Goal: Task Accomplishment & Management: Manage account settings

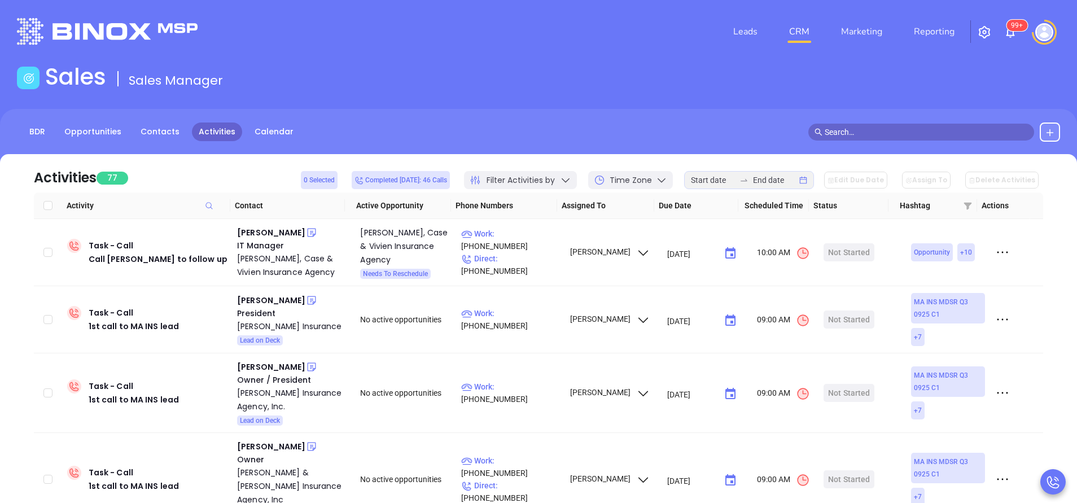
click at [420, 80] on div "Sales Sales Manager" at bounding box center [538, 79] width 1057 height 32
click at [276, 134] on link "Calendar" at bounding box center [274, 132] width 53 height 19
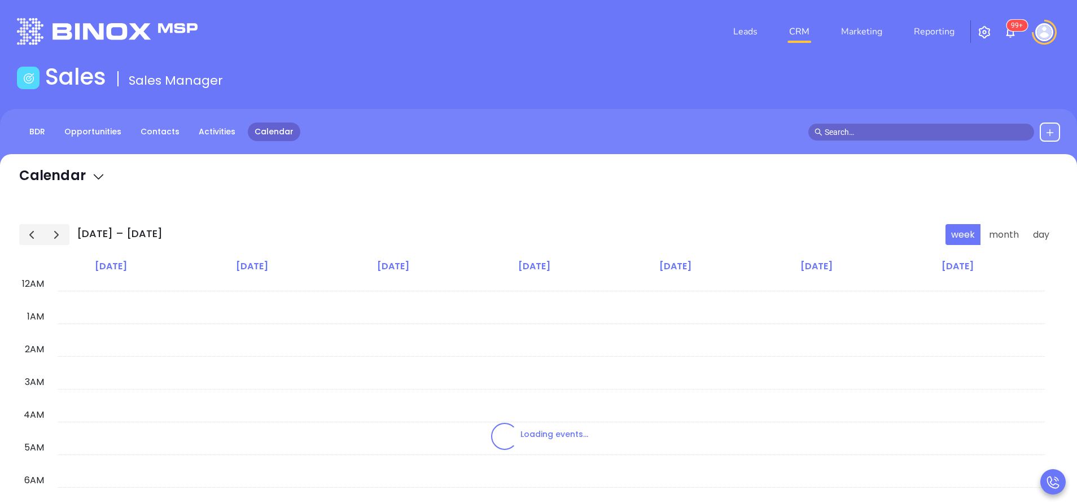
scroll to position [197, 0]
click at [211, 134] on link "Activities" at bounding box center [217, 132] width 50 height 19
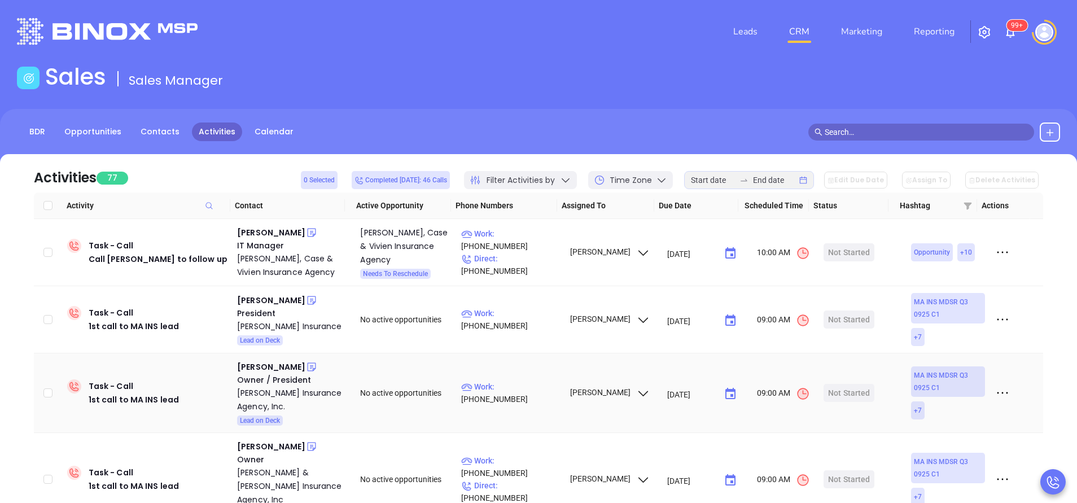
click at [792, 386] on div "09:00 AM" at bounding box center [783, 393] width 63 height 16
click at [574, 36] on div "Leads CRM Marketing Reporting 99+" at bounding box center [715, 31] width 705 height 41
click at [275, 300] on div "Kaitlyn Pintarich" at bounding box center [271, 301] width 68 height 14
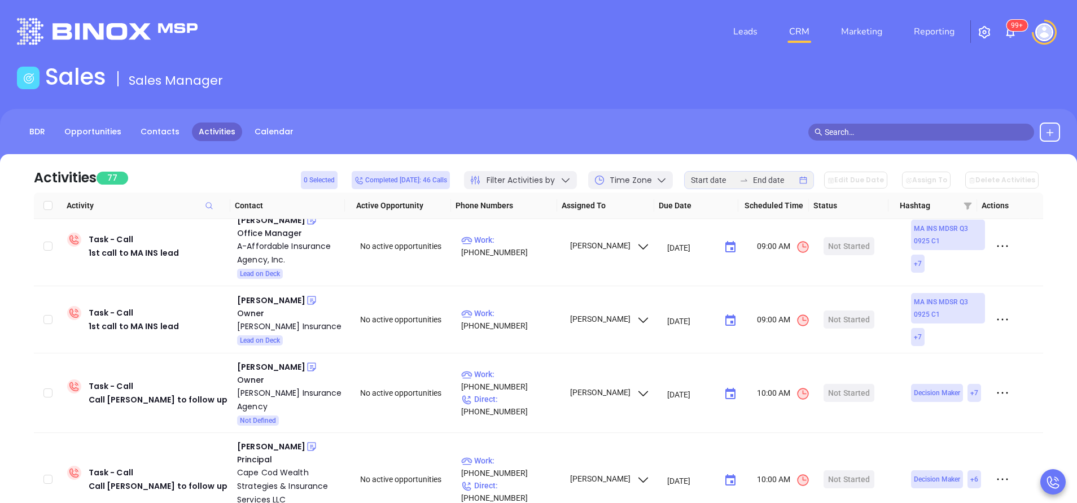
scroll to position [413, 0]
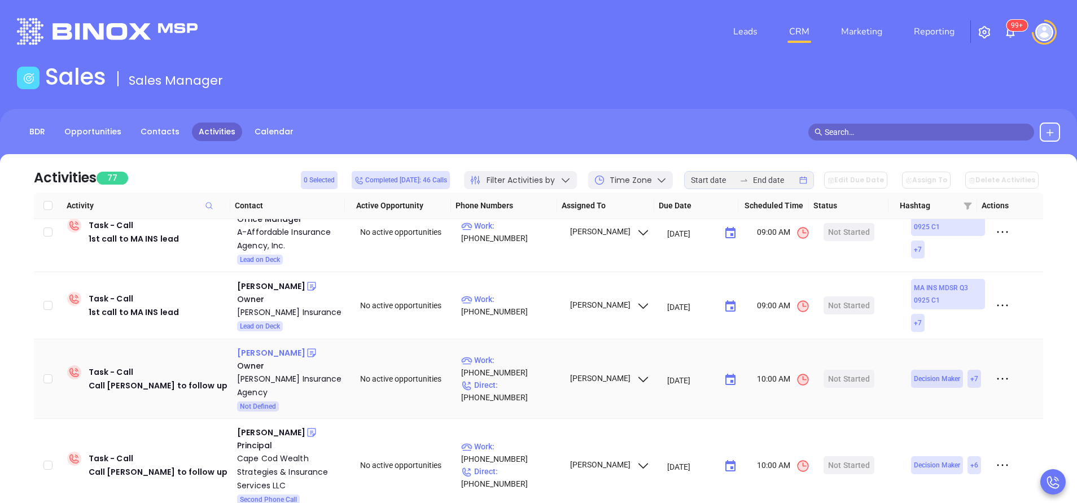
click at [268, 346] on div "Chris Mccall" at bounding box center [271, 353] width 68 height 14
click at [518, 354] on p "Work : (540) 483-9525" at bounding box center [510, 366] width 98 height 25
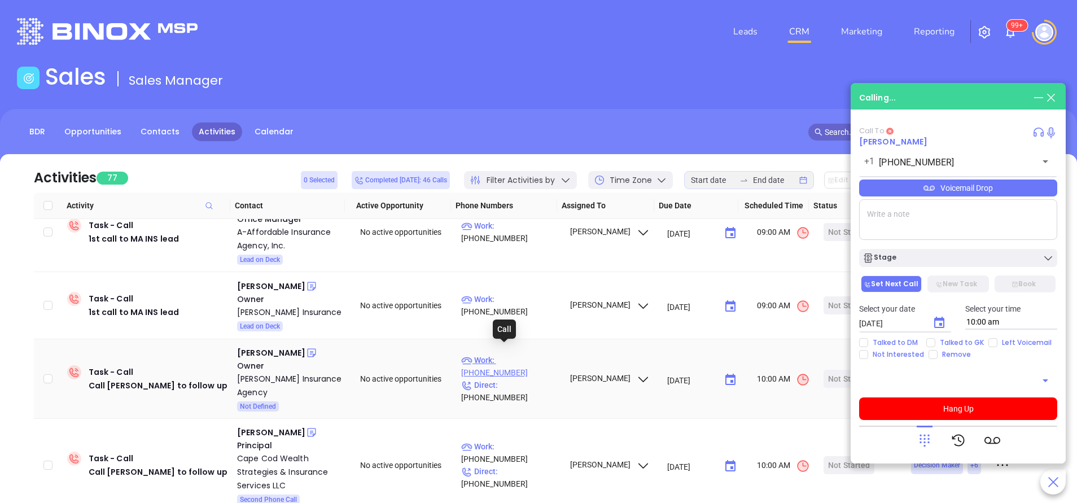
type input "(540) 483-9525"
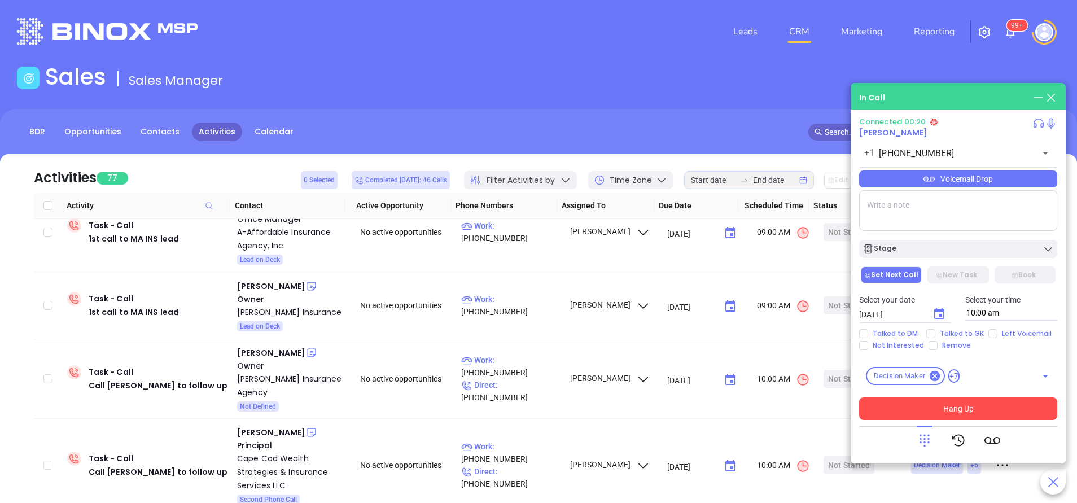
click at [951, 405] on button "Hang Up" at bounding box center [958, 409] width 198 height 23
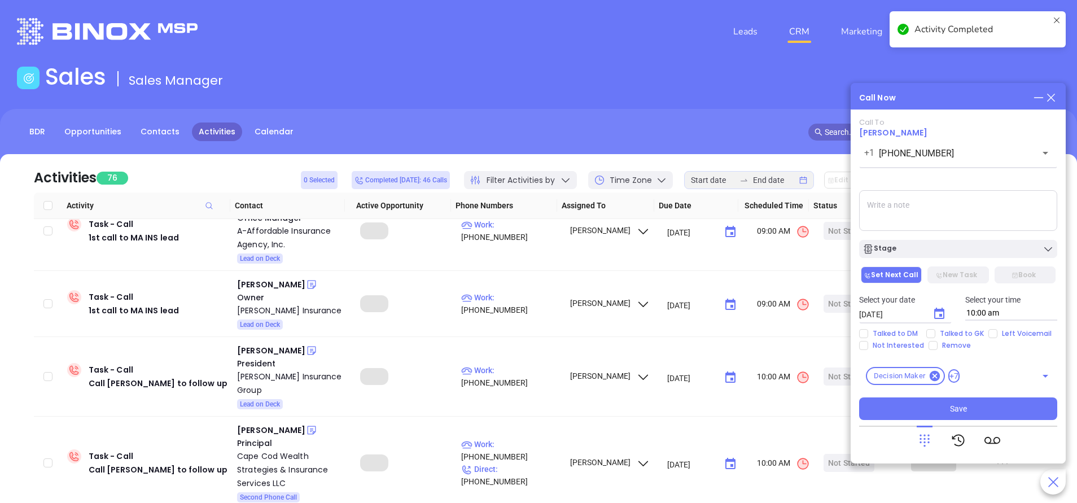
click at [919, 251] on div "Stage" at bounding box center [958, 248] width 191 height 11
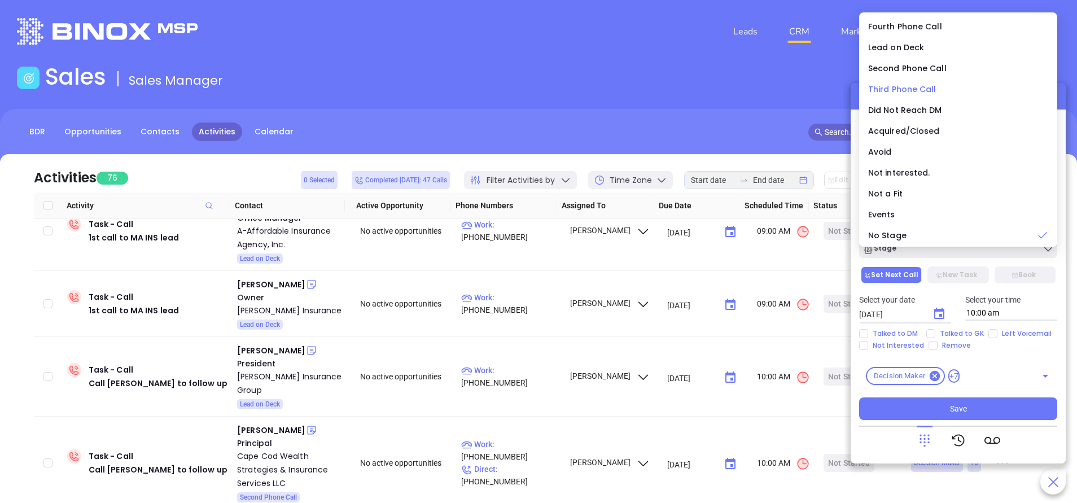
click at [893, 89] on span "Third Phone Call" at bounding box center [902, 89] width 68 height 11
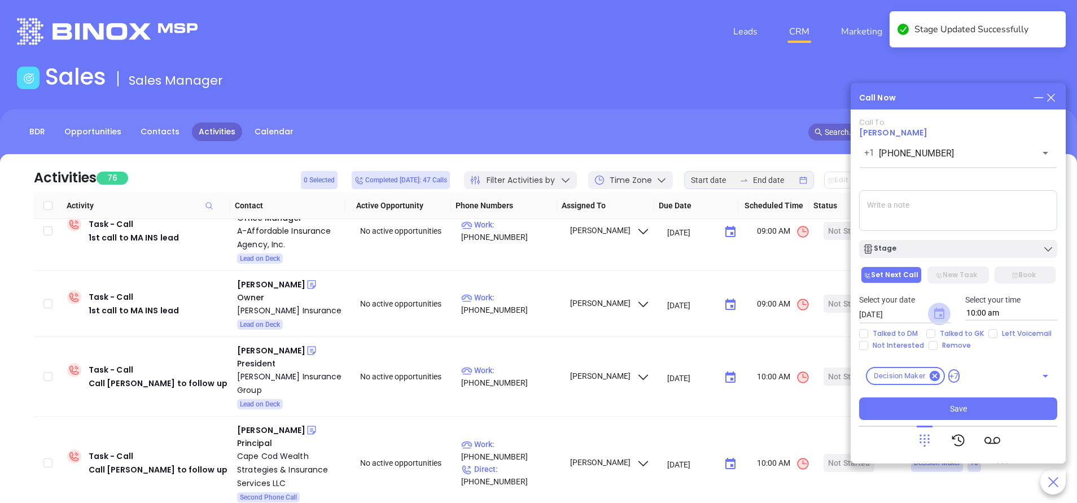
click at [940, 315] on icon "Choose date, selected date is Oct 3, 2025" at bounding box center [940, 313] width 10 height 11
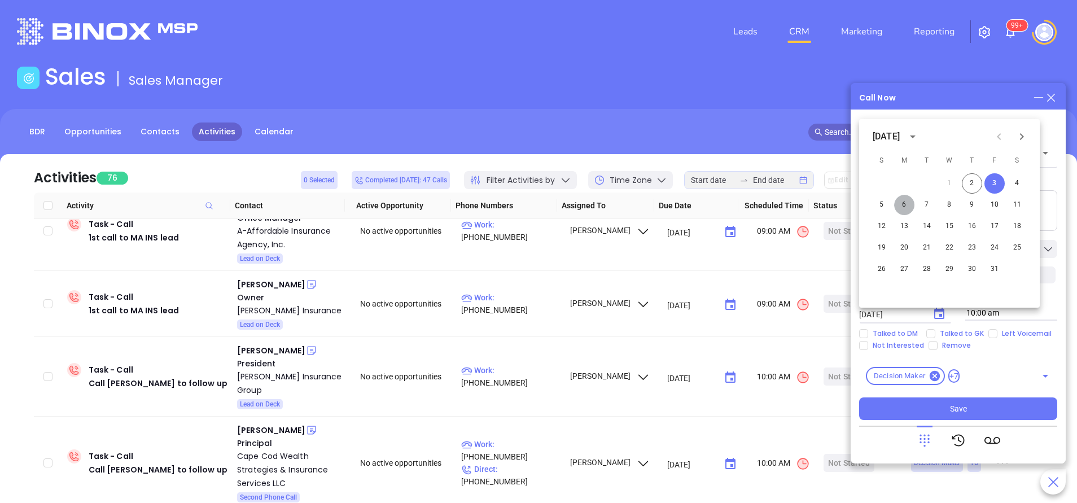
click at [902, 206] on button "6" at bounding box center [904, 205] width 20 height 20
type input "10/06/2025"
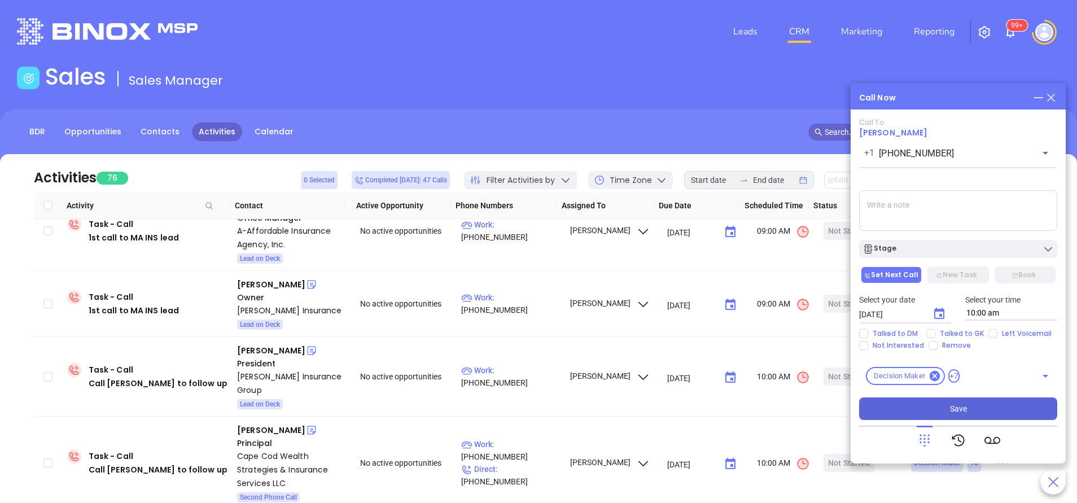
click at [944, 400] on button "Save" at bounding box center [958, 409] width 198 height 23
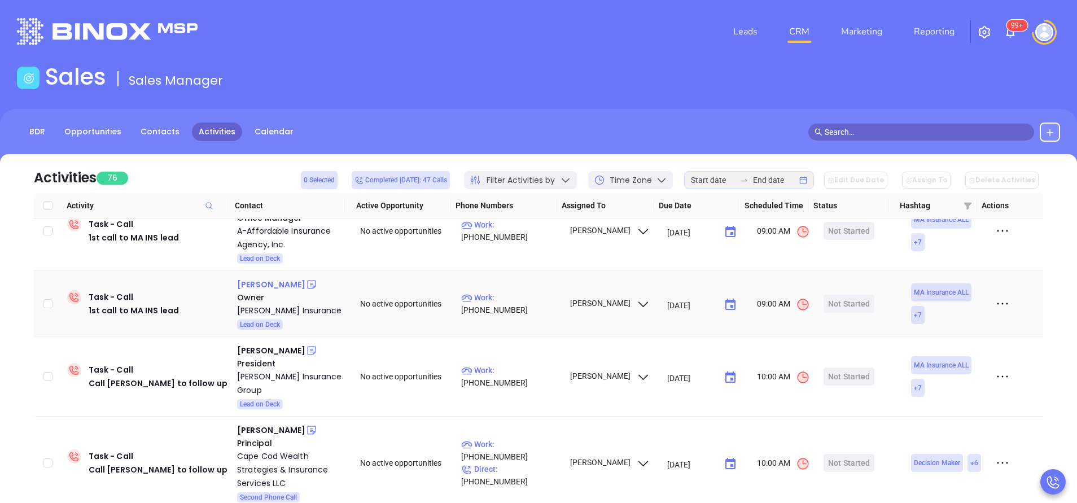
click at [286, 278] on div "Edward A Sullivan" at bounding box center [271, 285] width 68 height 14
click at [538, 291] on p "Work : (508) 678-9611" at bounding box center [510, 303] width 98 height 25
type input "(508) 678-9611"
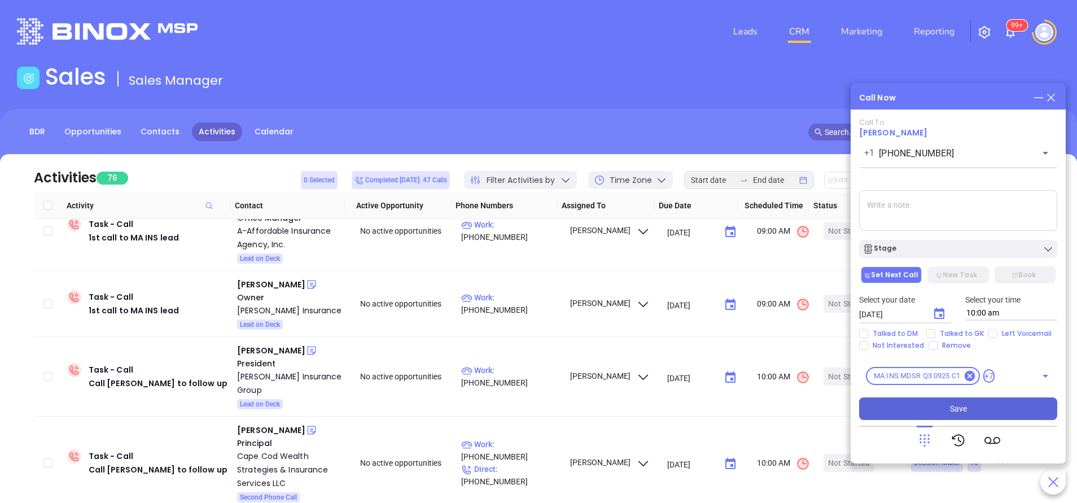
click at [952, 411] on span "Save" at bounding box center [958, 409] width 17 height 12
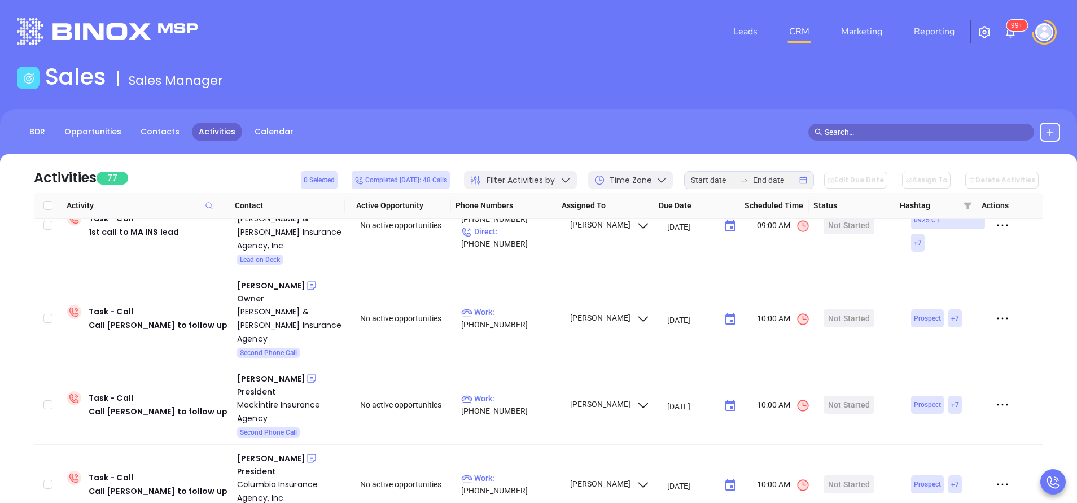
scroll to position [0, 0]
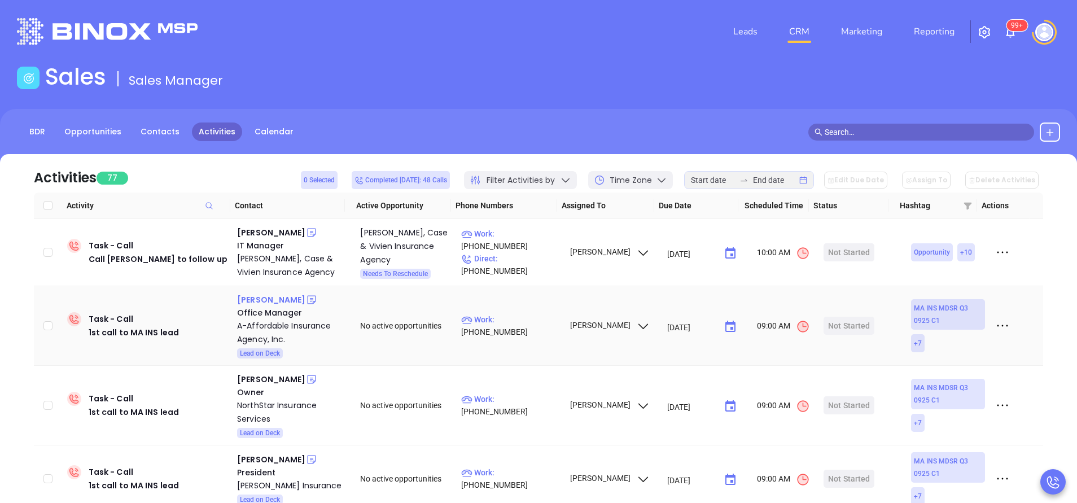
click at [265, 299] on div "John Suprenant" at bounding box center [271, 300] width 68 height 14
click at [523, 324] on p "Work : (508) 799-3900" at bounding box center [510, 325] width 98 height 25
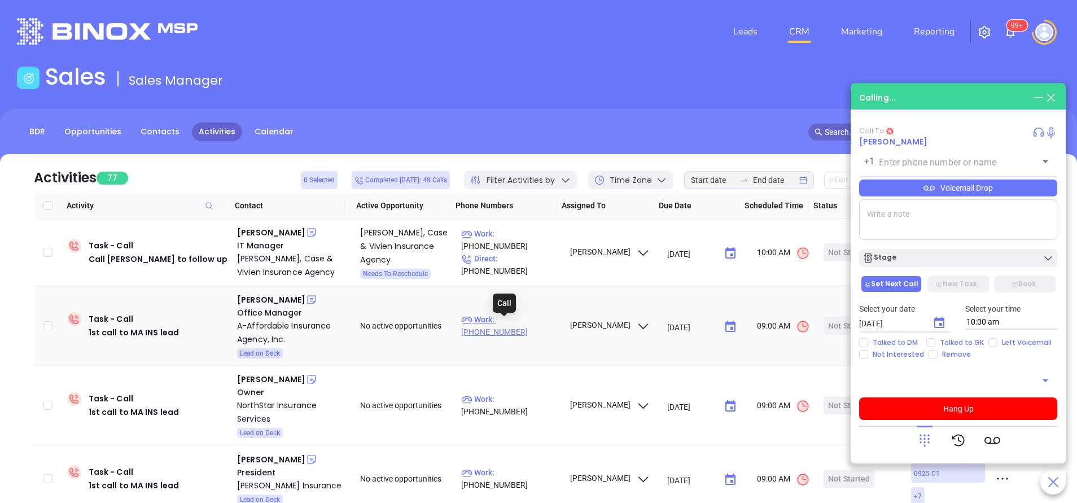
type input "(508) 799-3900"
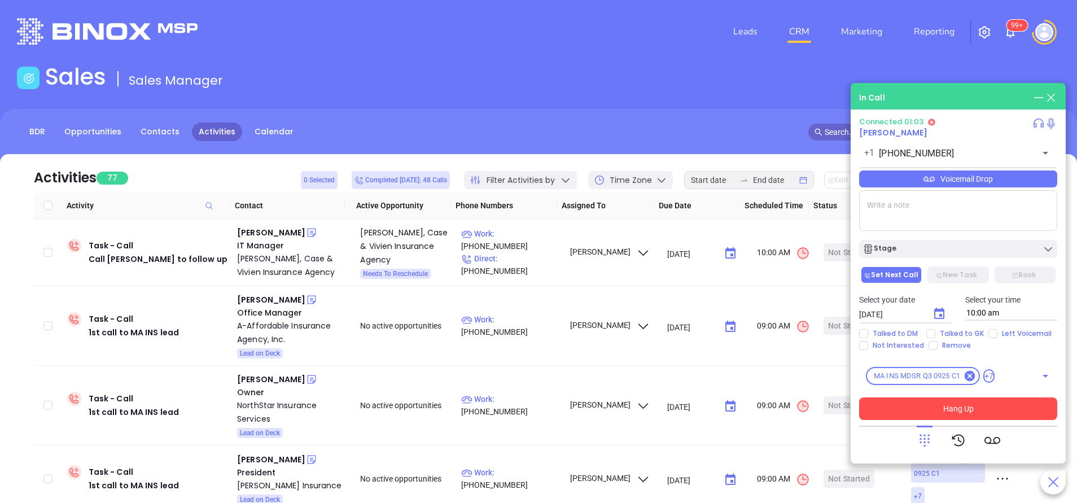
click at [978, 409] on button "Hang Up" at bounding box center [958, 409] width 198 height 23
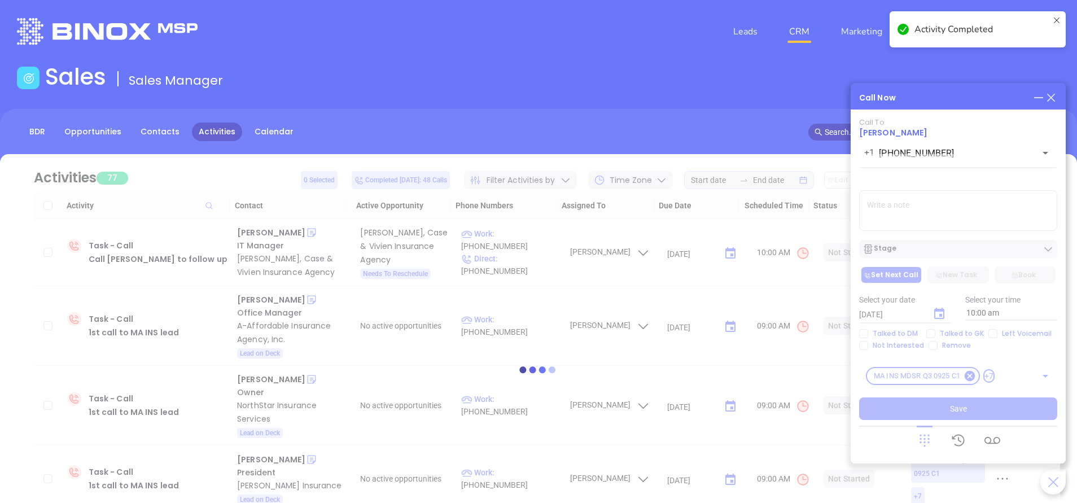
click at [1057, 101] on icon at bounding box center [1051, 97] width 12 height 12
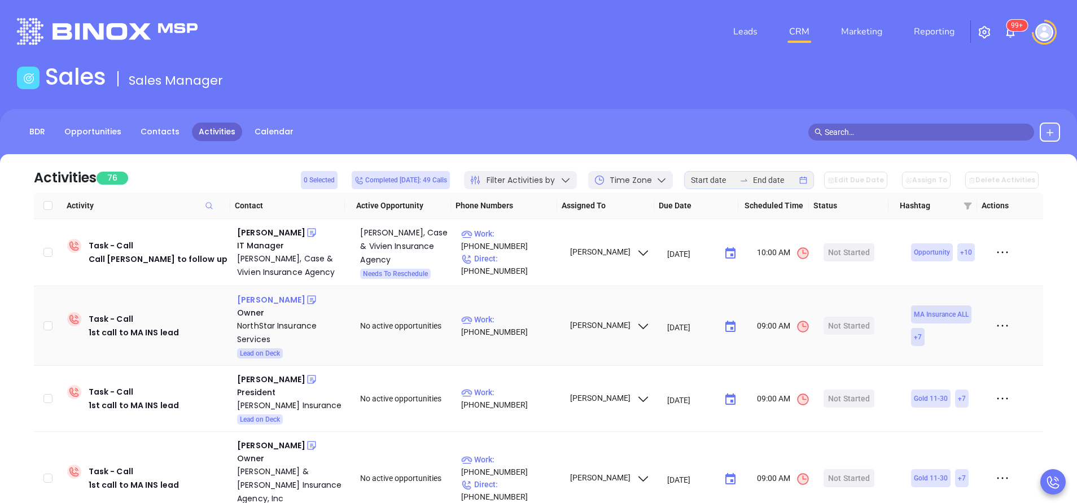
click at [260, 299] on div "Ed Pierce" at bounding box center [271, 300] width 68 height 14
click at [529, 324] on p "Work : (781) 431-2500" at bounding box center [510, 325] width 98 height 25
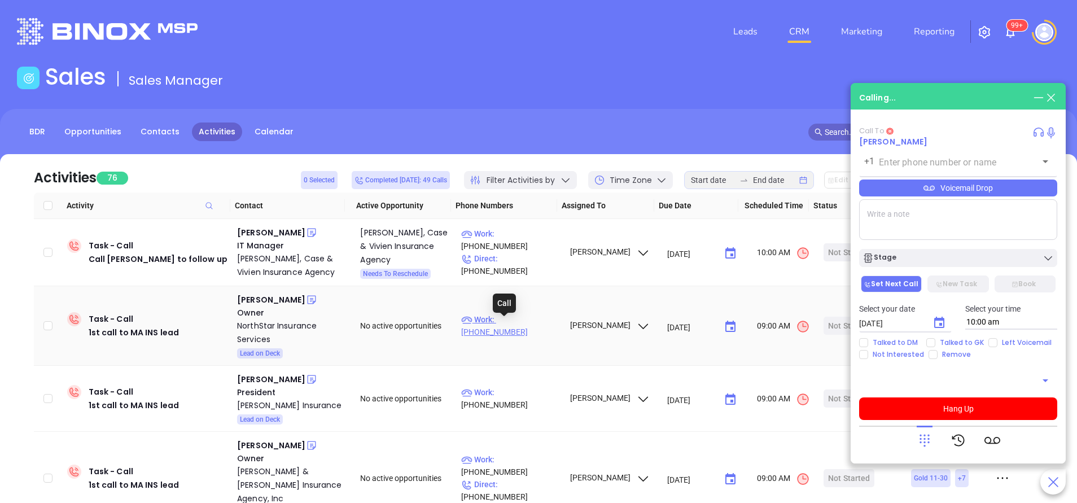
type input "(781) 431-2500"
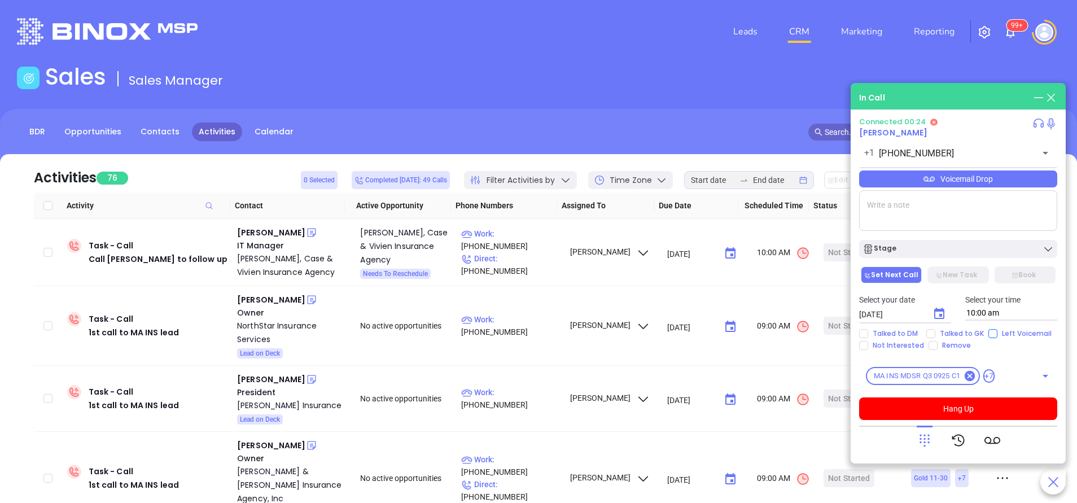
click at [992, 331] on input "Left Voicemail" at bounding box center [993, 333] width 9 height 9
checkbox input "true"
click at [968, 411] on button "Hang Up" at bounding box center [958, 409] width 198 height 23
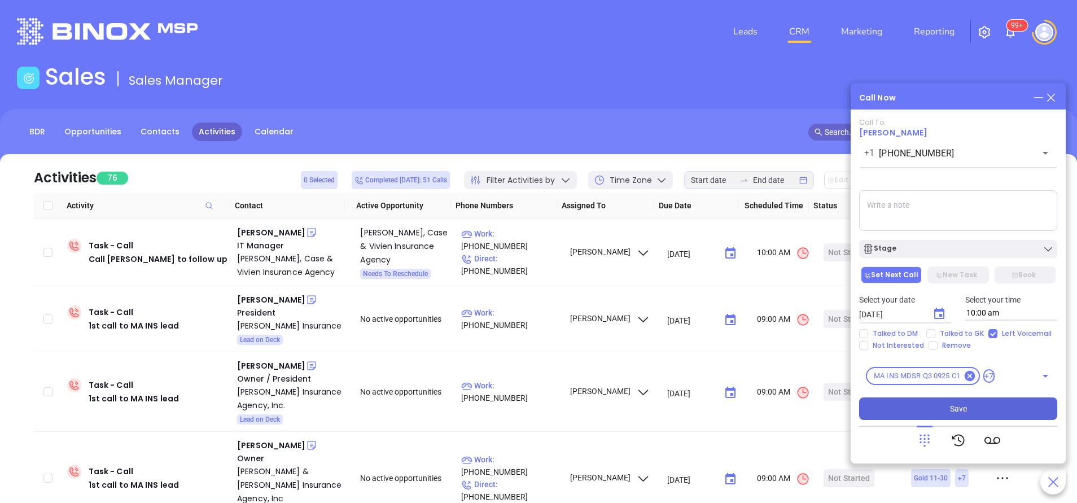
click at [986, 405] on button "Save" at bounding box center [958, 409] width 198 height 23
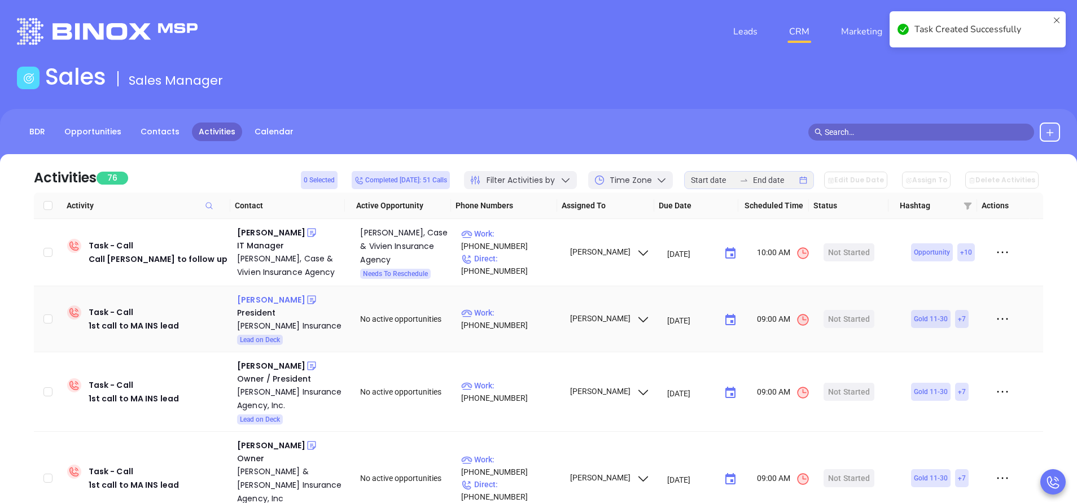
click at [269, 299] on div "Kaitlyn Pintarich" at bounding box center [271, 300] width 68 height 14
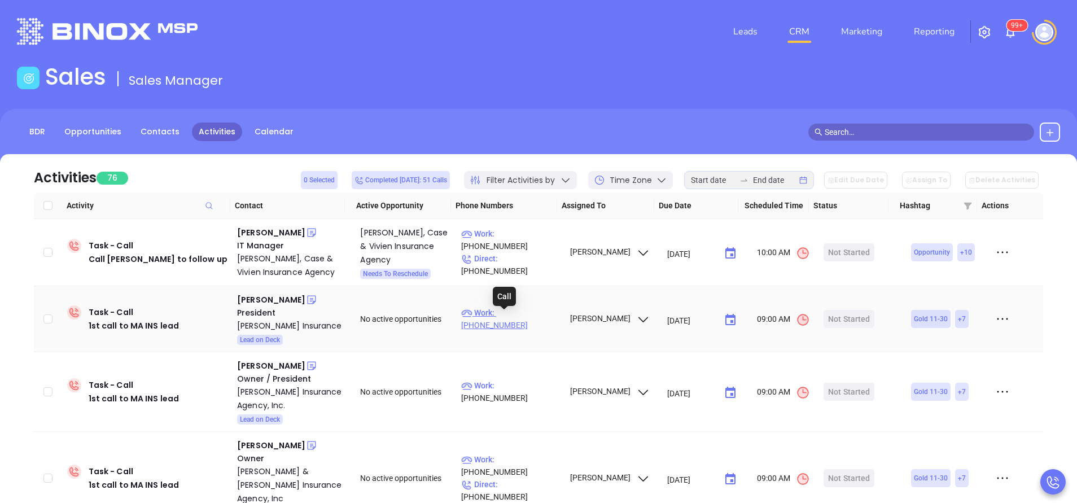
click at [540, 317] on p "Work : (508) 528-5200" at bounding box center [510, 319] width 98 height 25
type input "(508) 528-5200"
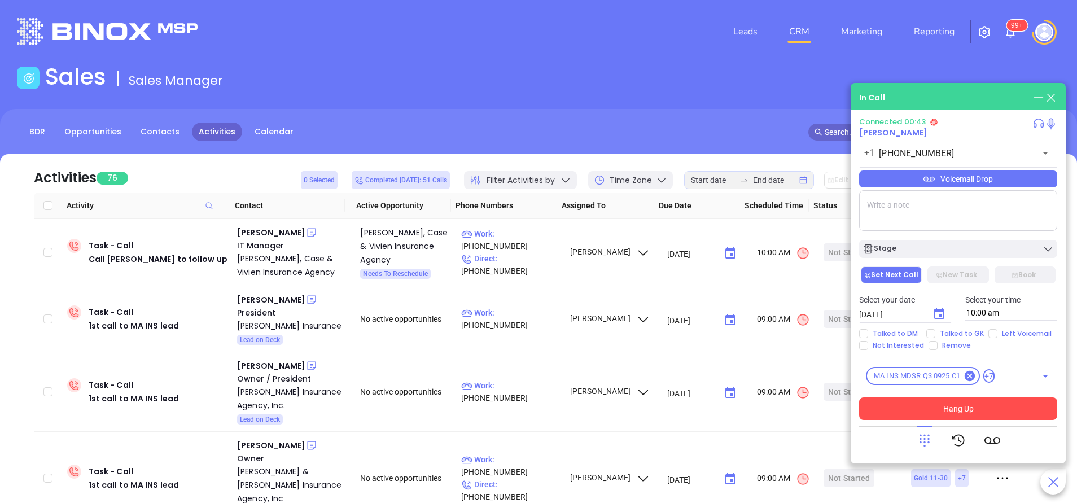
click at [987, 405] on button "Hang Up" at bounding box center [958, 409] width 198 height 23
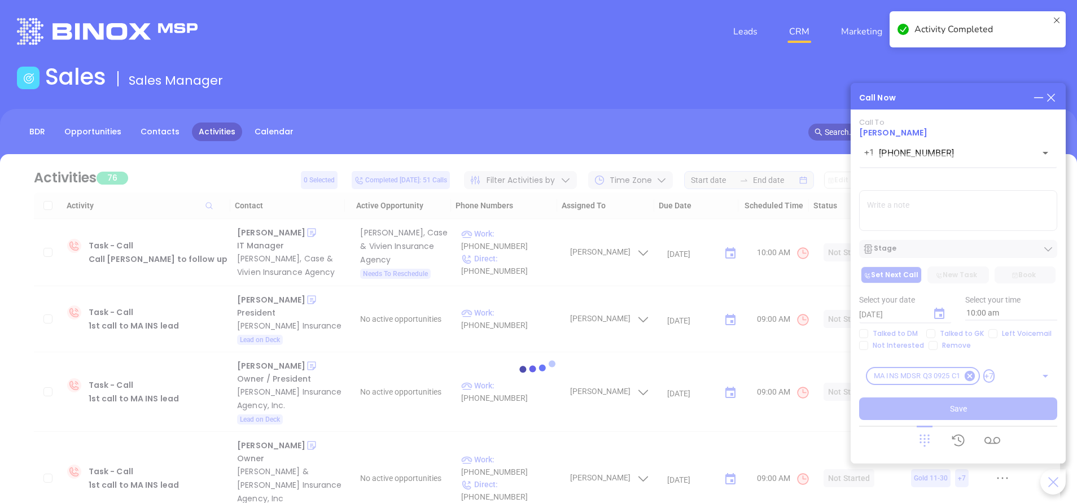
click at [1051, 97] on icon at bounding box center [1051, 97] width 12 height 12
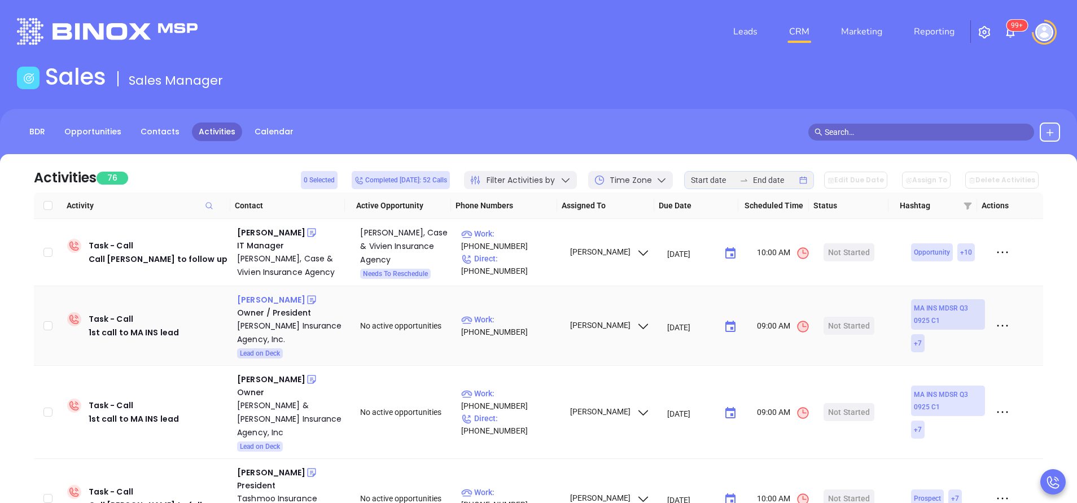
click at [277, 301] on div "Andy Altman" at bounding box center [271, 300] width 68 height 14
click at [518, 330] on p "Work : (781) 247-7868" at bounding box center [510, 325] width 98 height 25
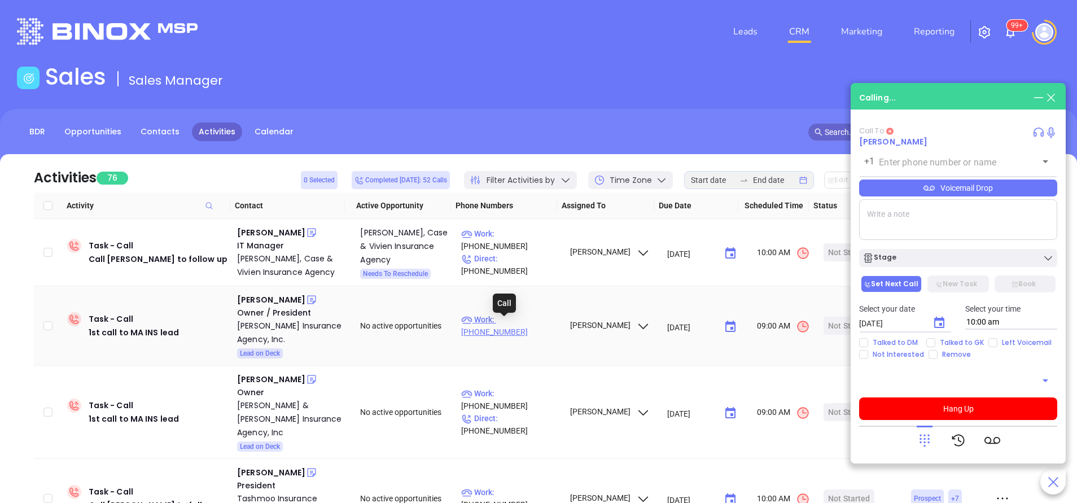
type input "(781) 247-7868"
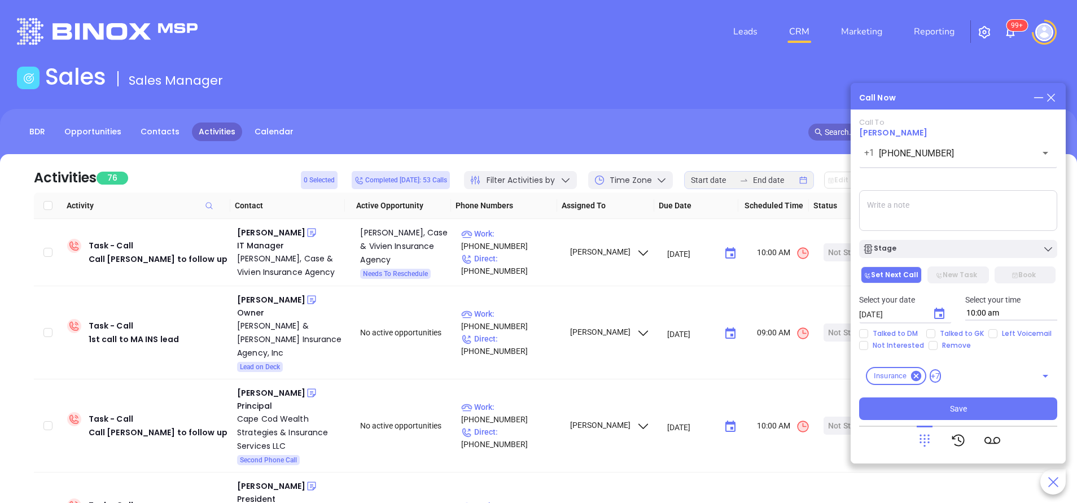
click at [955, 220] on textarea at bounding box center [958, 210] width 198 height 41
type textarea "u"
type textarea "number not in service"
click at [986, 415] on button "Save" at bounding box center [958, 409] width 198 height 23
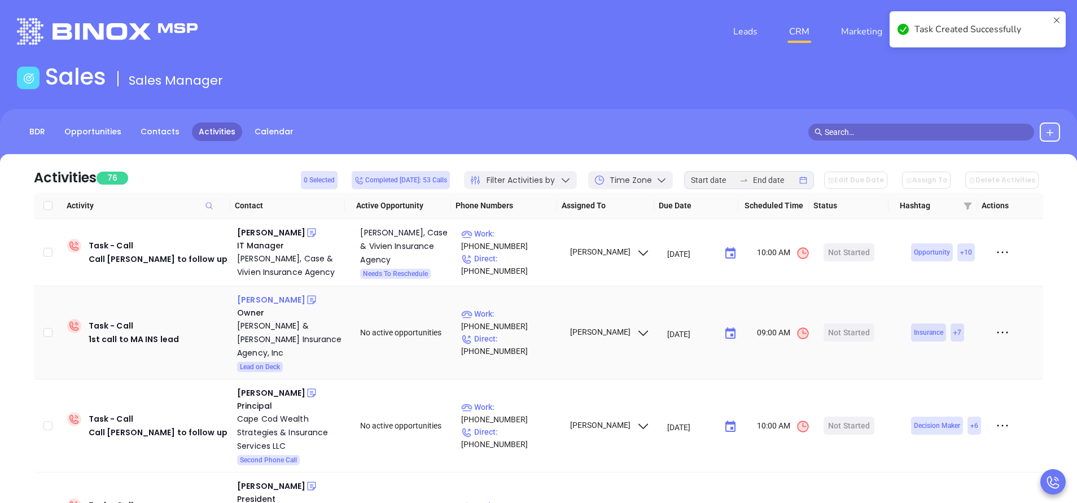
click at [291, 298] on div "Stephen Connulty" at bounding box center [271, 300] width 68 height 14
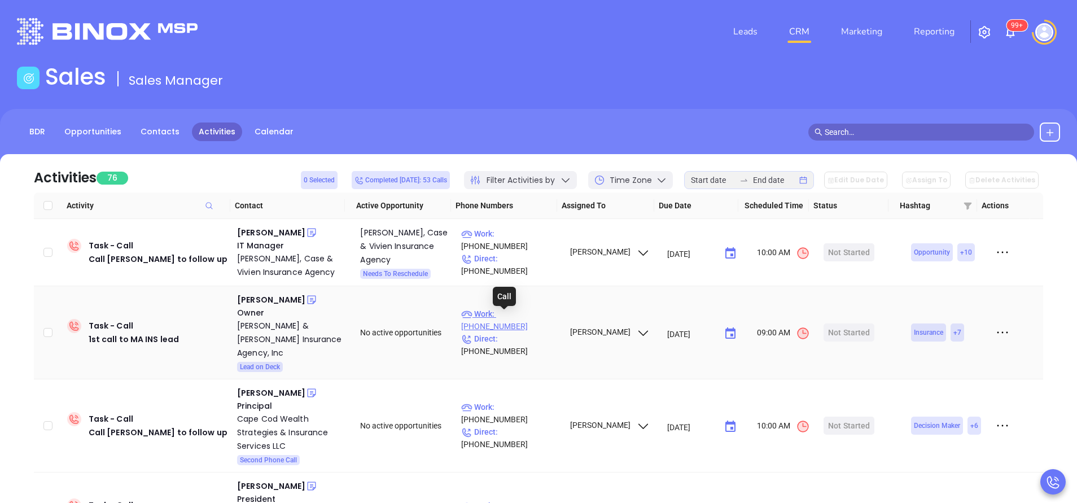
click at [534, 322] on p "Work : (508) 996-8593" at bounding box center [510, 320] width 98 height 25
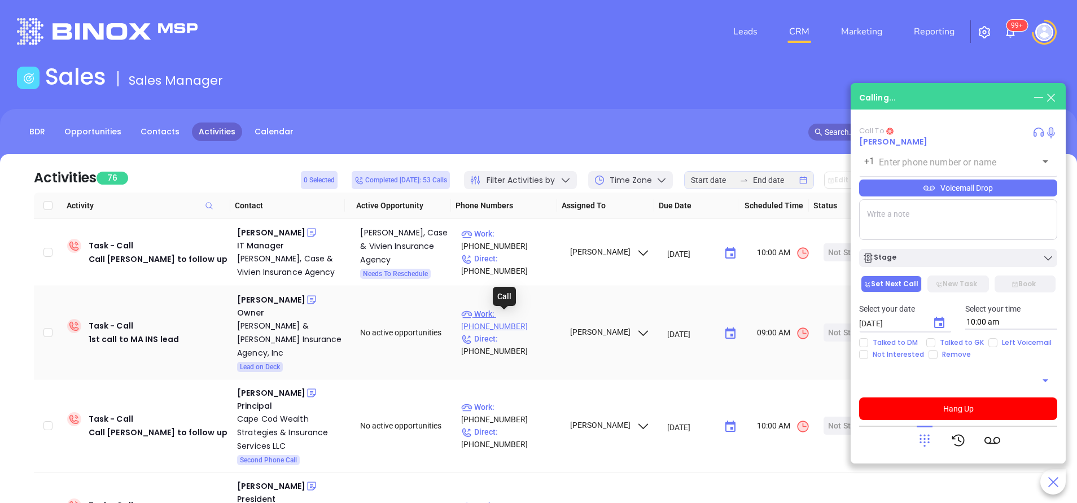
type input "(508) 996-8593"
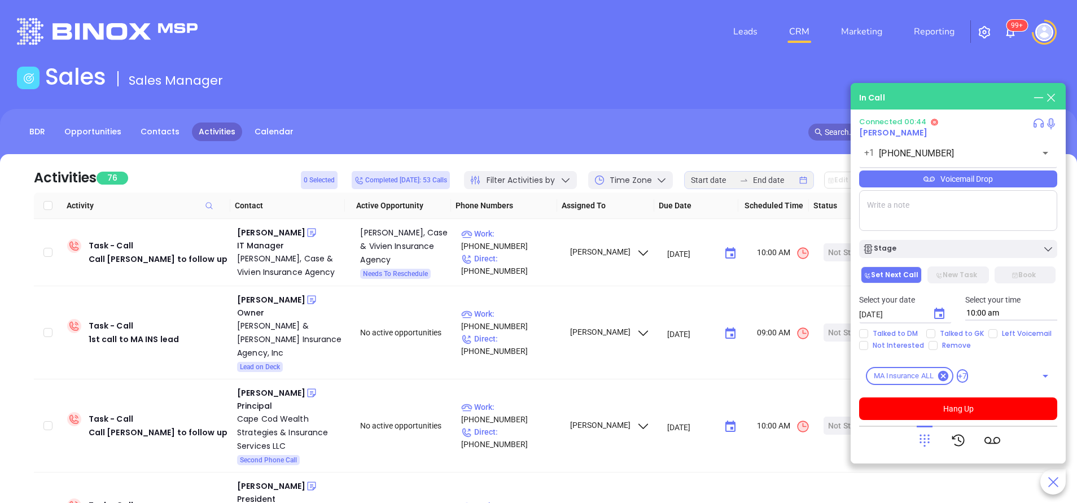
click at [927, 442] on icon at bounding box center [925, 441] width 16 height 16
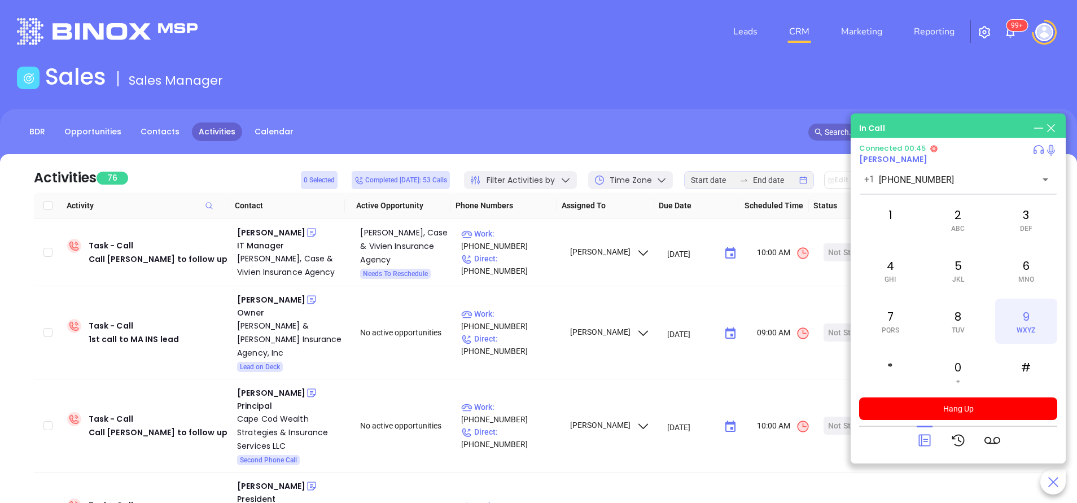
click at [1027, 324] on div "9 WXYZ" at bounding box center [1027, 321] width 62 height 45
click at [927, 440] on icon at bounding box center [925, 441] width 12 height 12
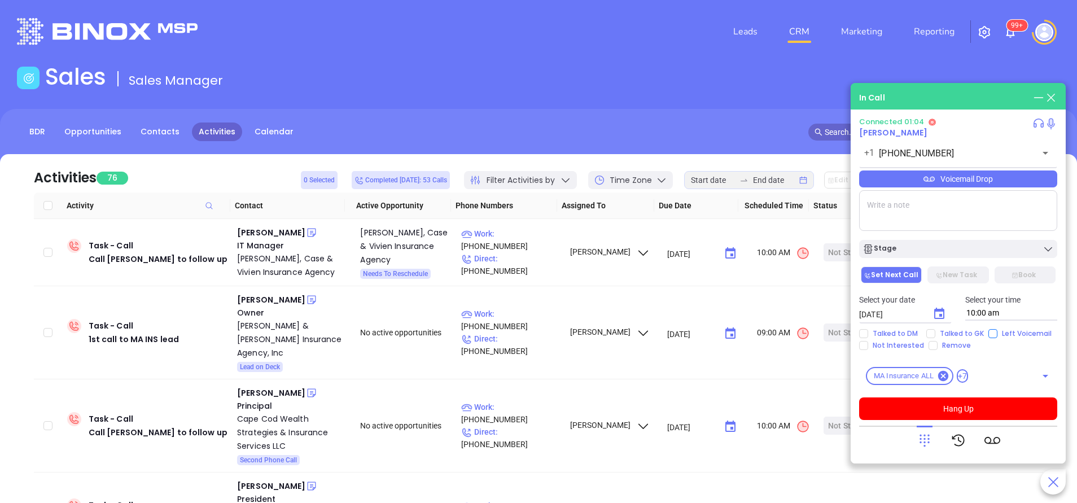
click at [993, 337] on input "Left Voicemail" at bounding box center [993, 333] width 9 height 9
checkbox input "true"
click at [974, 404] on button "Hang Up" at bounding box center [958, 409] width 198 height 23
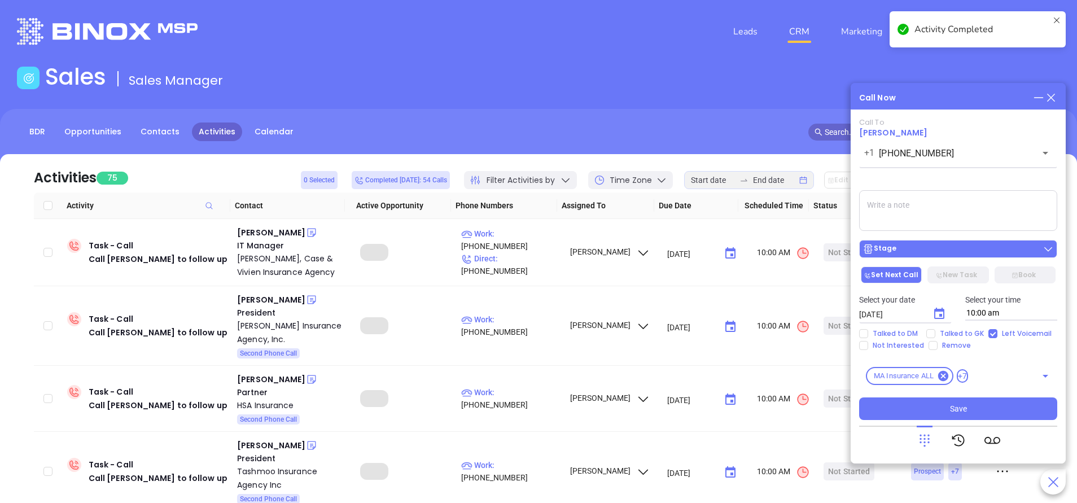
click at [986, 250] on div "Stage" at bounding box center [958, 248] width 191 height 11
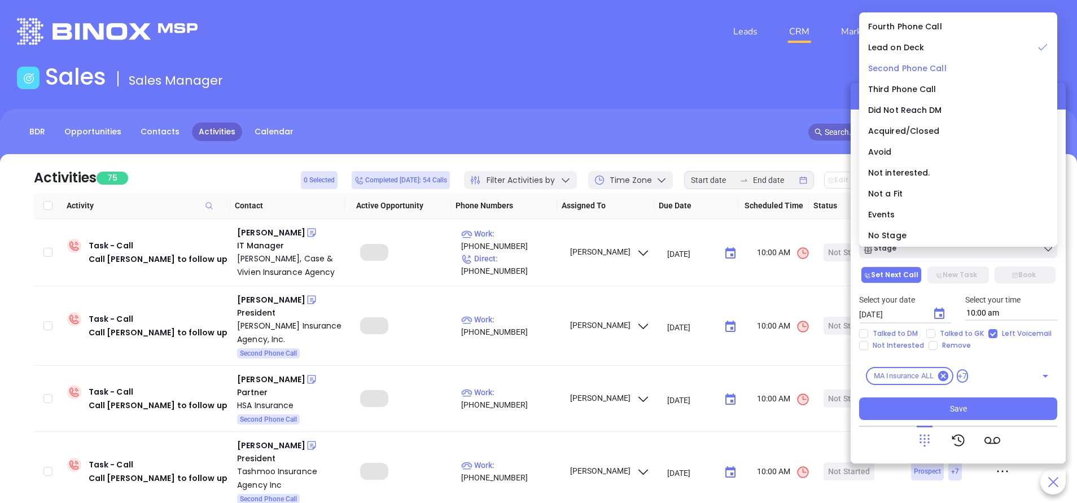
click at [907, 66] on span "Second Phone Call" at bounding box center [907, 68] width 78 height 11
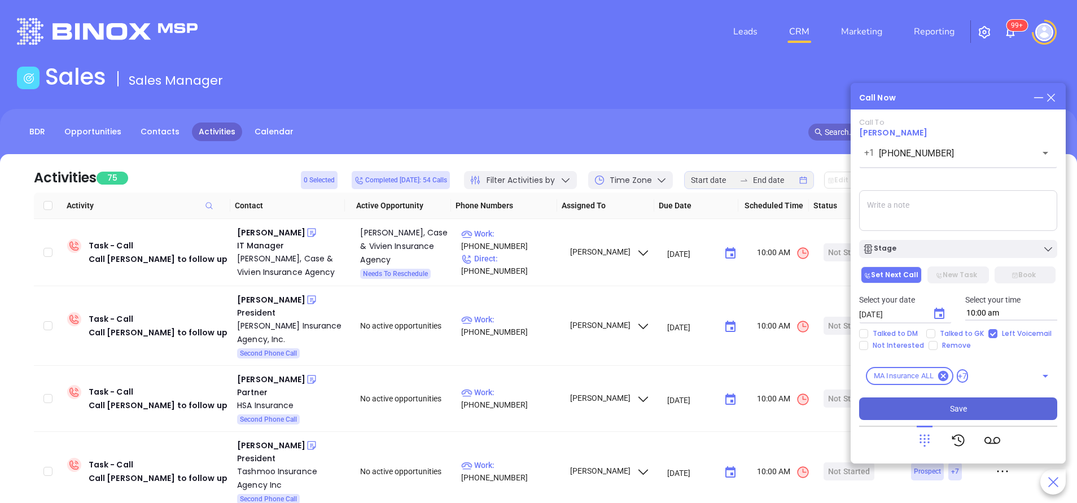
click at [974, 405] on button "Save" at bounding box center [958, 409] width 198 height 23
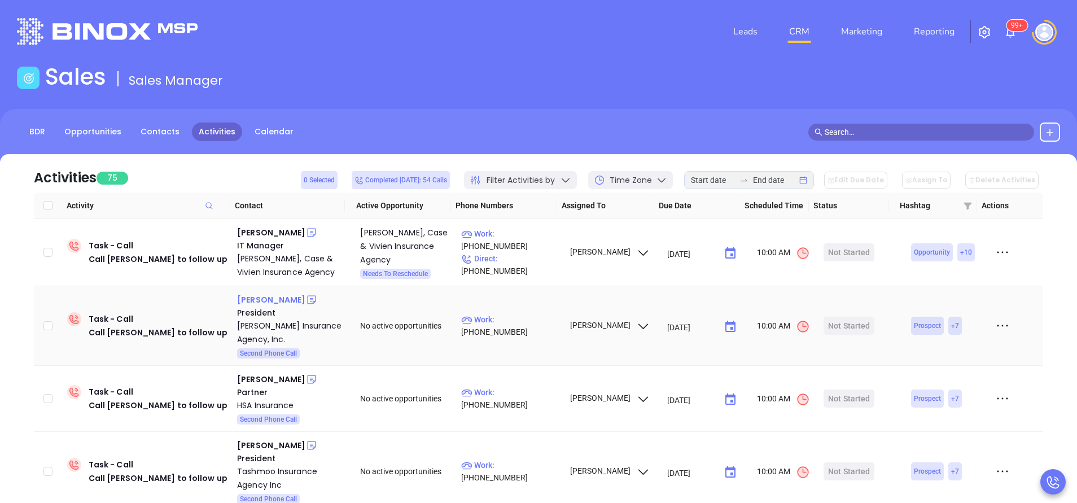
click at [285, 295] on div "Jeremiah Lewis" at bounding box center [271, 300] width 68 height 14
click at [266, 232] on div "Jim Bacino" at bounding box center [271, 233] width 68 height 14
click at [524, 245] on p "Work : (985) 643-1234" at bounding box center [510, 240] width 98 height 25
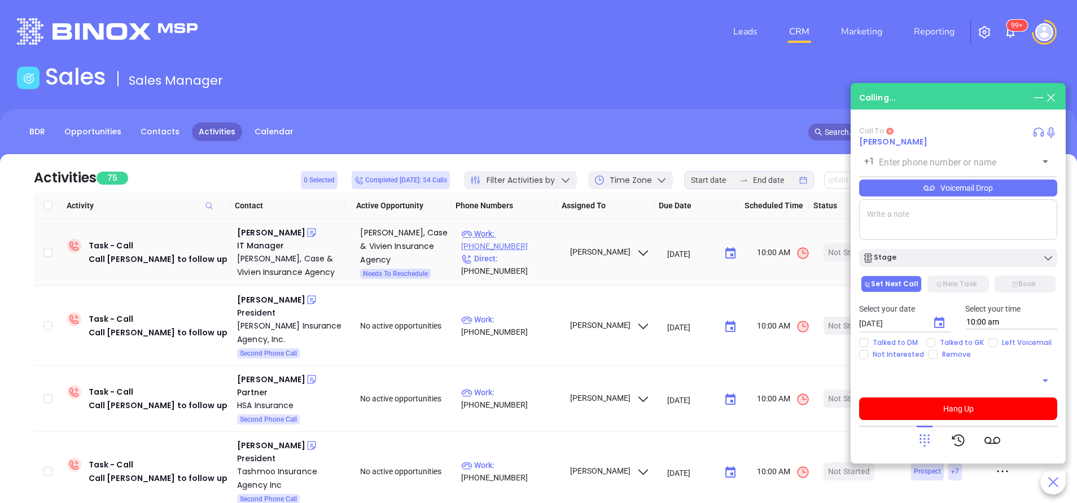
type input "(985) 643-1234"
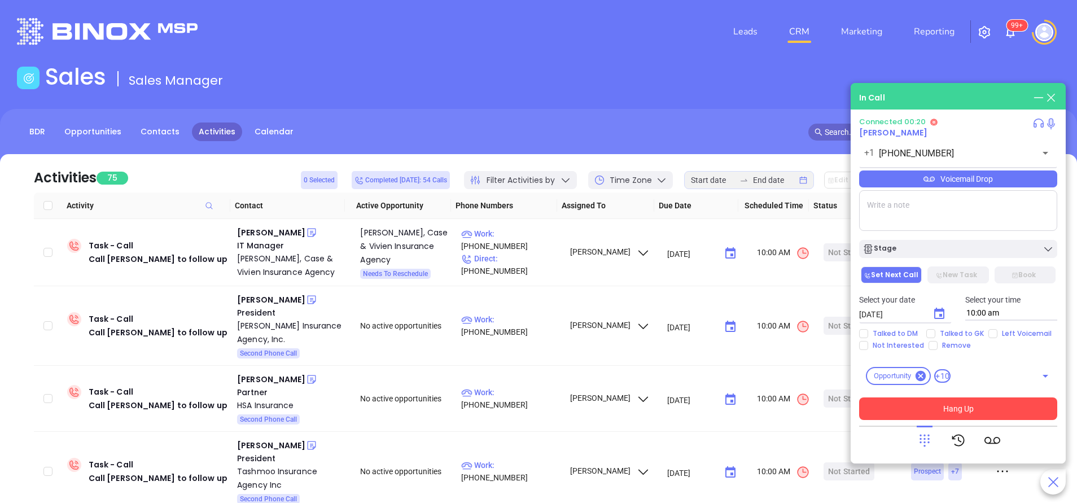
click at [955, 405] on button "Hang Up" at bounding box center [958, 409] width 198 height 23
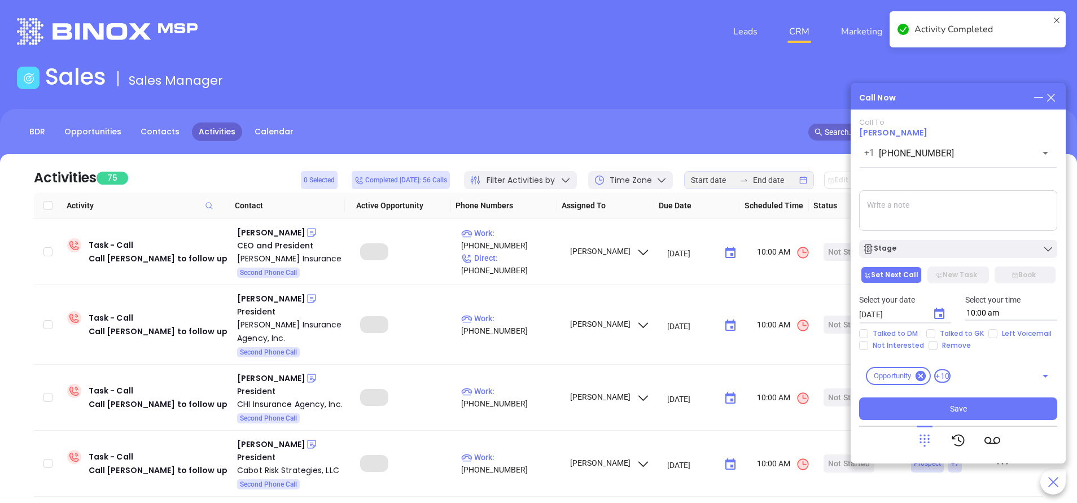
drag, startPoint x: 1051, startPoint y: 99, endPoint x: 796, endPoint y: 1, distance: 273.3
click at [1051, 99] on icon at bounding box center [1051, 97] width 12 height 12
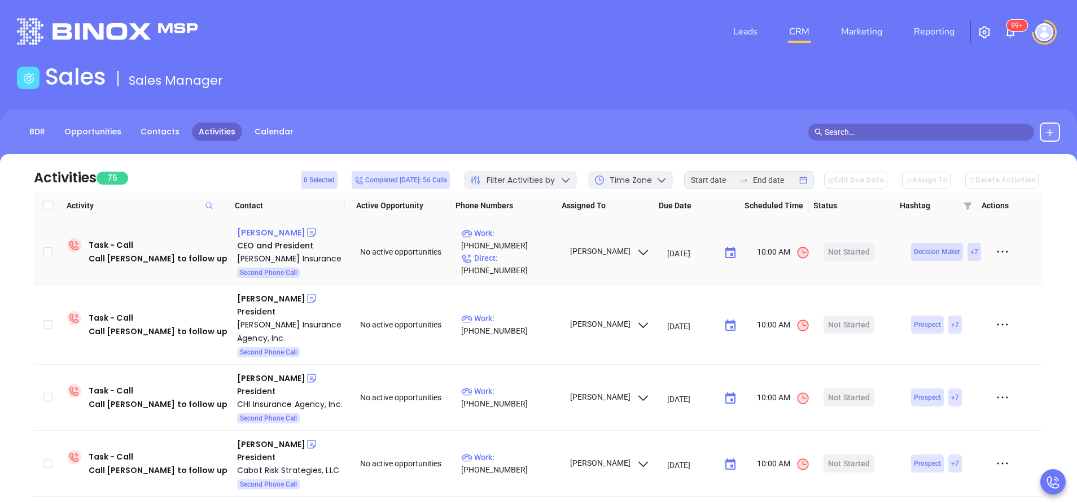
click at [269, 235] on div "John Russell" at bounding box center [271, 233] width 68 height 14
click at [538, 243] on p "Work : (781) 344-0098" at bounding box center [510, 239] width 98 height 25
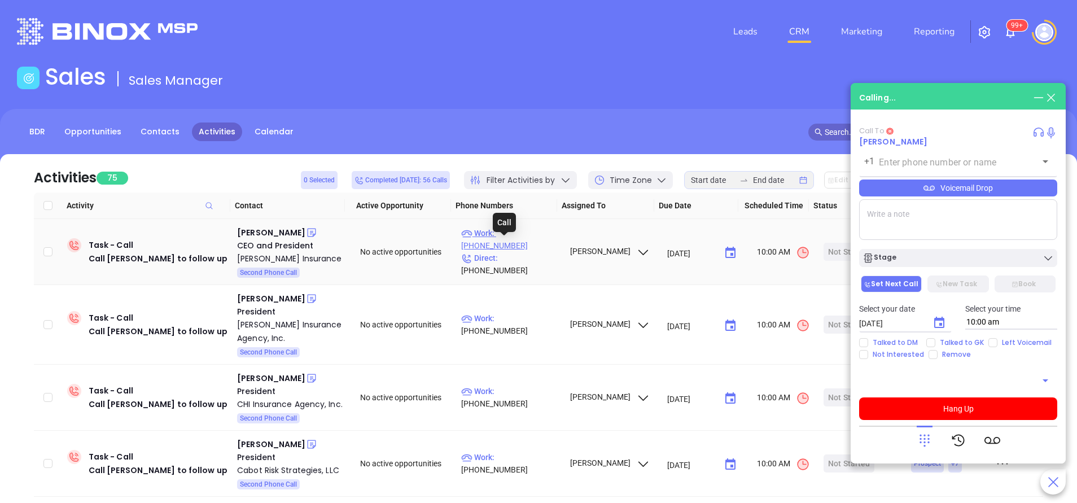
type input "(781) 344-0098"
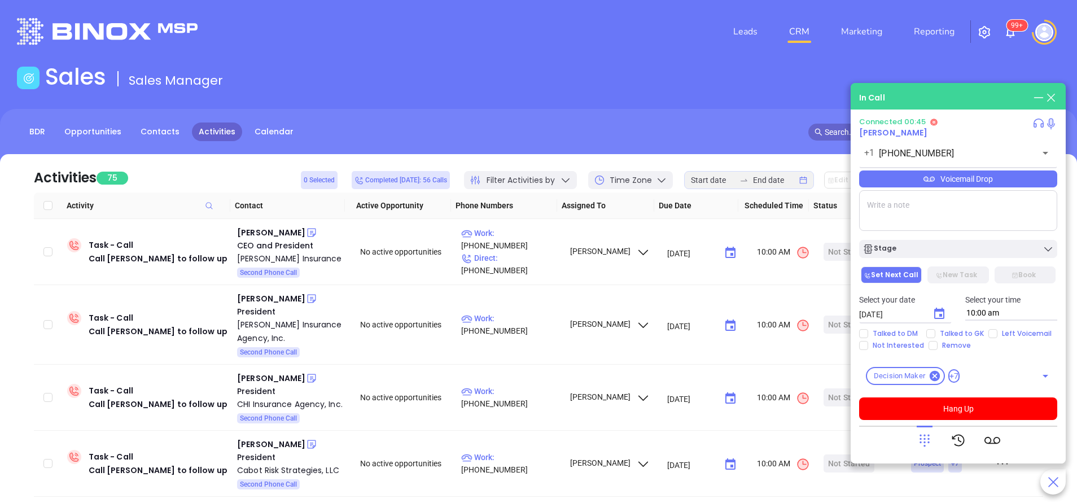
click at [922, 430] on div at bounding box center [925, 440] width 16 height 29
click at [923, 446] on icon at bounding box center [925, 441] width 16 height 16
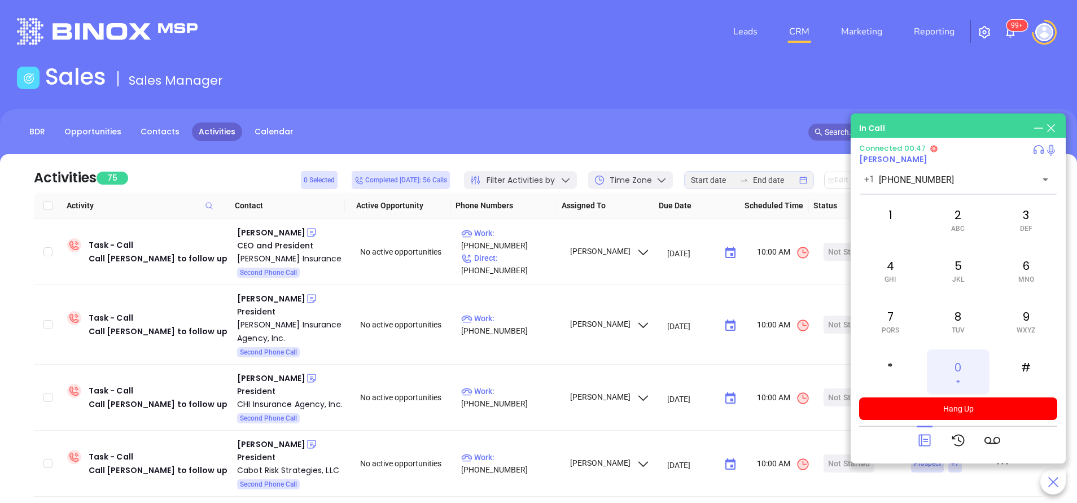
click at [958, 377] on span "+" at bounding box center [959, 381] width 4 height 8
click at [924, 439] on icon at bounding box center [925, 441] width 12 height 12
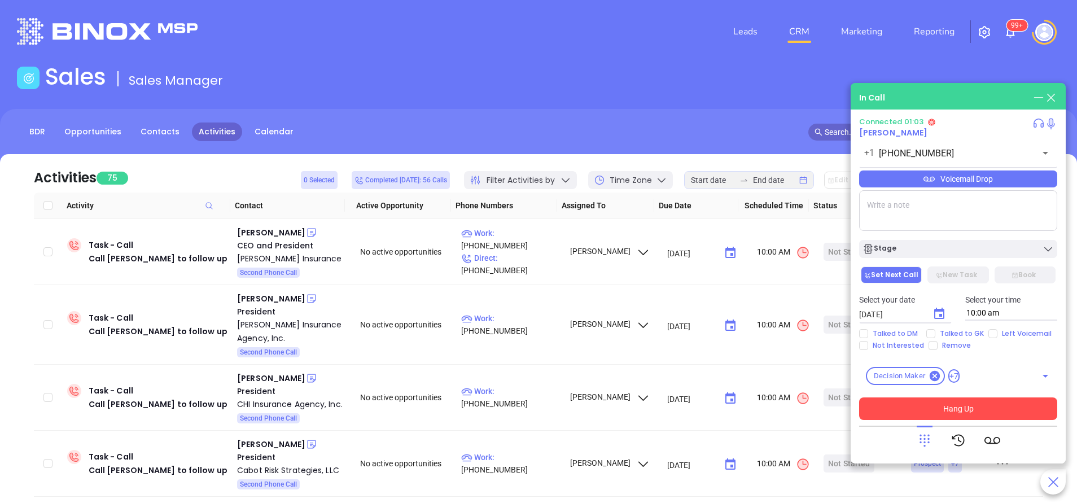
click at [1029, 408] on button "Hang Up" at bounding box center [958, 409] width 198 height 23
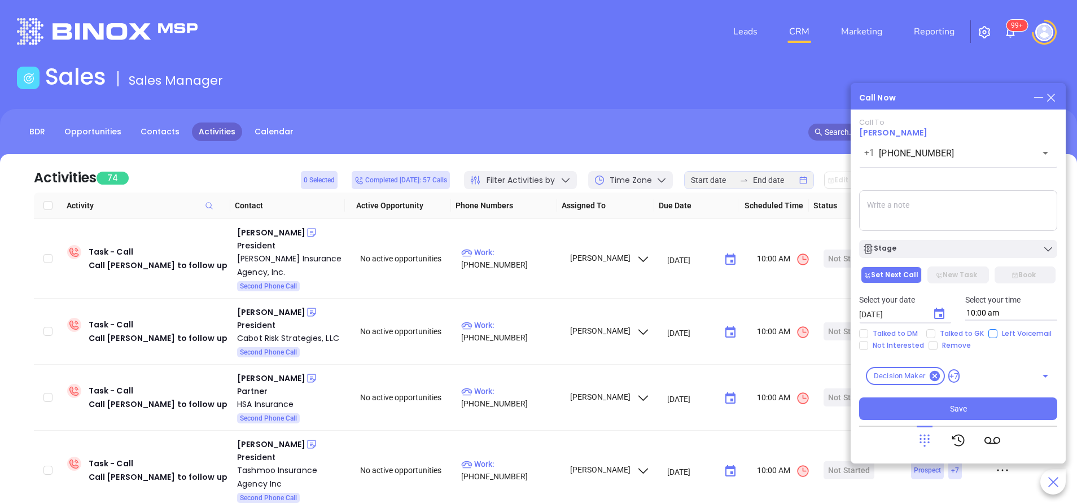
click at [994, 330] on input "Left Voicemail" at bounding box center [993, 333] width 9 height 9
checkbox input "true"
click at [986, 237] on div "Stage" at bounding box center [959, 246] width 212 height 24
click at [981, 244] on div "Stage" at bounding box center [958, 248] width 191 height 11
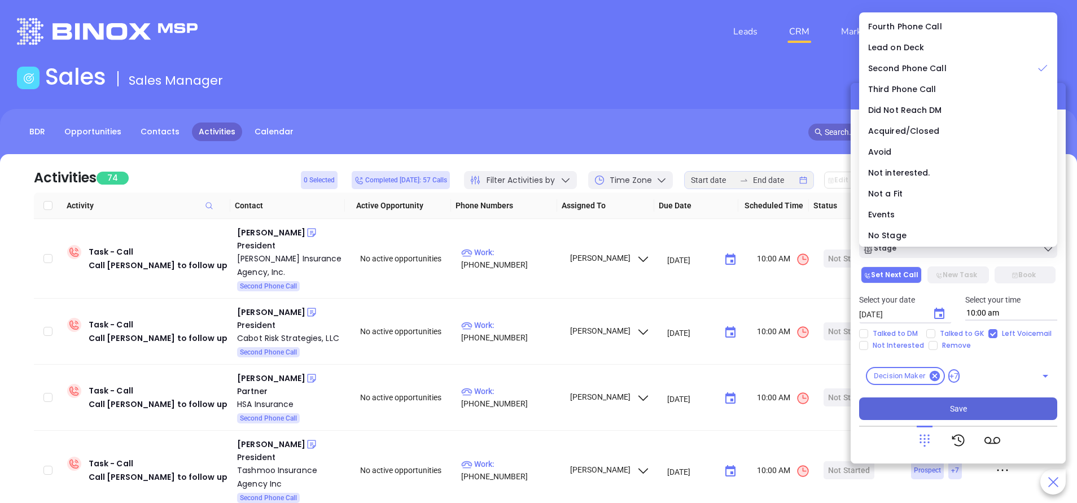
click at [914, 413] on button "Save" at bounding box center [958, 409] width 198 height 23
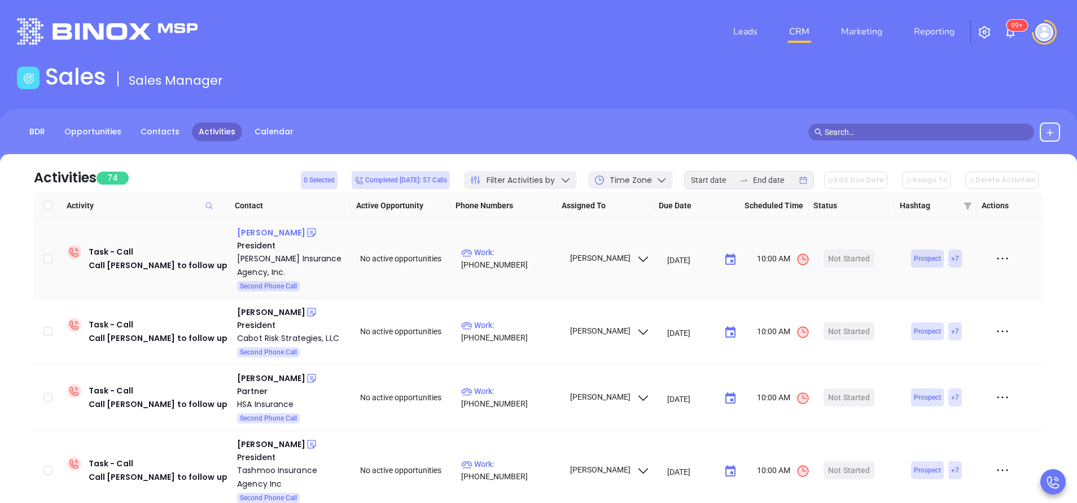
click at [286, 228] on div "Jonathan Samel" at bounding box center [271, 233] width 68 height 14
click at [525, 256] on p "Work : (978) 474-0810" at bounding box center [510, 258] width 98 height 25
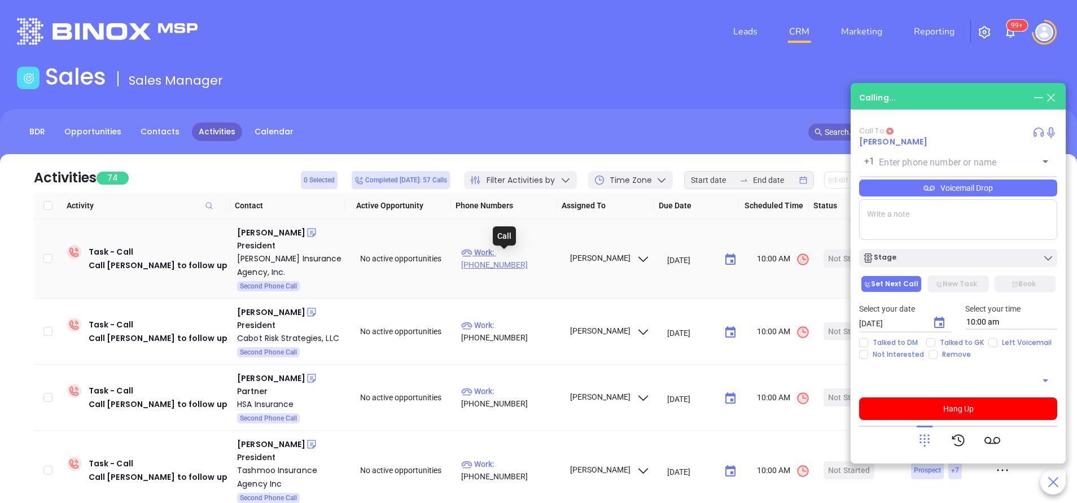
type input "(978) 474-0810"
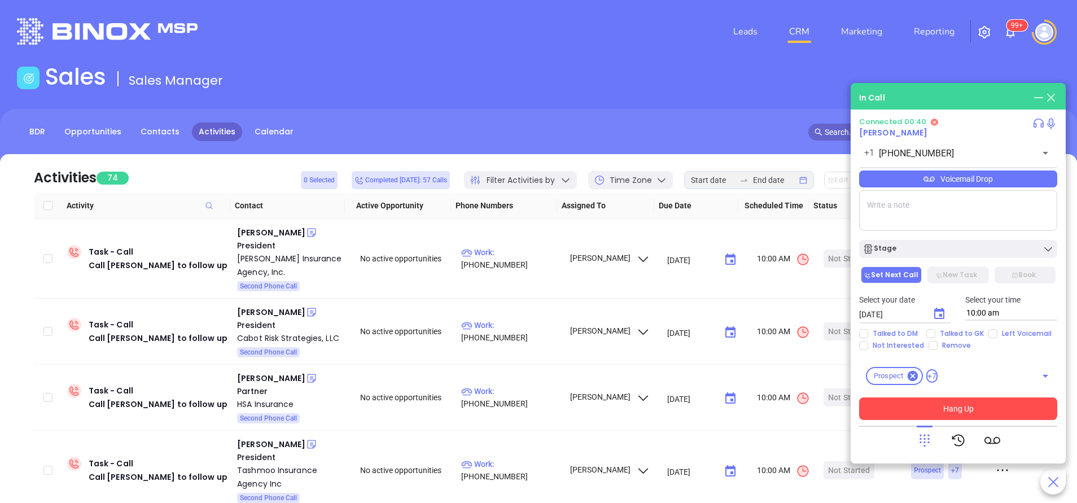
click at [968, 406] on button "Hang Up" at bounding box center [958, 409] width 198 height 23
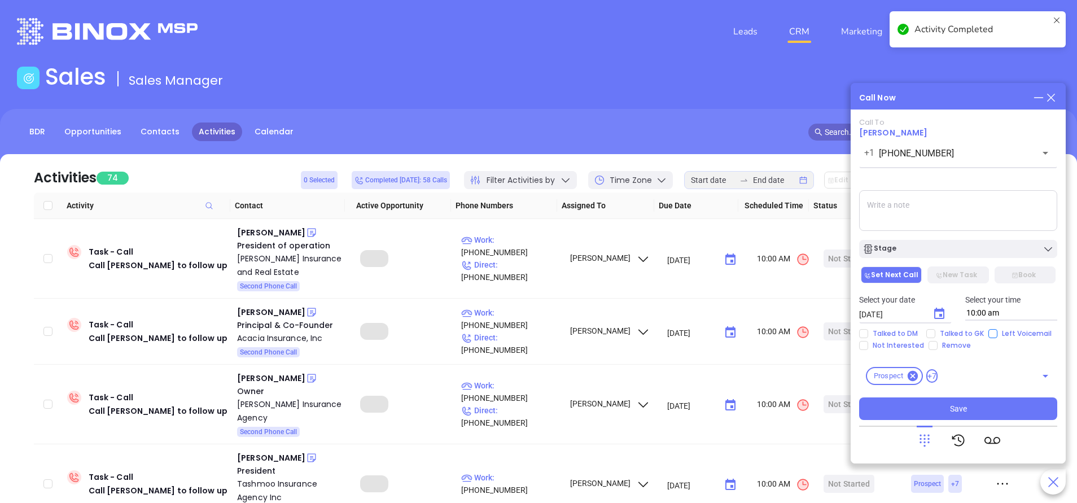
click at [994, 333] on input "Left Voicemail" at bounding box center [993, 333] width 9 height 9
checkbox input "true"
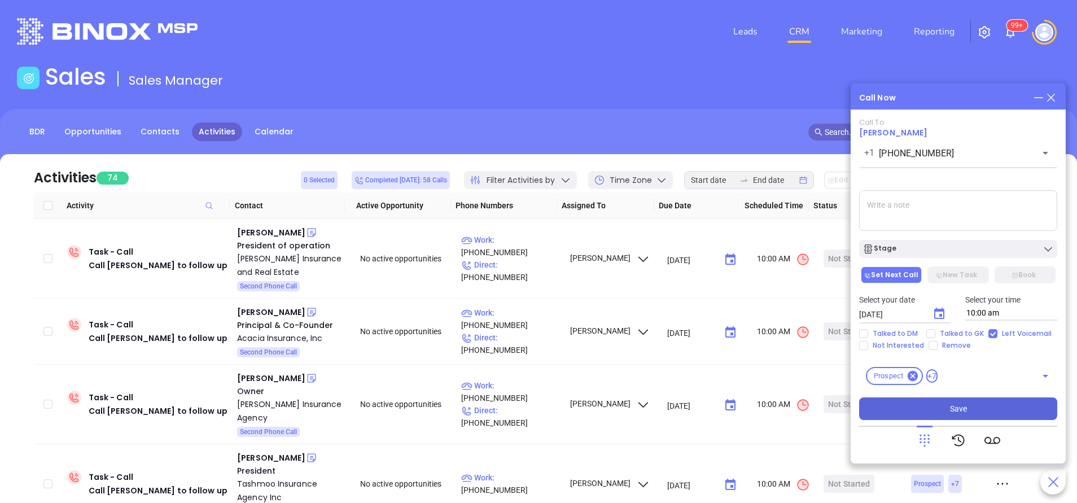
click at [921, 401] on button "Save" at bounding box center [958, 409] width 198 height 23
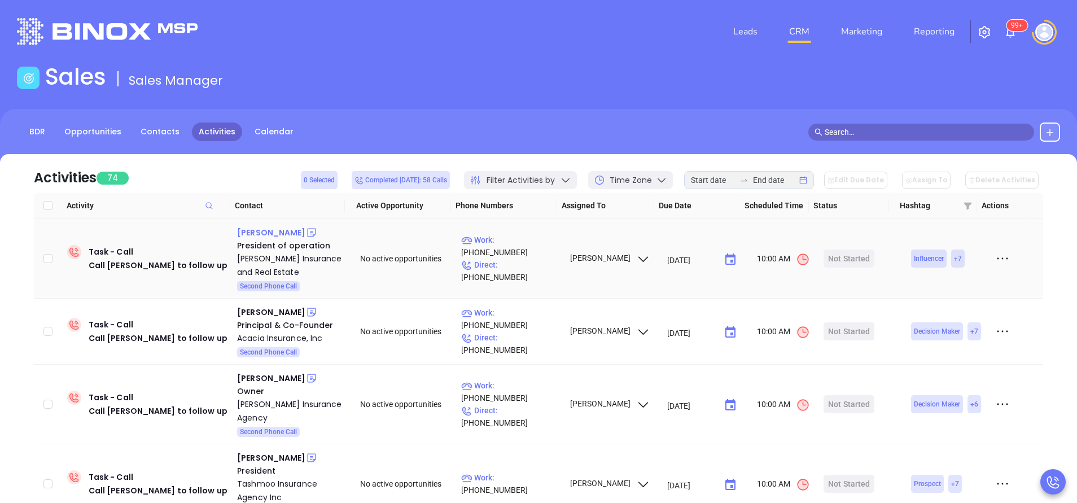
click at [283, 234] on div "Jennifer Preston" at bounding box center [271, 233] width 68 height 14
click at [541, 249] on p "Work : (508) 675-5557" at bounding box center [510, 246] width 98 height 25
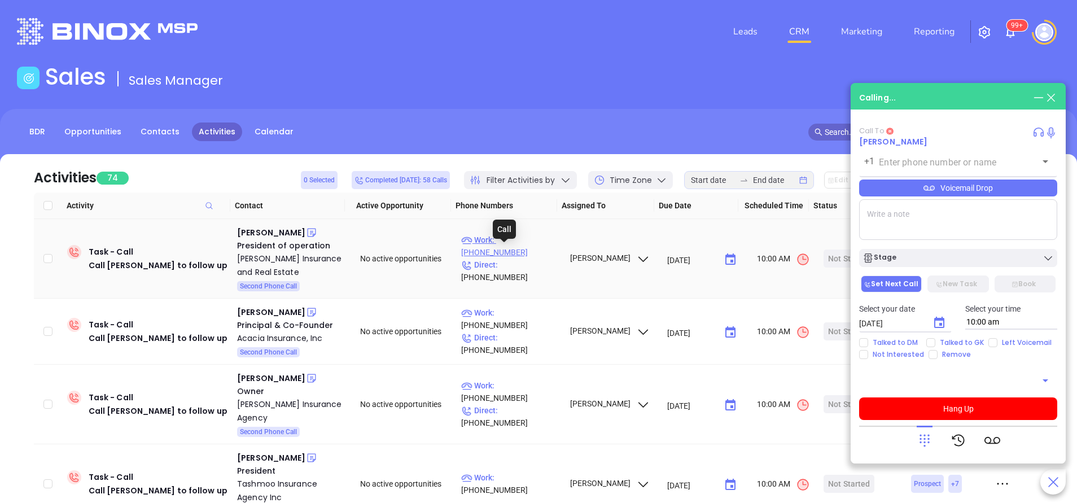
type input "(508) 675-5557"
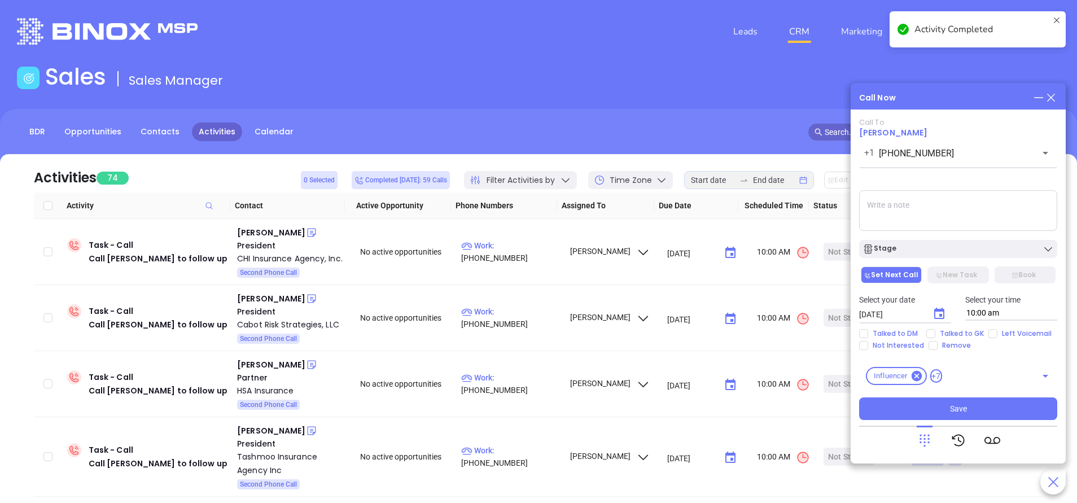
click at [948, 420] on div "Call To Jennifer Preston +1 (508) 675-5557 ​ Voicemail Drop Stage Set Next Call…" at bounding box center [958, 286] width 198 height 337
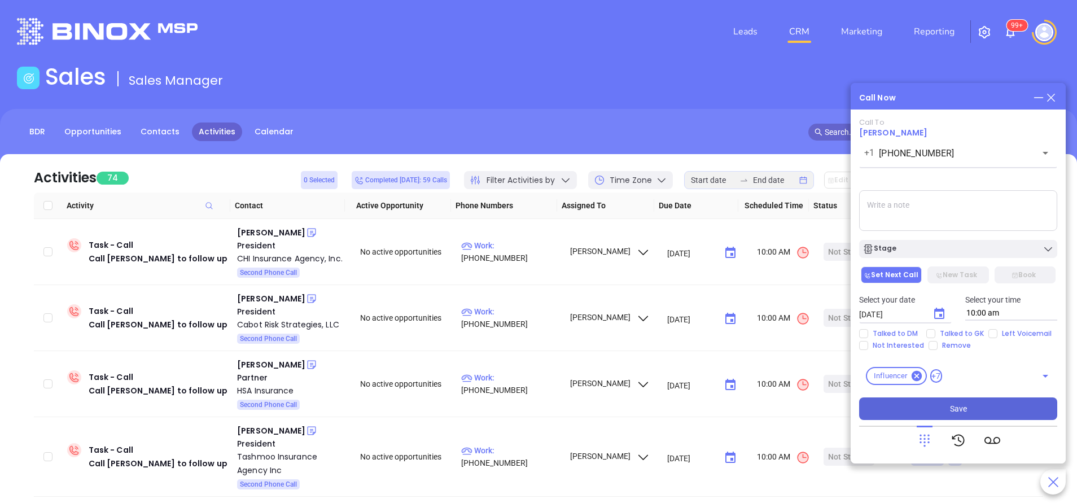
click at [952, 400] on button "Save" at bounding box center [958, 409] width 198 height 23
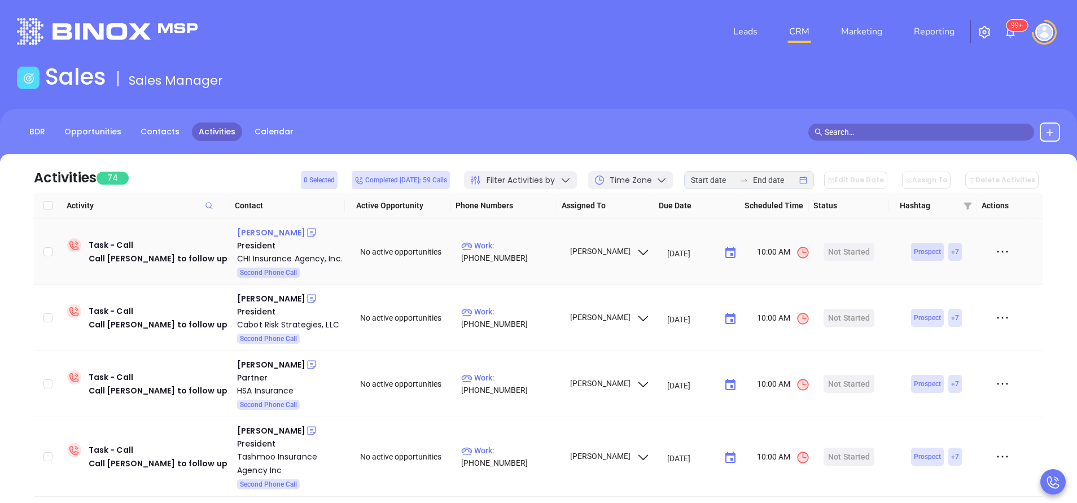
click at [274, 232] on div "Joe Asselin" at bounding box center [271, 233] width 68 height 14
click at [514, 255] on p "Work : (413) 536-2685" at bounding box center [510, 251] width 98 height 25
type input "(413) 536-2685"
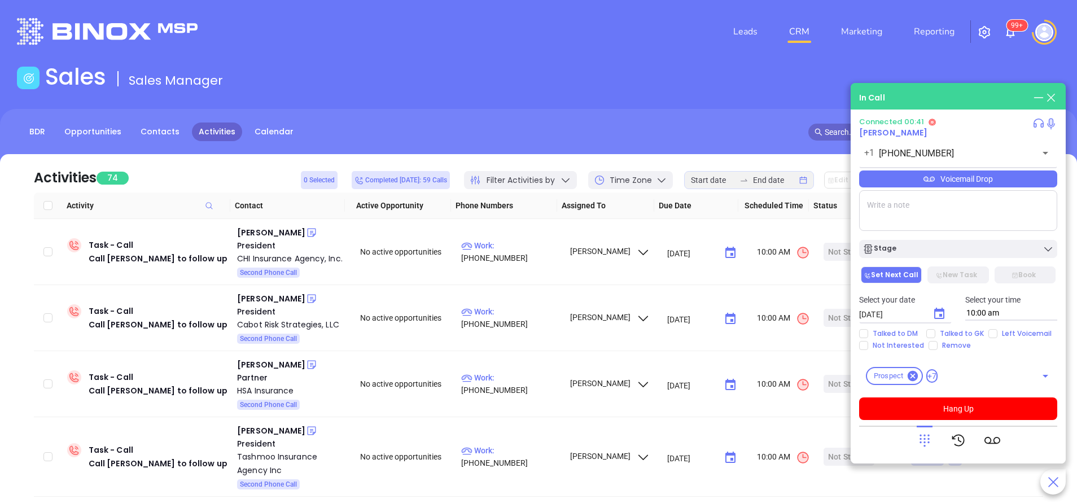
click at [991, 329] on input "Left Voicemail" at bounding box center [993, 333] width 9 height 9
checkbox input "true"
click at [976, 407] on button "Hang Up" at bounding box center [958, 409] width 198 height 23
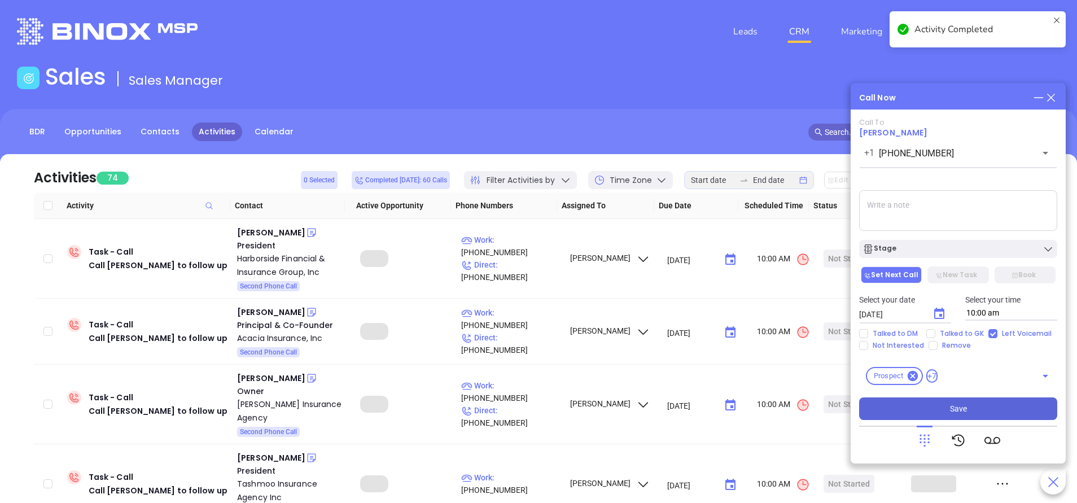
click at [944, 416] on button "Save" at bounding box center [958, 409] width 198 height 23
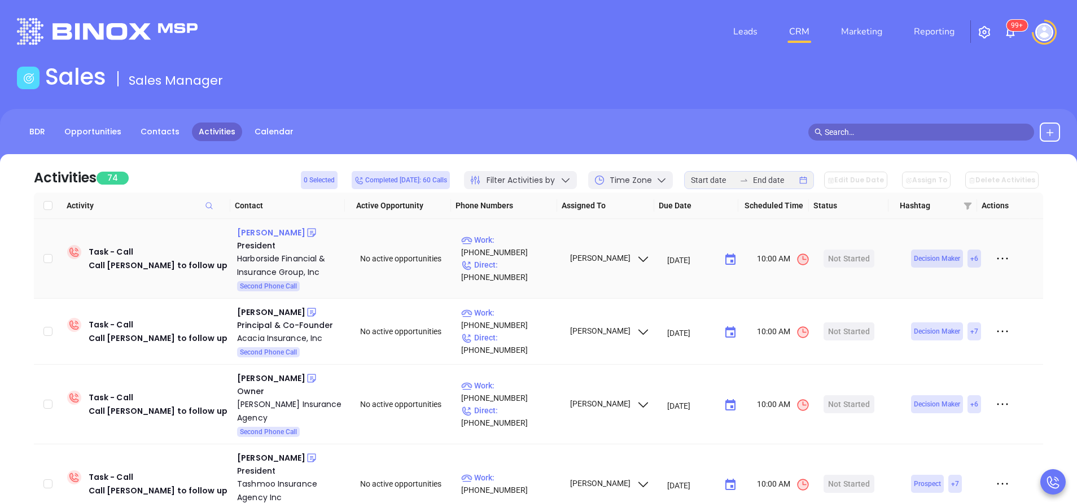
click at [286, 235] on div "Richard Lamb" at bounding box center [271, 233] width 68 height 14
click at [523, 256] on p "Work : (781) 340-1555" at bounding box center [510, 246] width 98 height 25
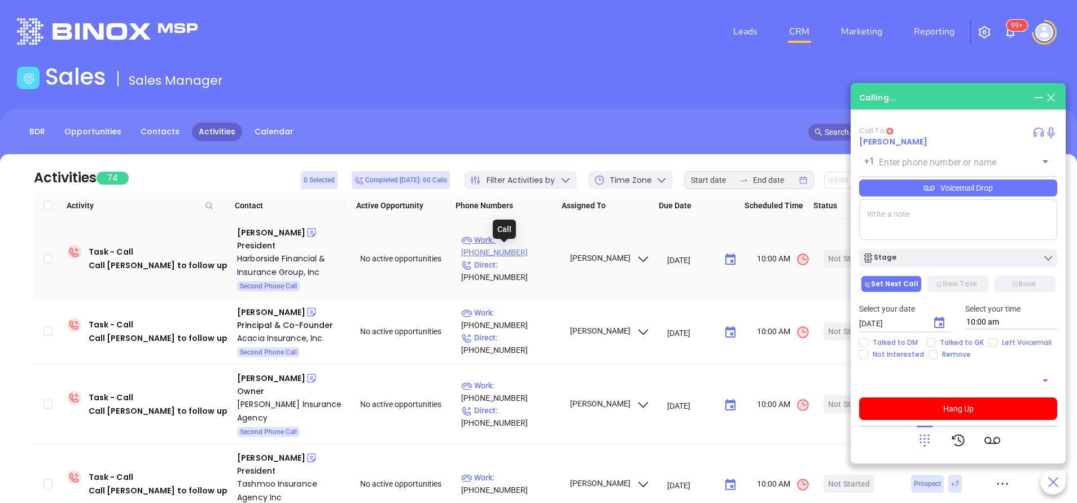
type input "[PHONE_NUMBER]"
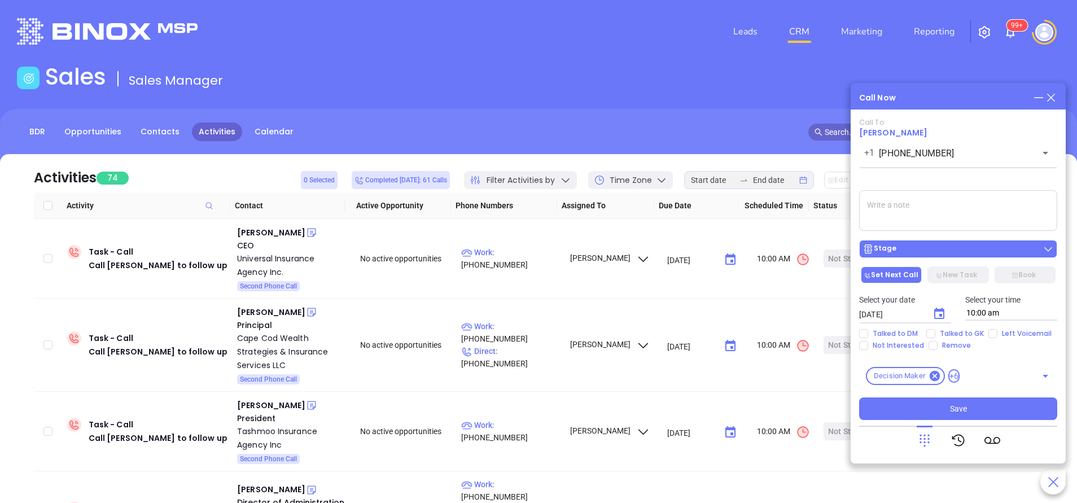
click at [982, 246] on div "Stage" at bounding box center [958, 248] width 191 height 11
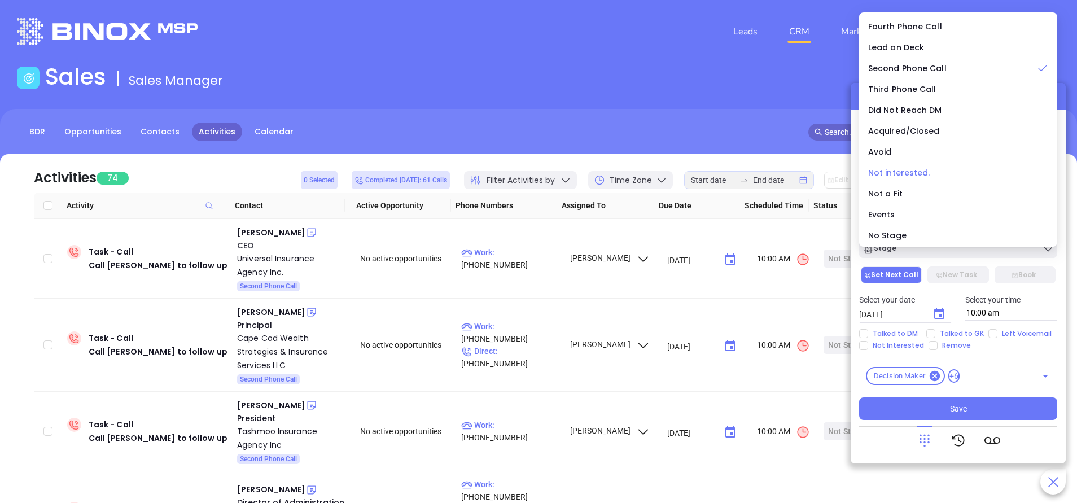
click at [913, 171] on span "Not interested." at bounding box center [899, 172] width 62 height 11
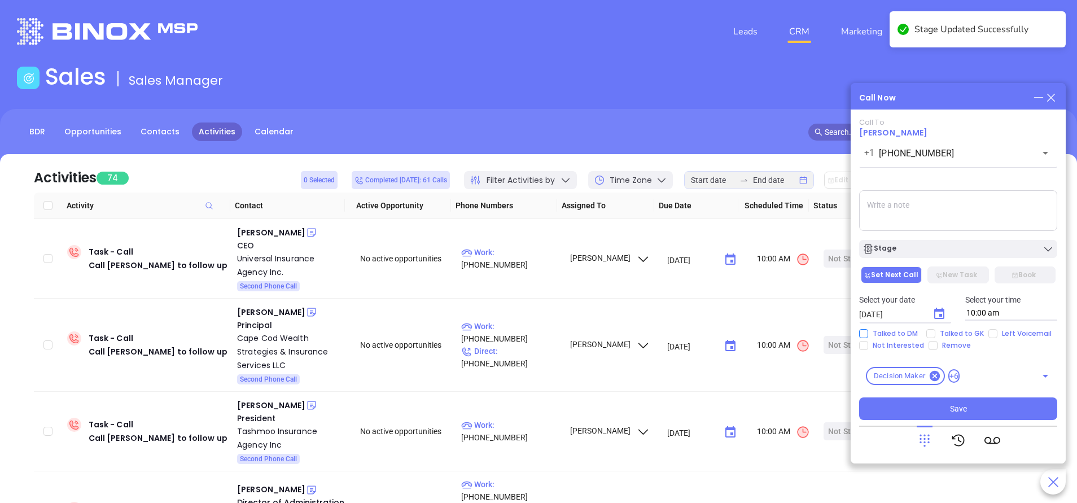
click at [862, 331] on input "Talked to DM" at bounding box center [863, 333] width 9 height 9
checkbox input "true"
click at [862, 344] on input "Not Interested" at bounding box center [863, 345] width 9 height 9
checkbox input "true"
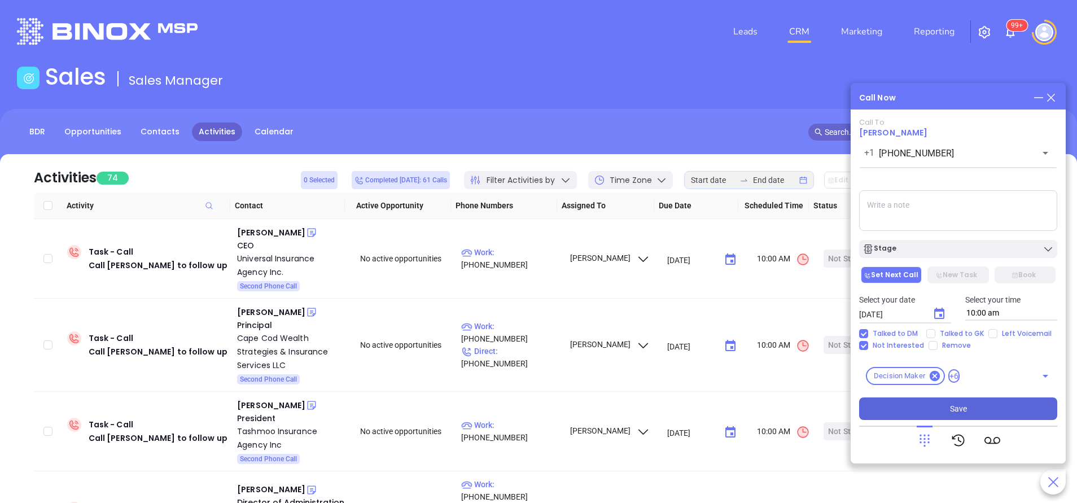
click at [944, 408] on button "Save" at bounding box center [958, 409] width 198 height 23
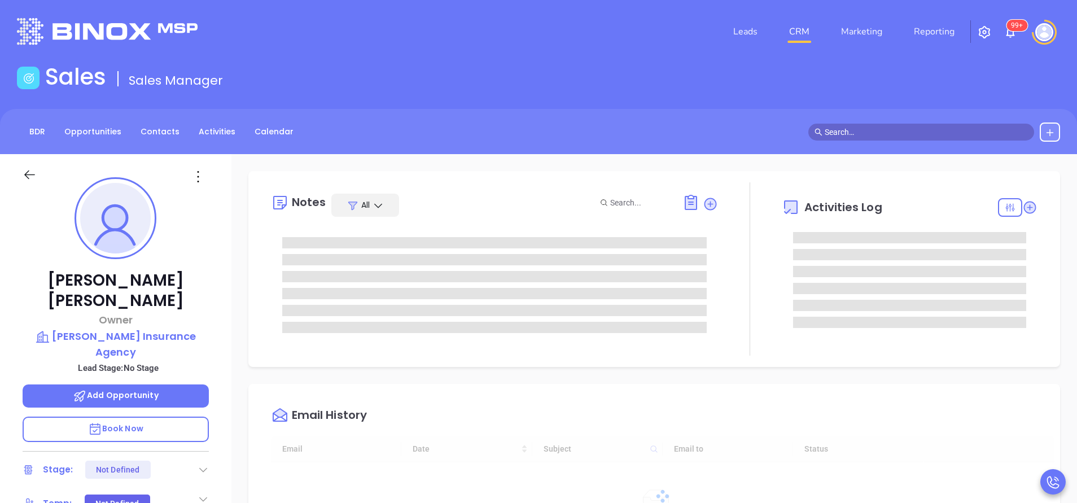
scroll to position [328, 0]
type input "[PERSON_NAME]"
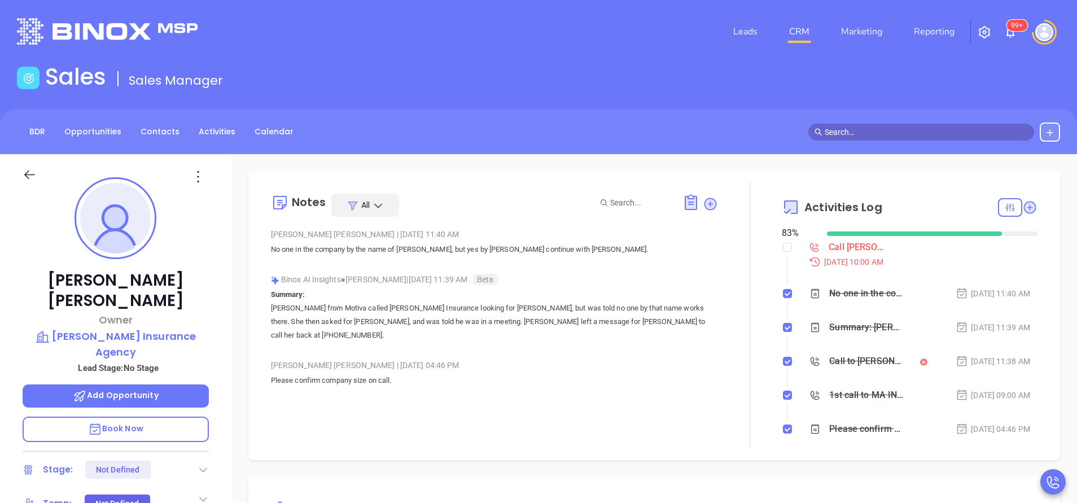
click at [206, 463] on div at bounding box center [203, 470] width 11 height 14
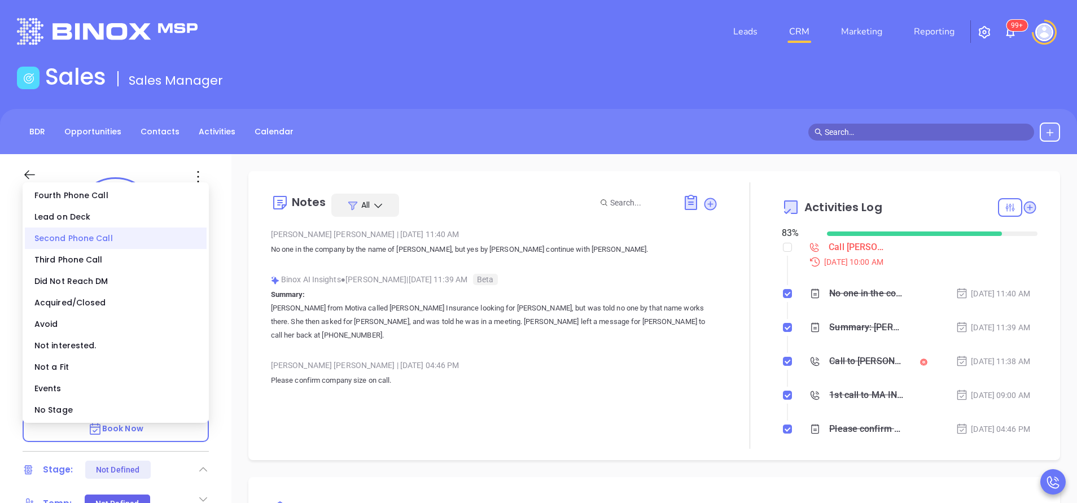
click at [92, 237] on div "Second Phone Call" at bounding box center [116, 238] width 182 height 21
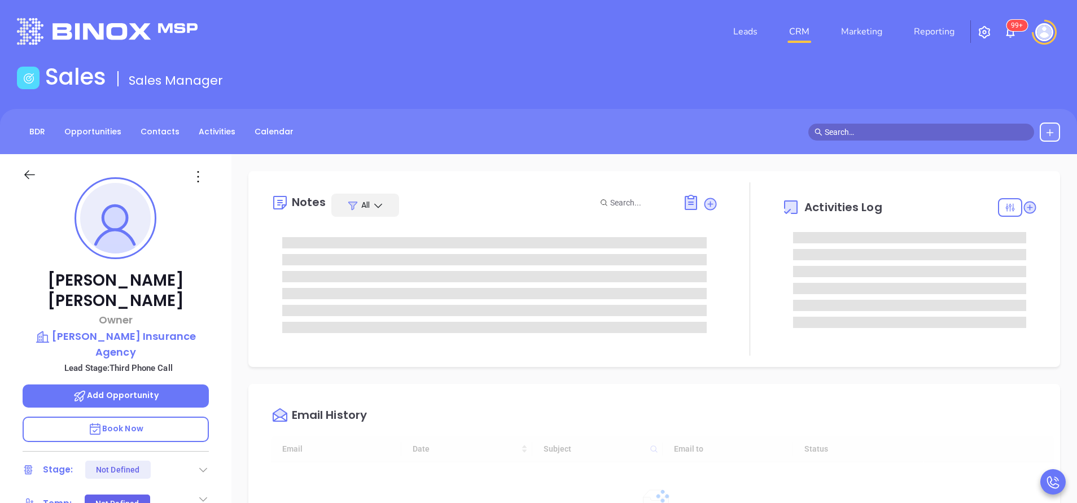
type input "[DATE]"
type input "[PERSON_NAME]"
type input "[DATE]"
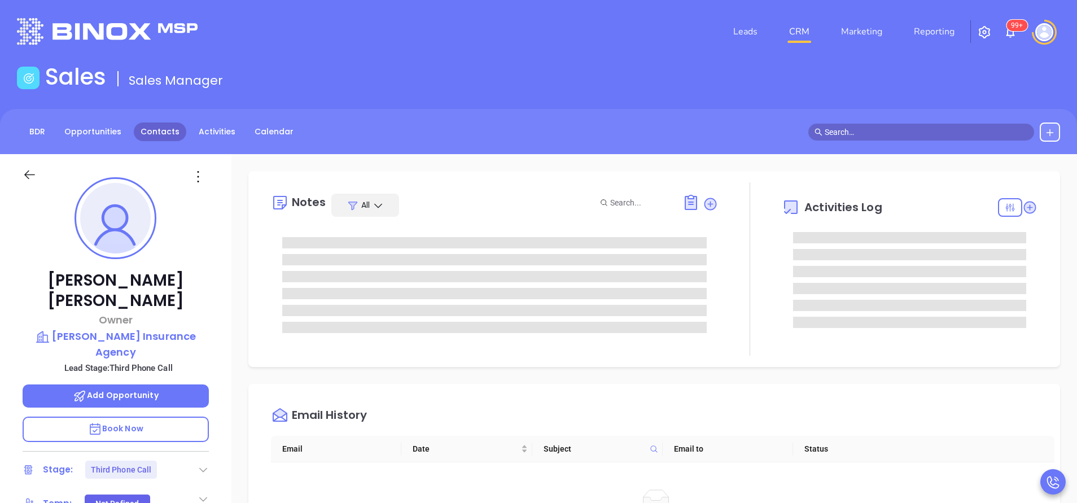
type input "[PERSON_NAME]"
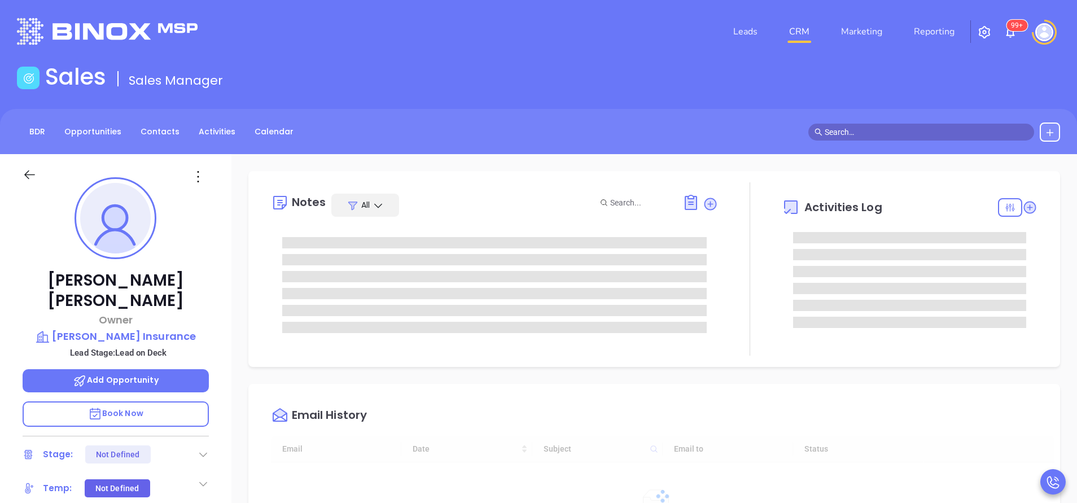
type input "10/03/2025"
type input "Vicky Mendoza"
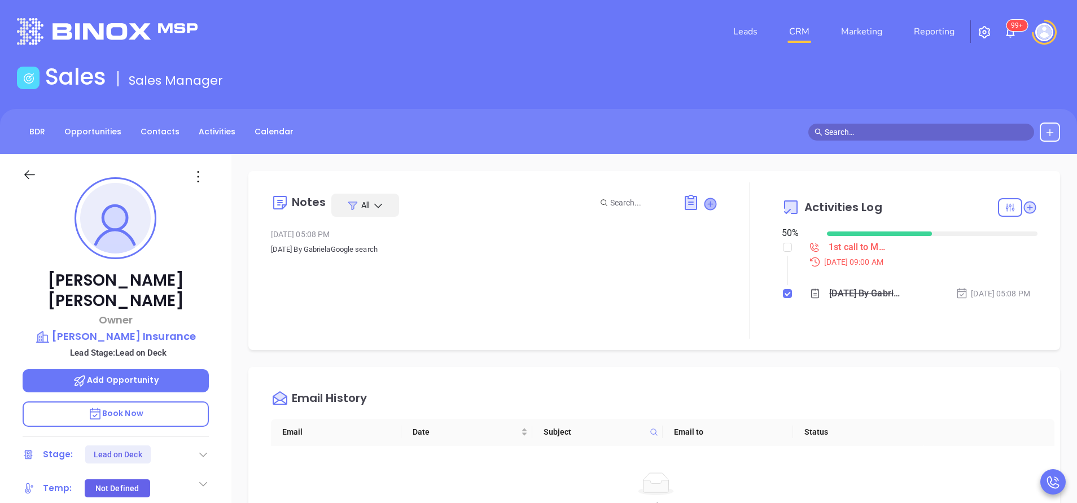
click at [705, 208] on icon at bounding box center [710, 203] width 11 height 11
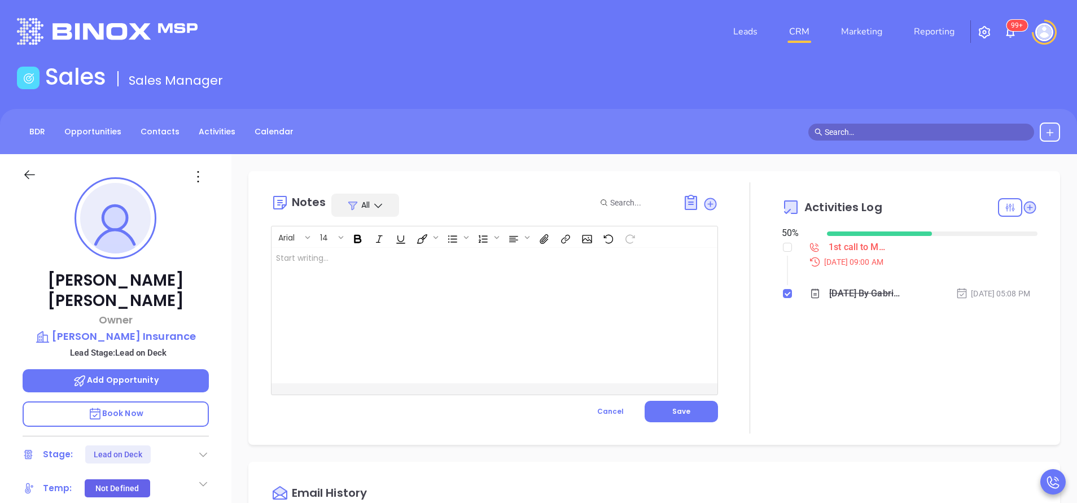
click at [523, 293] on div at bounding box center [479, 316] width 415 height 136
click at [698, 406] on button "Save" at bounding box center [681, 411] width 73 height 21
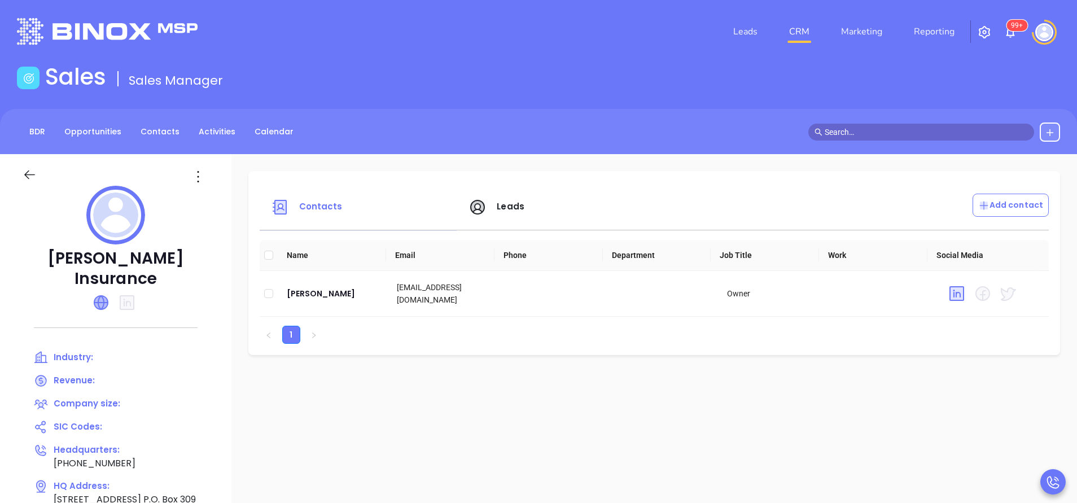
click at [104, 299] on icon at bounding box center [101, 303] width 14 height 14
click at [505, 212] on span "Leads" at bounding box center [497, 206] width 56 height 13
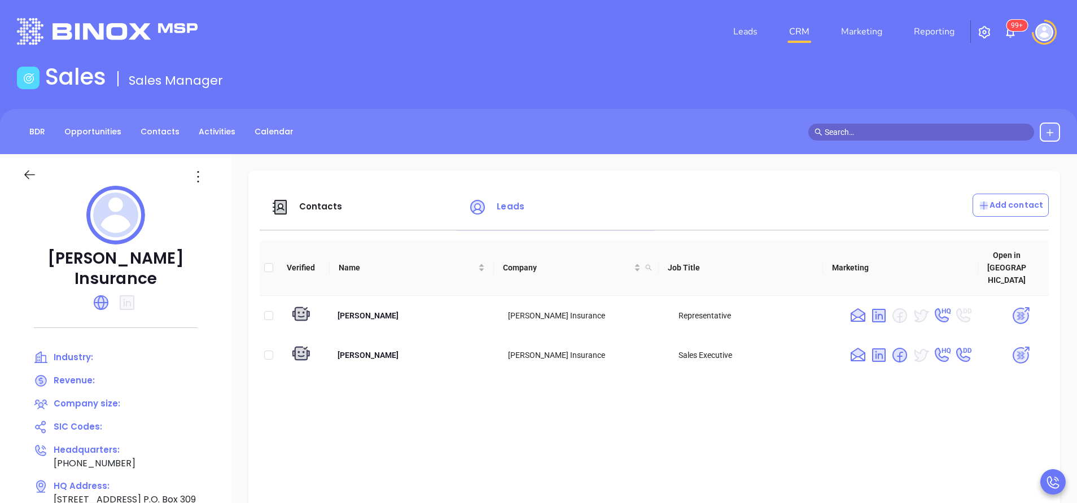
click at [330, 209] on span "Contacts" at bounding box center [320, 206] width 43 height 12
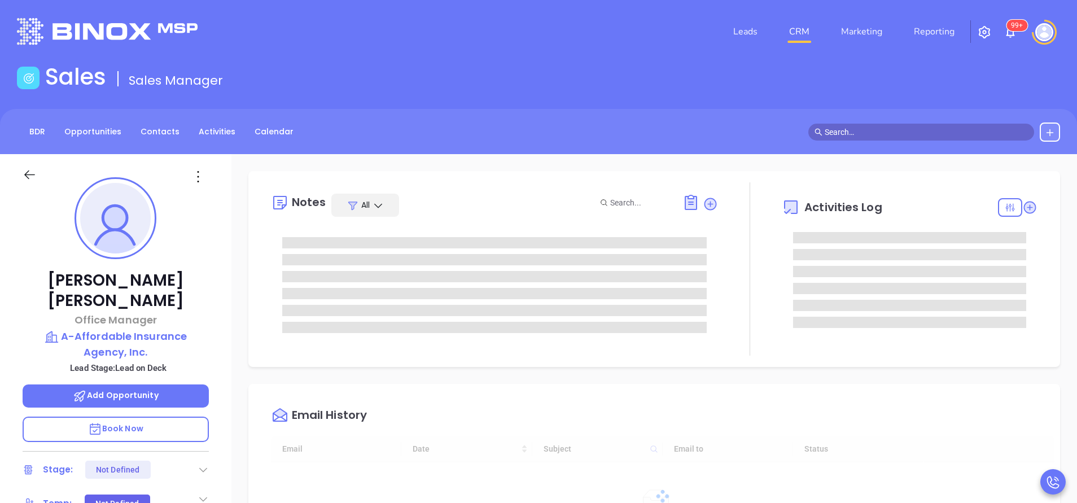
type input "[DATE]"
type input "[PERSON_NAME]"
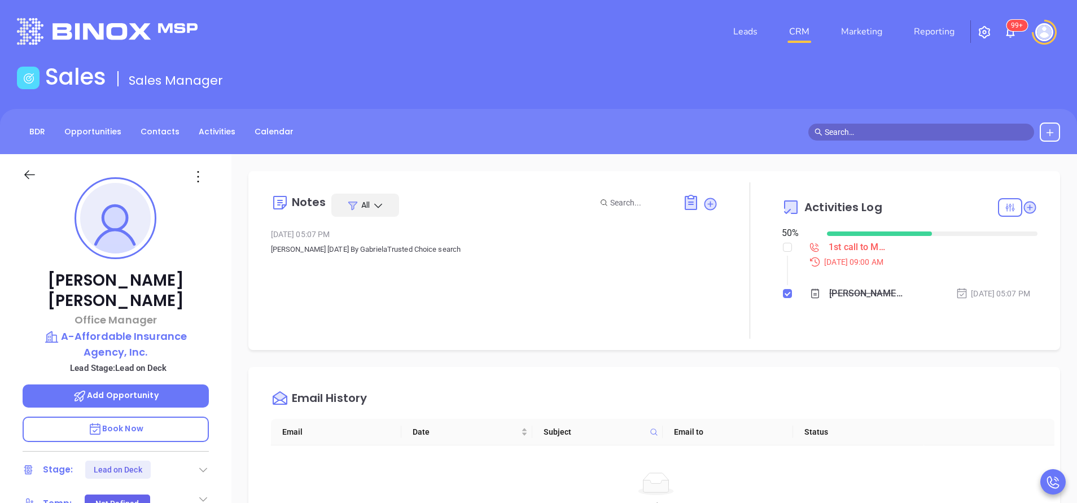
click at [211, 221] on div "[PERSON_NAME] Office Manager A-Affordable Insurance Agency, Inc. Lead Stage: Le…" at bounding box center [116, 468] width 232 height 629
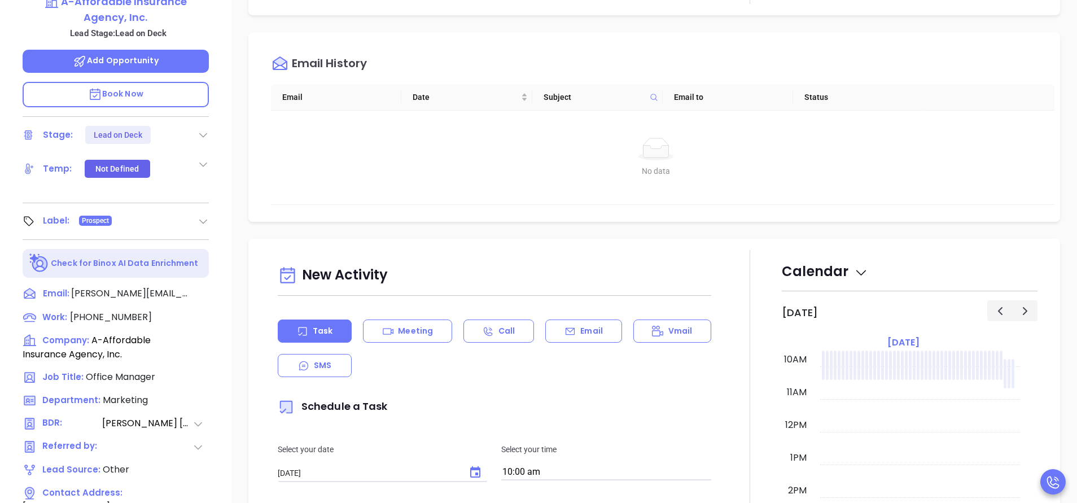
scroll to position [373, 0]
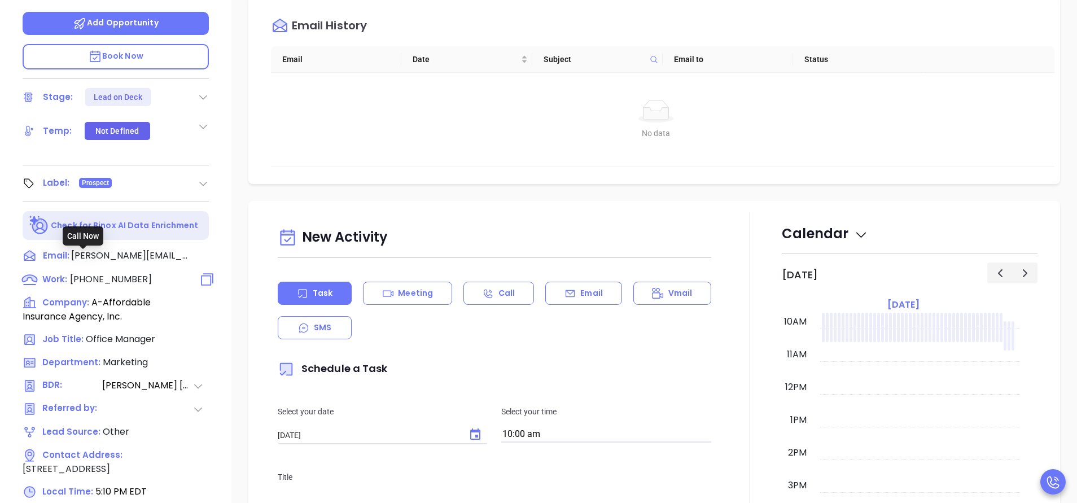
click at [130, 273] on span "[PHONE_NUMBER]" at bounding box center [111, 279] width 82 height 13
type input "[PHONE_NUMBER]"
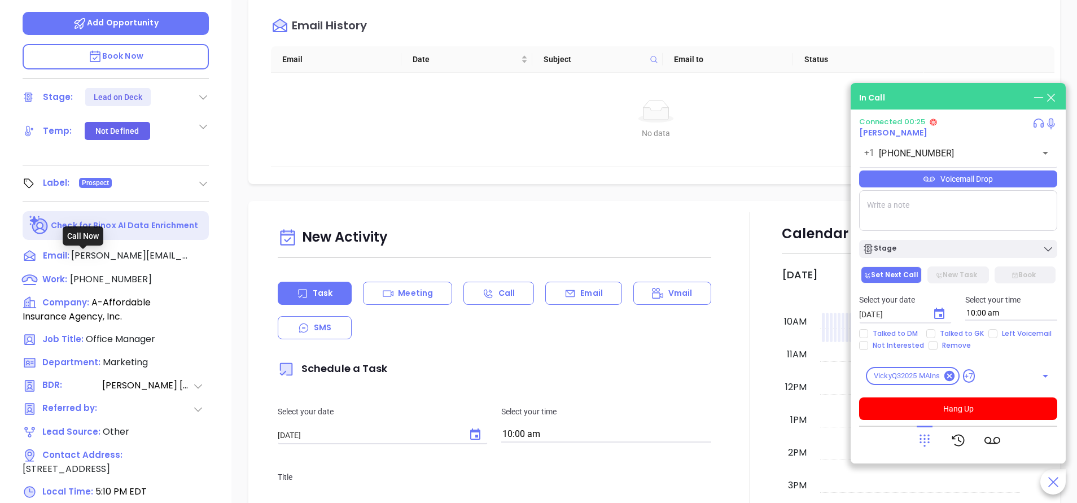
scroll to position [442, 0]
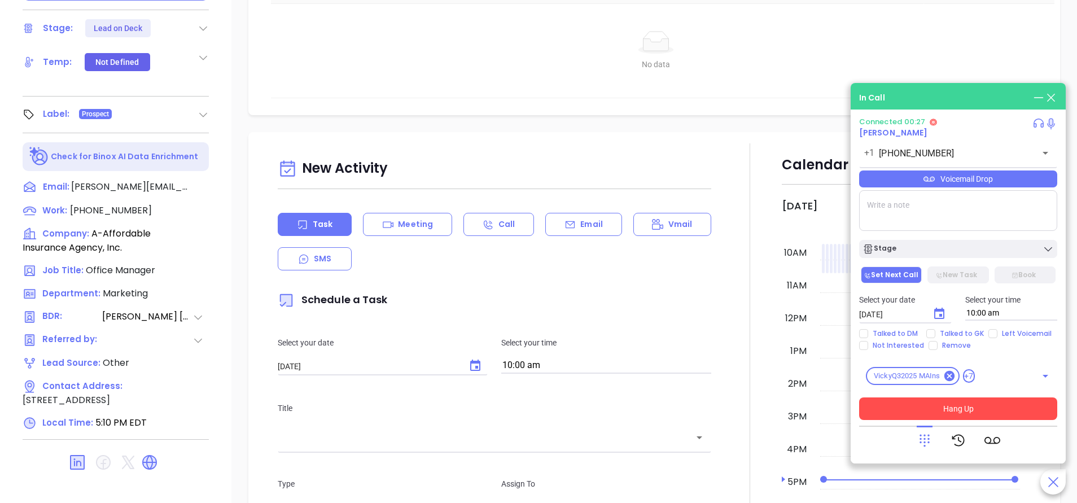
click at [981, 411] on button "Hang Up" at bounding box center [958, 409] width 198 height 23
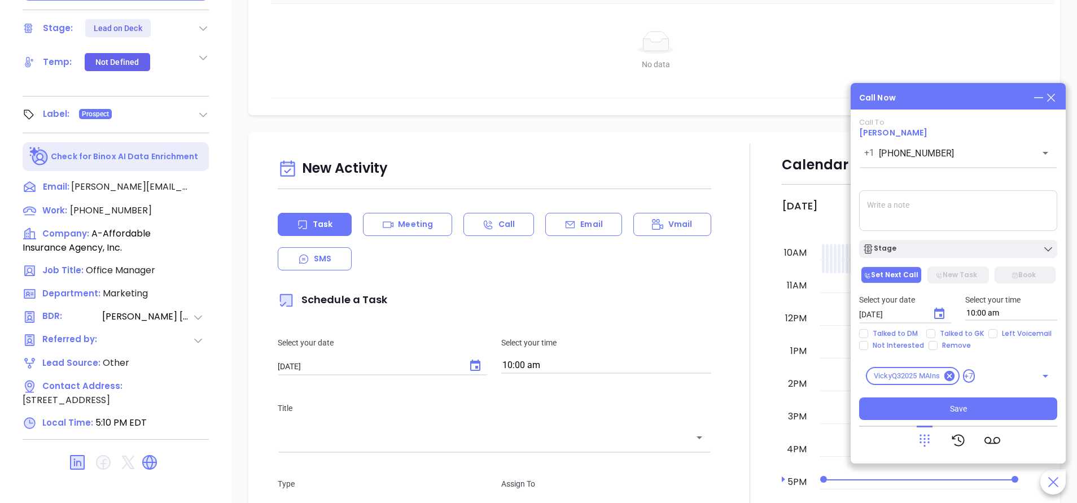
click at [989, 328] on div "Select your date 10/03/2025 ​ Select your time 10:00 am" at bounding box center [959, 307] width 212 height 44
click at [972, 246] on div "Stage" at bounding box center [958, 248] width 191 height 11
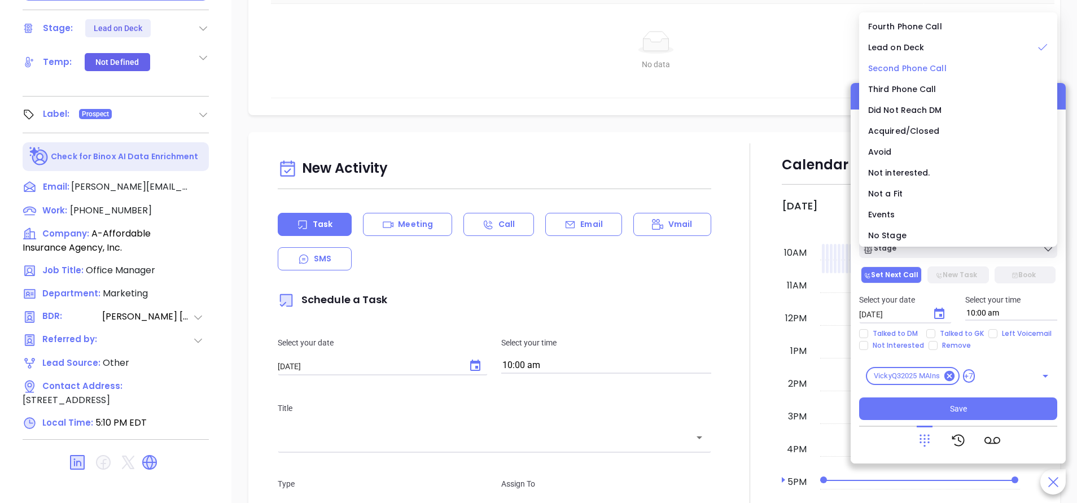
click at [898, 68] on span "Second Phone Call" at bounding box center [907, 68] width 78 height 11
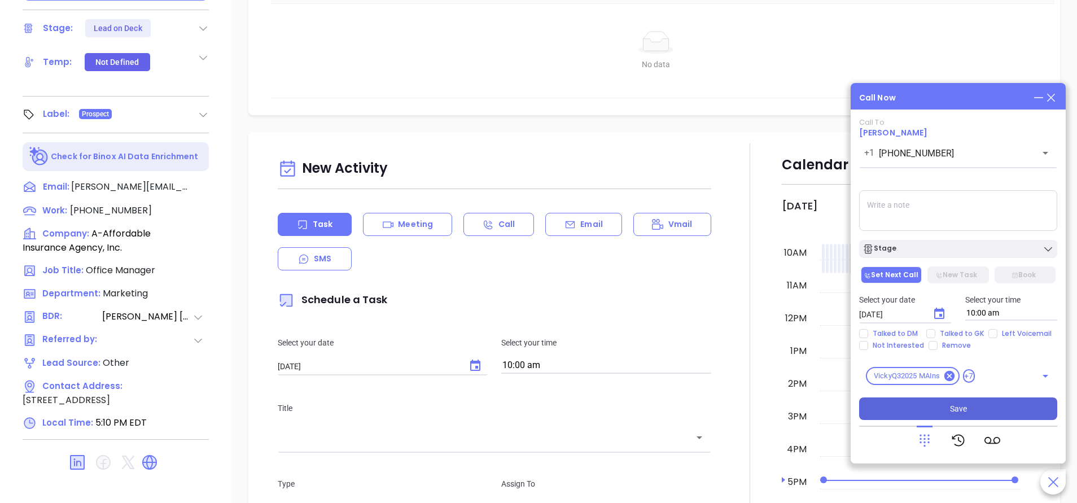
click at [946, 412] on button "Save" at bounding box center [958, 409] width 198 height 23
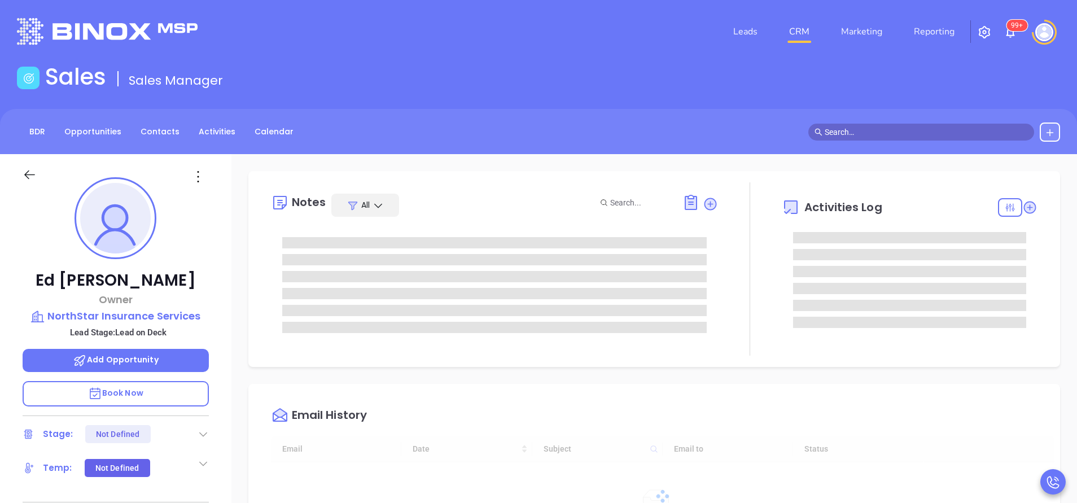
type input "[DATE]"
type input "[PERSON_NAME]"
type input "[DATE]"
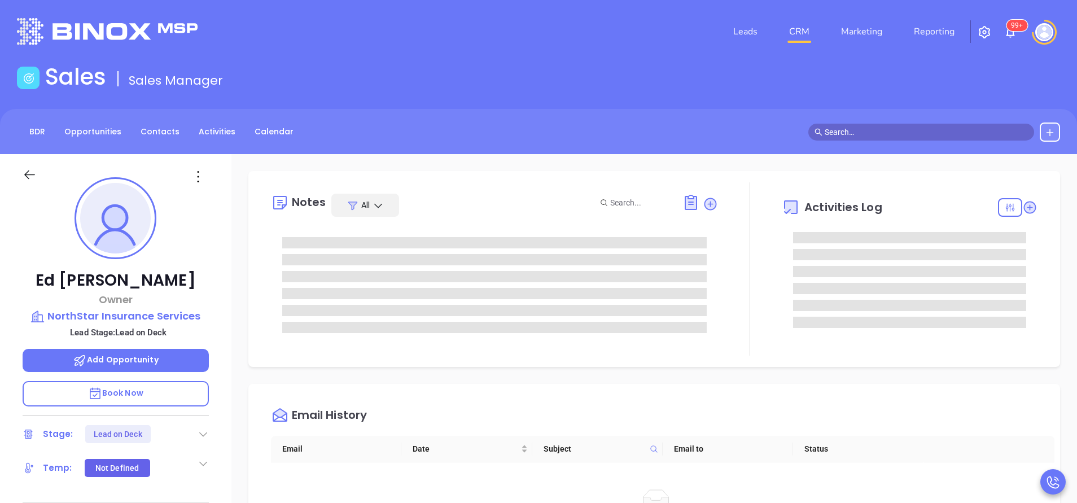
type input "[PERSON_NAME]"
click at [199, 259] on div "[PERSON_NAME] Owner NorthStar Insurance Services Lead Stage: Lead on Deck Add O…" at bounding box center [116, 468] width 232 height 629
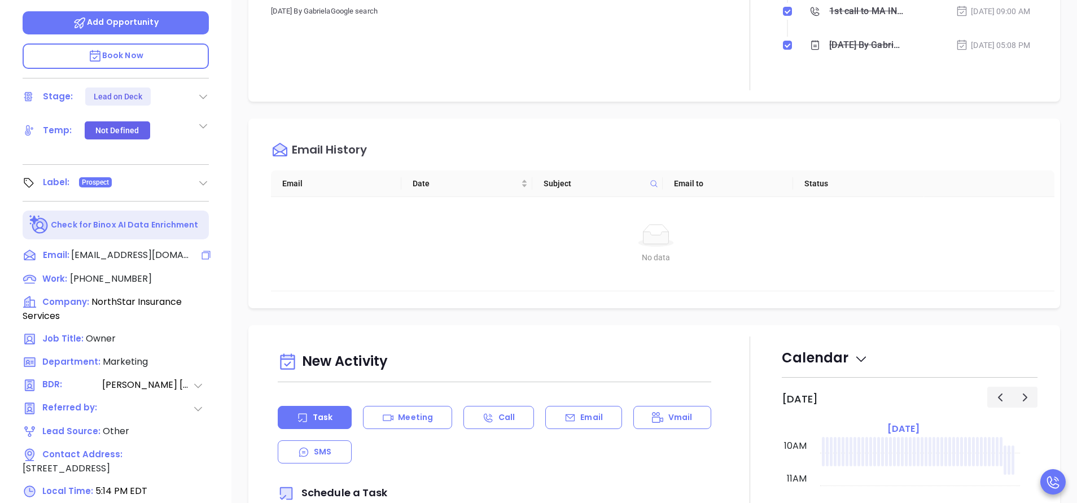
scroll to position [339, 0]
click at [731, 118] on div "Email History Email Date Subject Email to Status No data No data" at bounding box center [654, 212] width 812 height 190
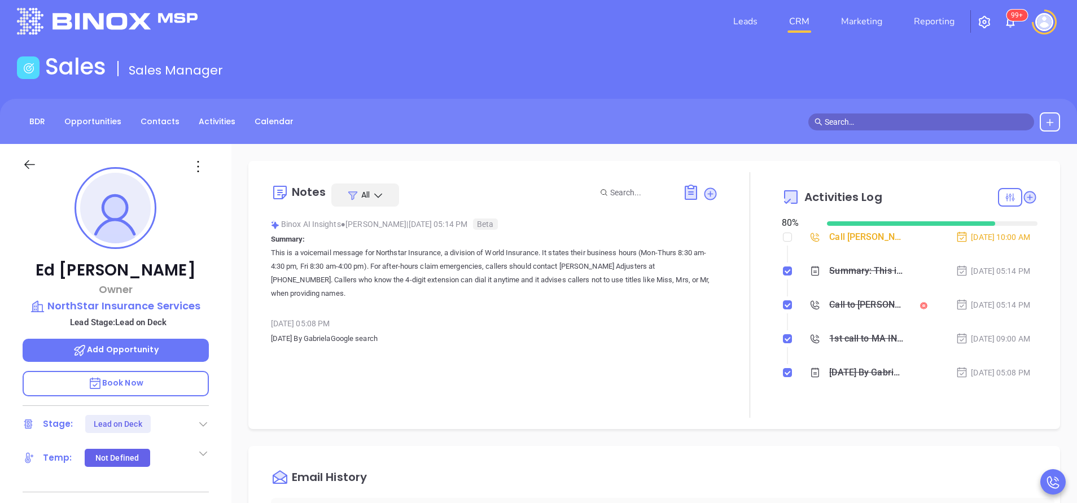
scroll to position [0, 0]
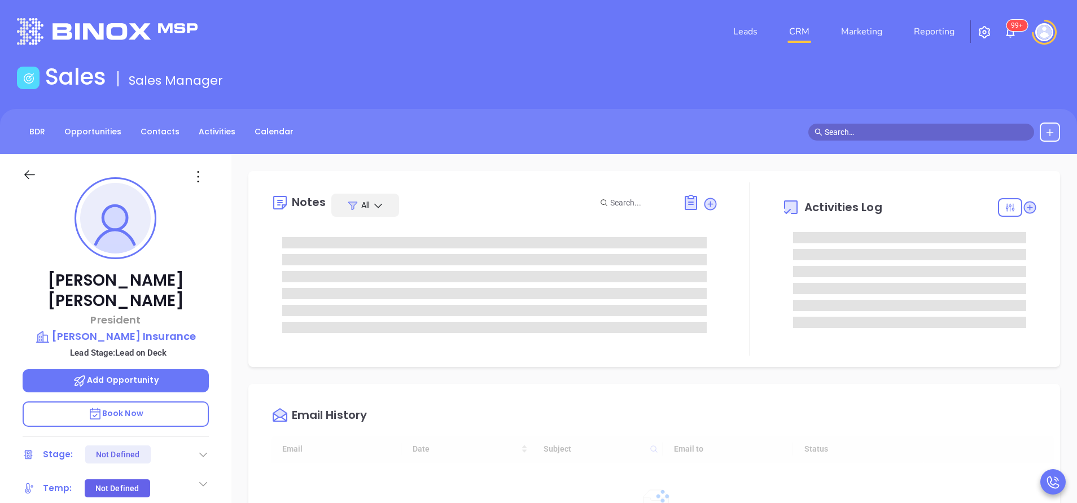
type input "[DATE]"
type input "[PERSON_NAME]"
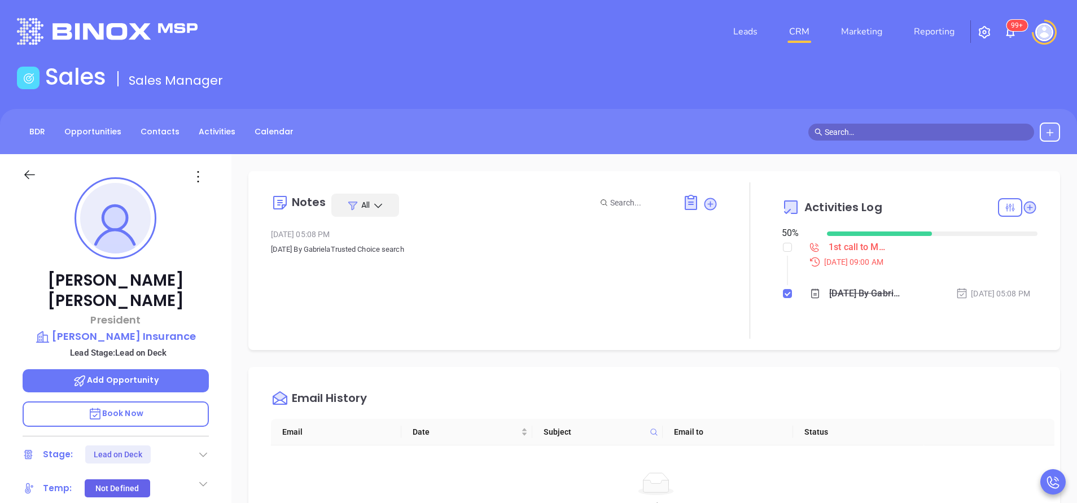
click at [224, 244] on div "Kaitlyn Pintarich President Berry Insurance Lead Stage: Lead on Deck Add Opport…" at bounding box center [116, 468] width 232 height 629
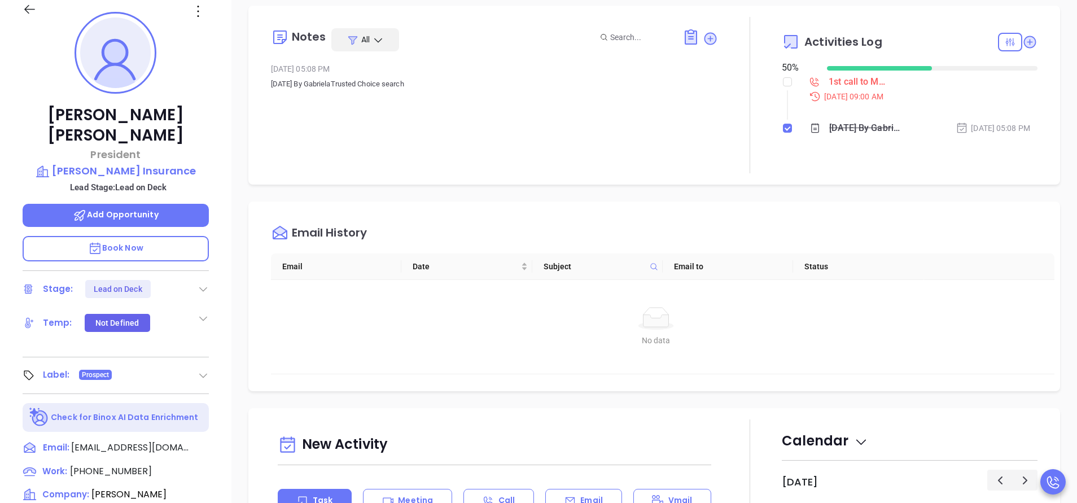
scroll to position [305, 0]
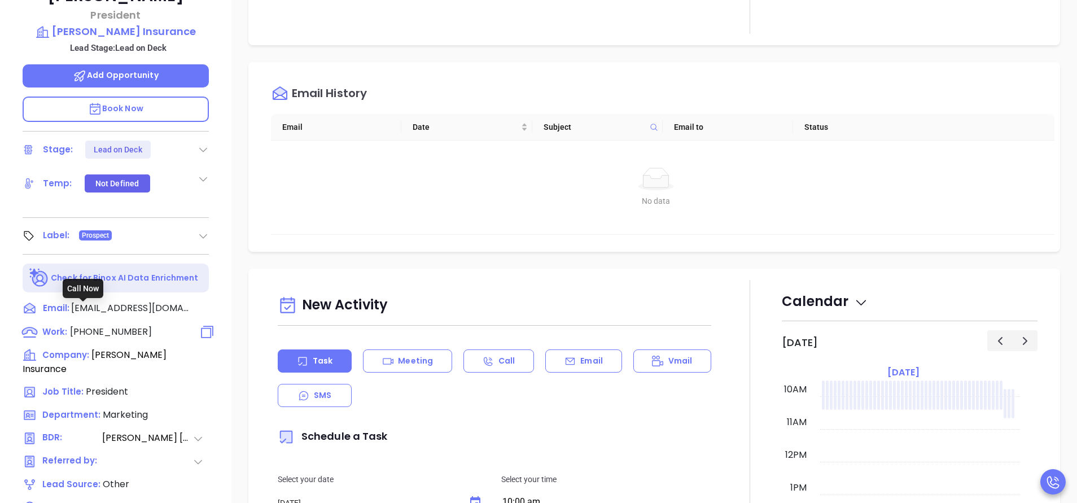
click at [140, 325] on span "(508) 528-5200" at bounding box center [111, 331] width 82 height 13
type input "(508) 528-5200"
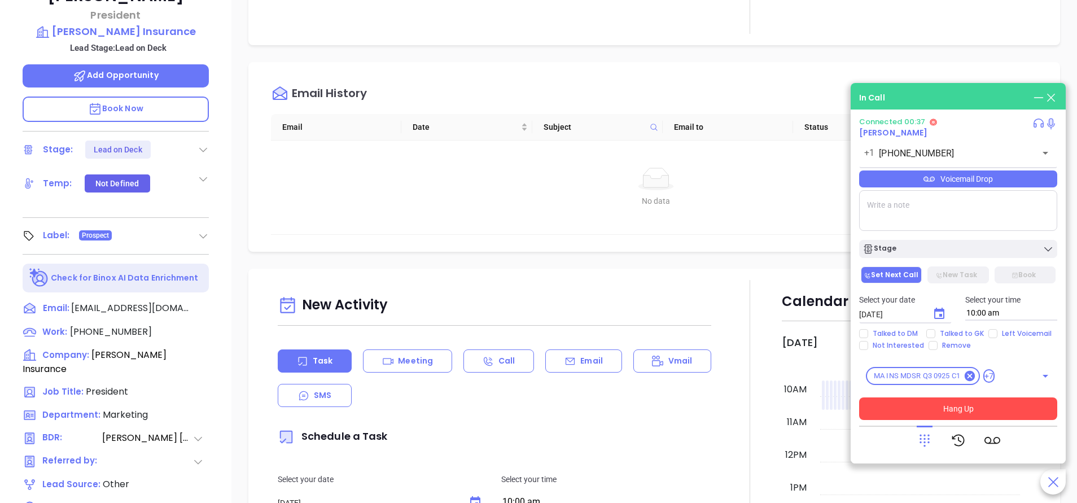
click at [963, 406] on button "Hang Up" at bounding box center [958, 409] width 198 height 23
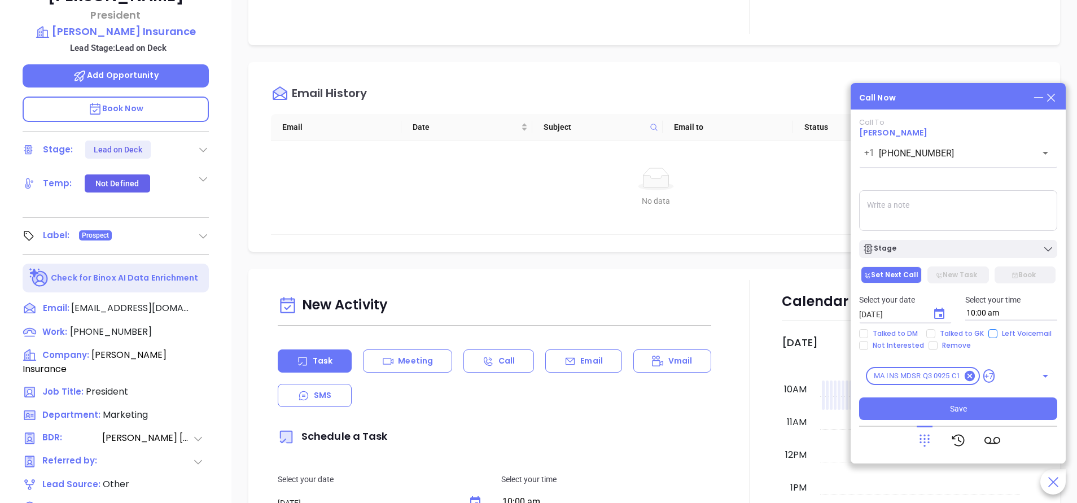
click at [990, 330] on input "Left Voicemail" at bounding box center [993, 333] width 9 height 9
checkbox input "true"
click at [942, 410] on button "Save" at bounding box center [958, 409] width 198 height 23
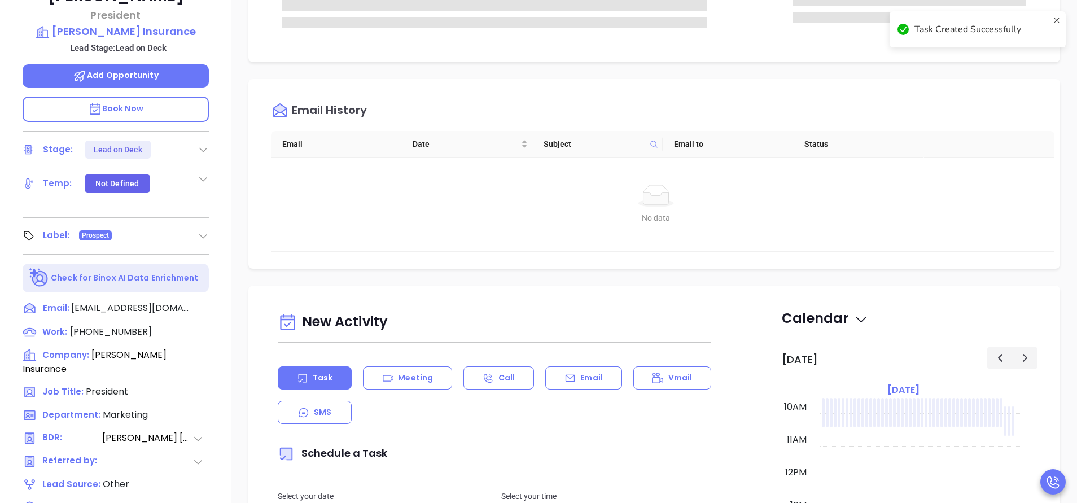
click at [1053, 153] on div "Notes All Activities Log Email History Email Date Subject Email to Status No da…" at bounding box center [655, 244] width 846 height 791
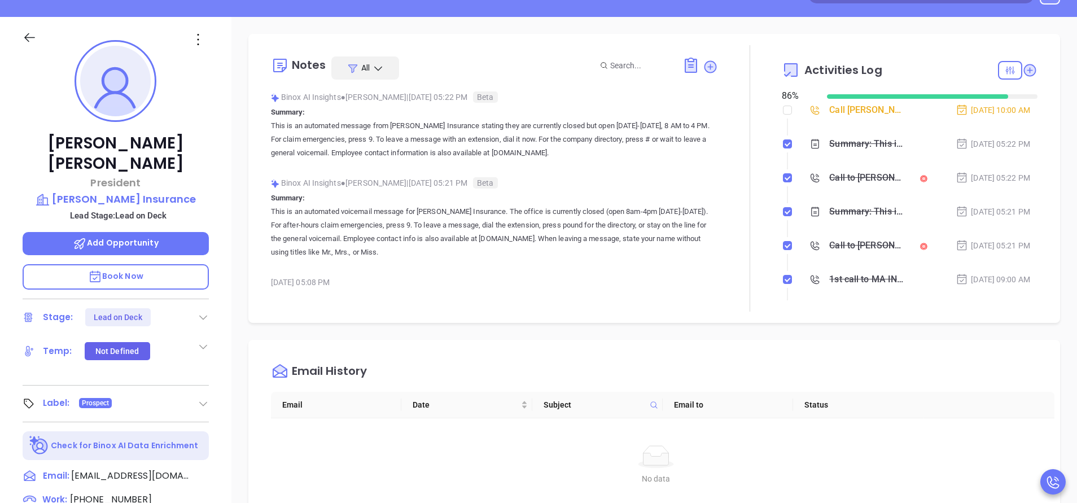
scroll to position [0, 0]
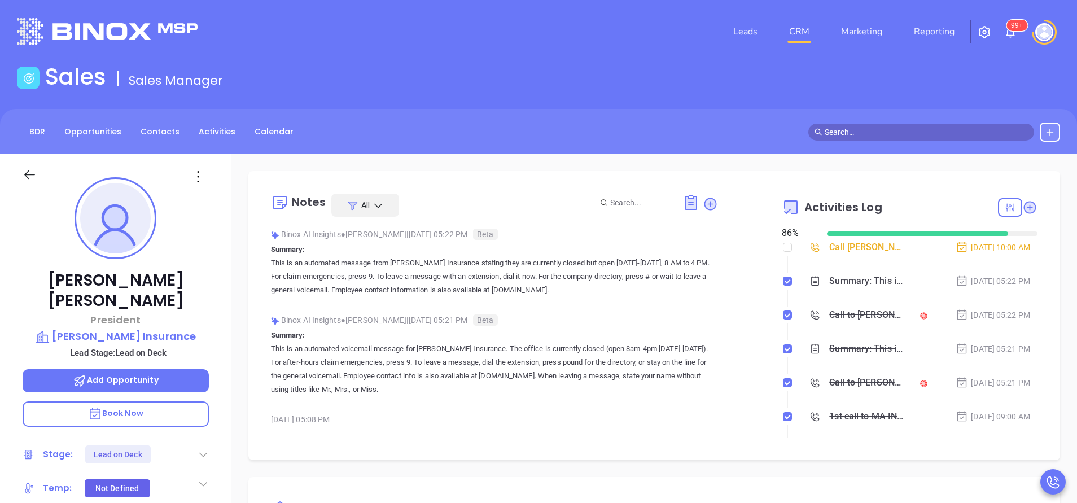
click at [640, 209] on span at bounding box center [639, 203] width 85 height 18
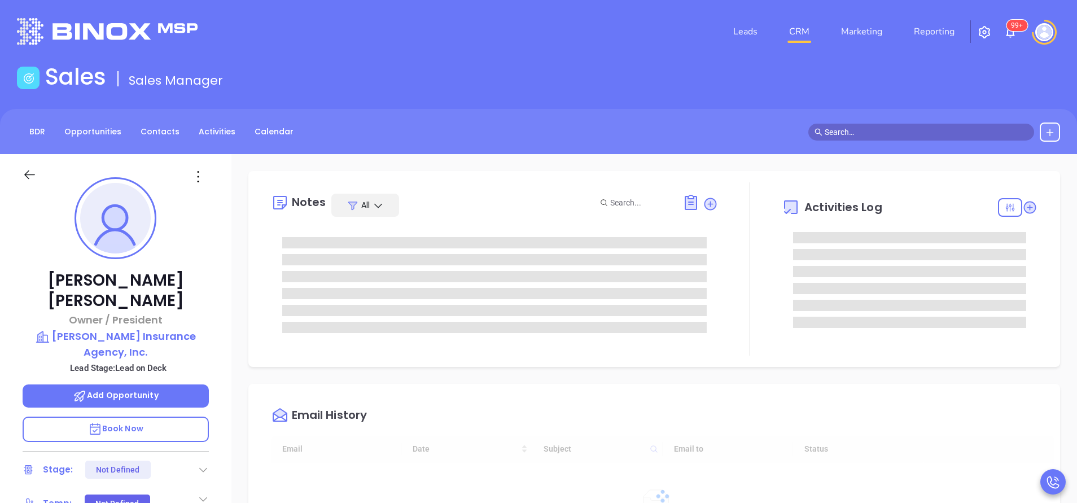
type input "[DATE]"
type input "[PERSON_NAME]"
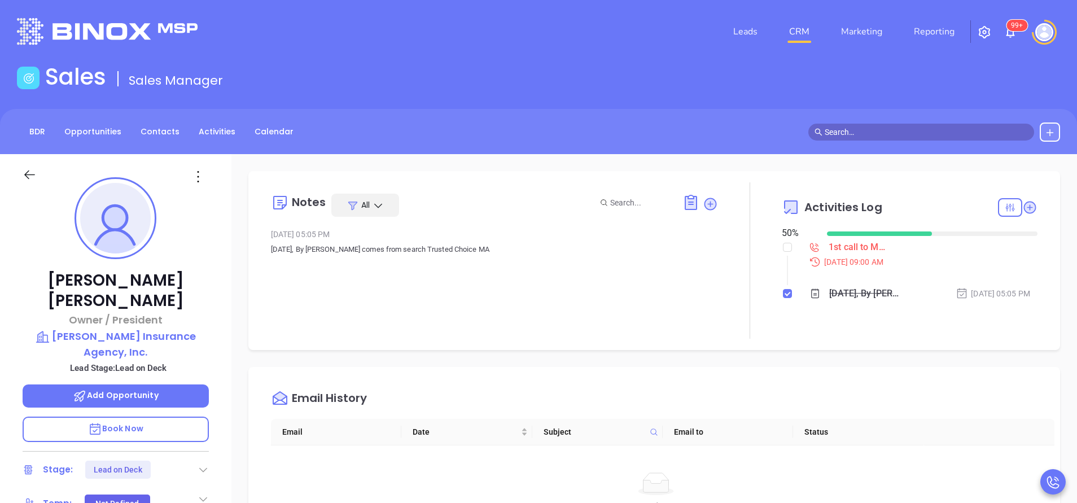
click at [229, 252] on div "[PERSON_NAME] Owner / President [PERSON_NAME] Insurance Agency, Inc. Lead Stage…" at bounding box center [116, 468] width 232 height 629
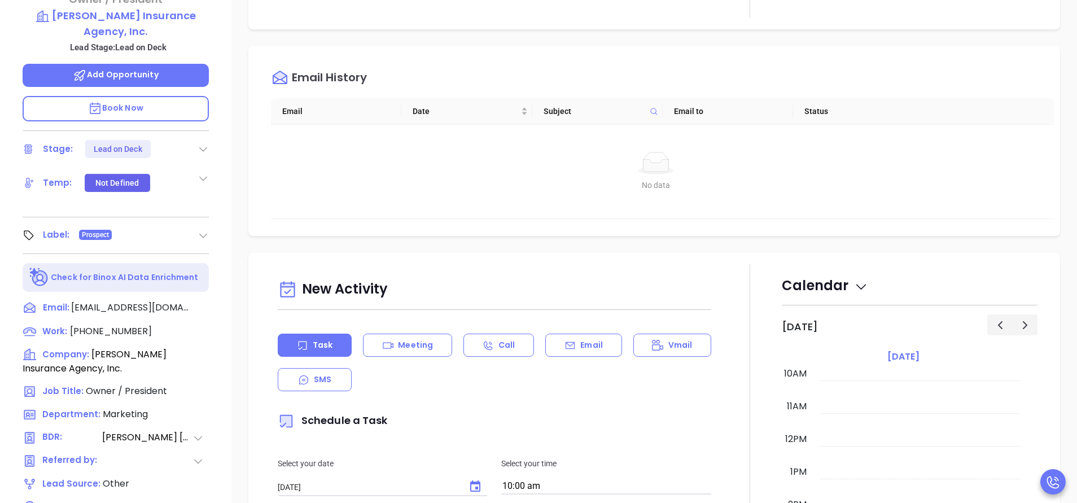
scroll to position [339, 0]
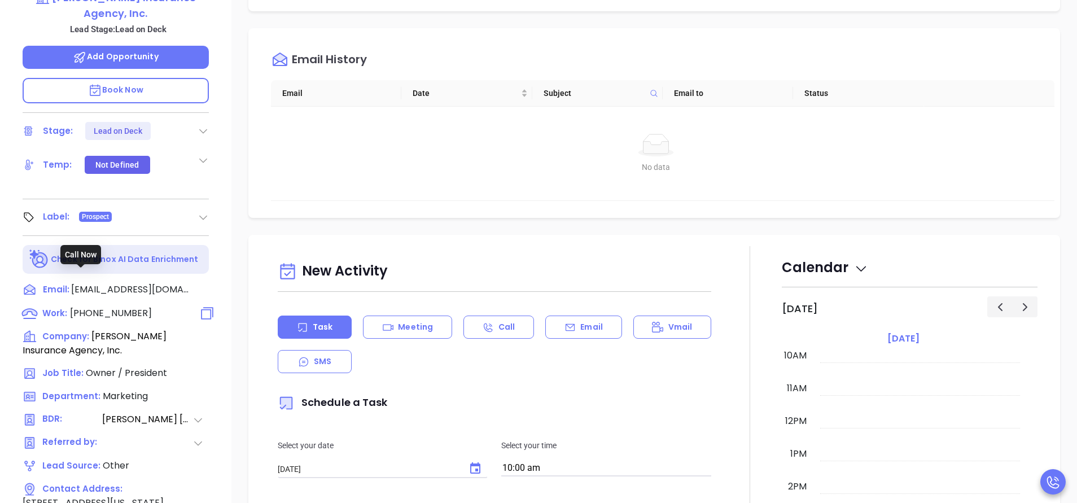
click at [115, 307] on span "[PHONE_NUMBER]" at bounding box center [111, 313] width 82 height 13
type input "[PHONE_NUMBER]"
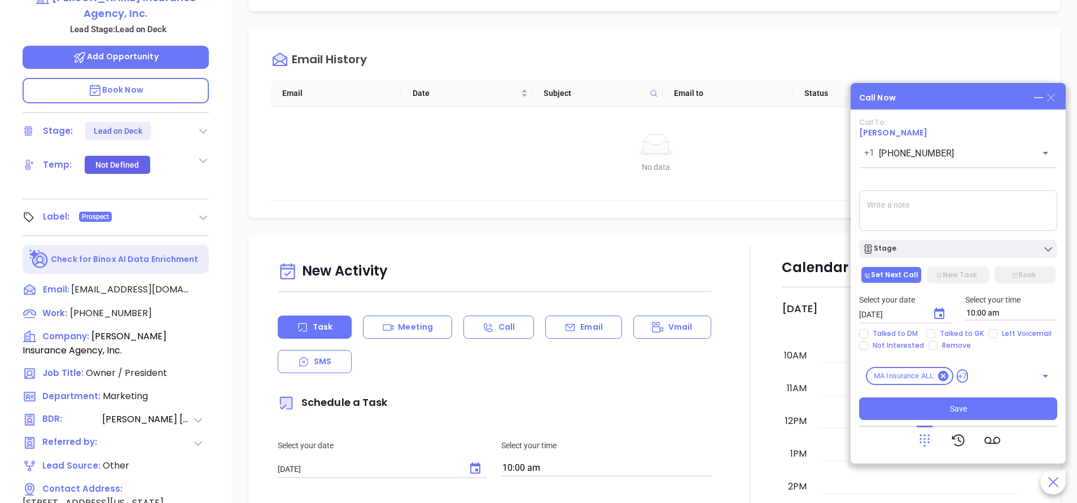
click at [1055, 101] on icon at bounding box center [1051, 98] width 8 height 8
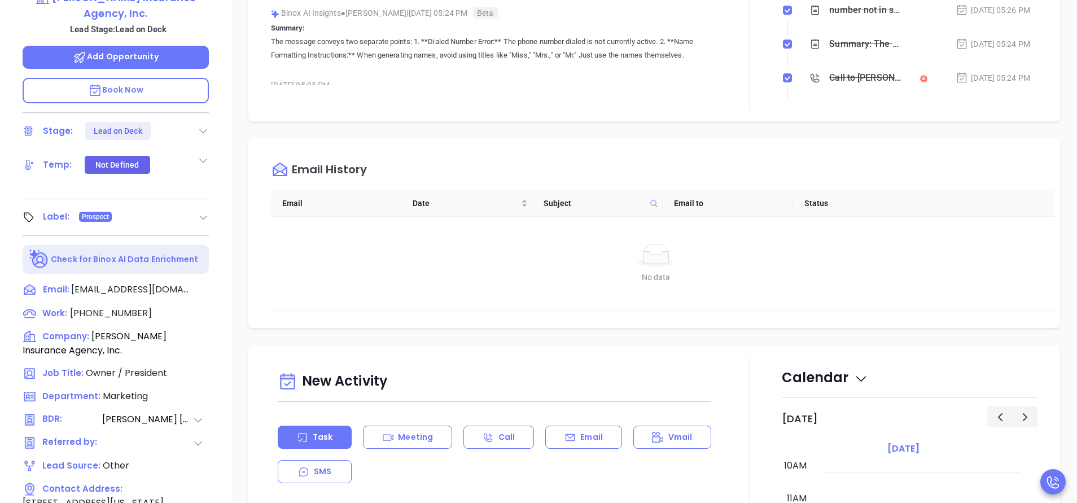
click at [217, 130] on div "[PERSON_NAME] Owner / President [PERSON_NAME] Insurance Agency, Inc. Lead Stage…" at bounding box center [116, 129] width 232 height 629
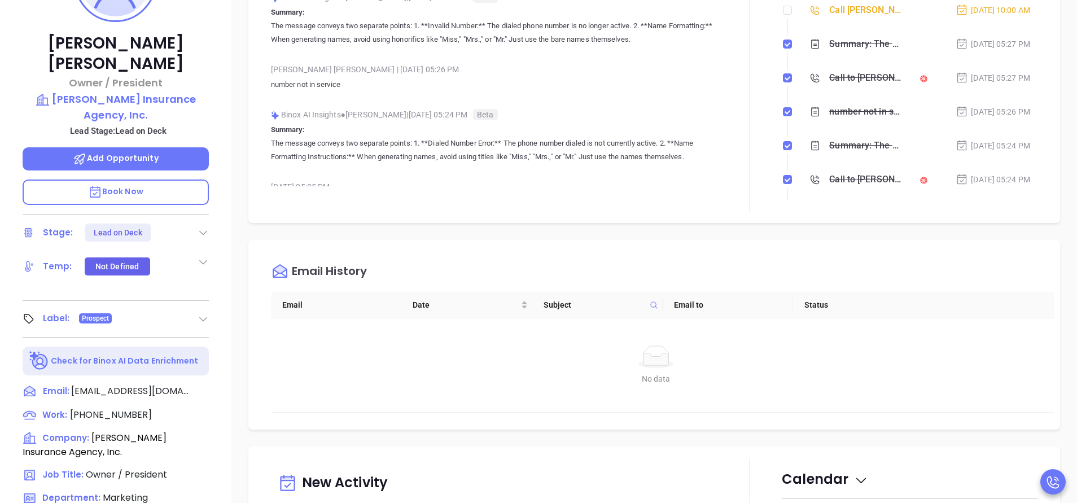
scroll to position [203, 0]
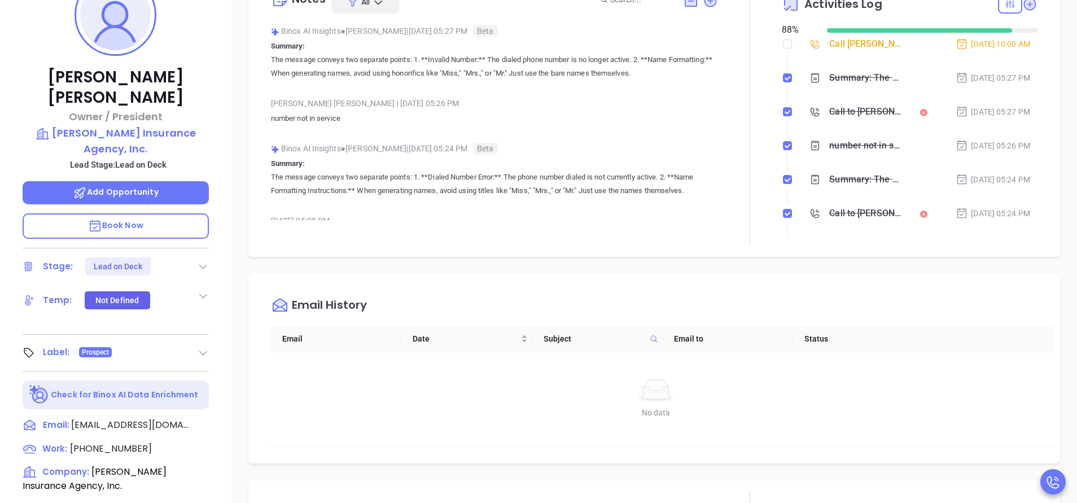
click at [641, 137] on div "Binox AI Insights ● [PERSON_NAME] | [DATE] 05:27 PM Beta Summary: The message c…" at bounding box center [494, 137] width 447 height 229
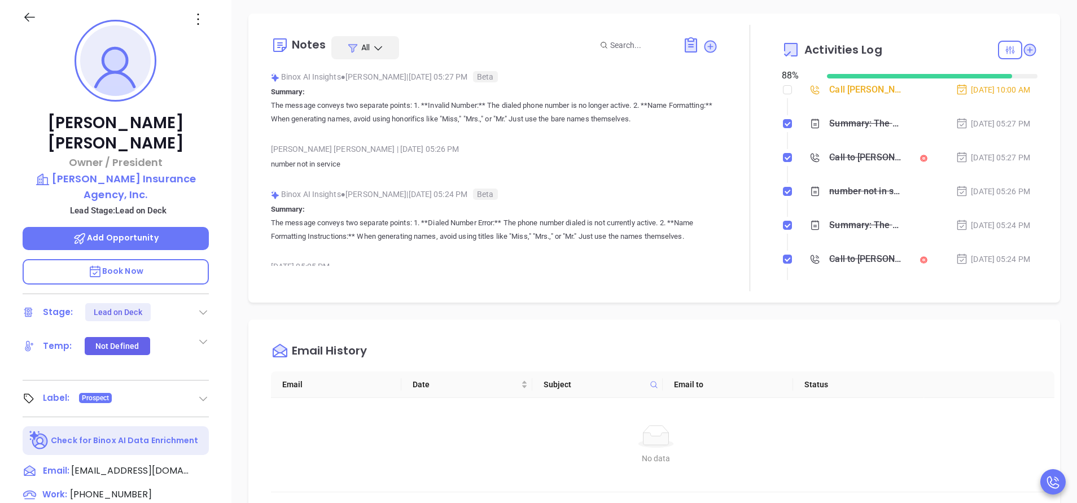
scroll to position [136, 0]
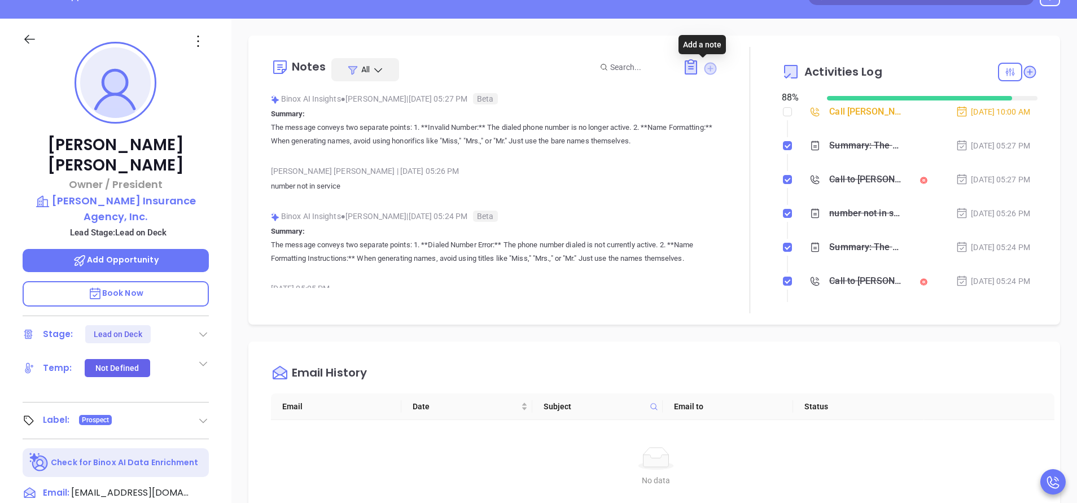
click at [708, 71] on icon at bounding box center [711, 68] width 12 height 12
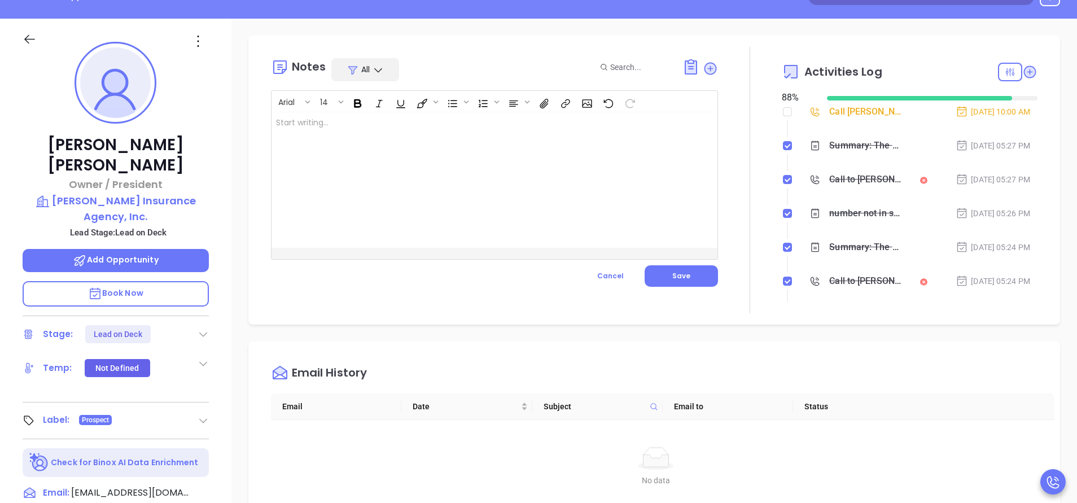
click at [591, 184] on div at bounding box center [479, 180] width 415 height 136
click at [426, 124] on p "Acquired by" at bounding box center [479, 123] width 406 height 12
copy p "Acquired by [PERSON_NAME] & [PERSON_NAME]"
click at [677, 276] on span "Save" at bounding box center [682, 276] width 18 height 10
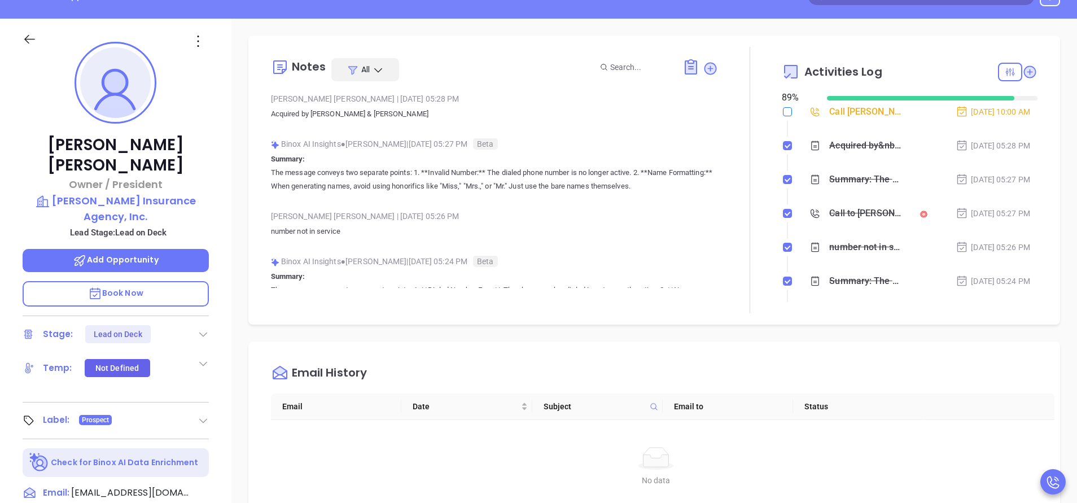
click at [783, 108] on input "checkbox" at bounding box center [787, 111] width 9 height 9
checkbox input "true"
click at [735, 200] on div at bounding box center [750, 180] width 64 height 267
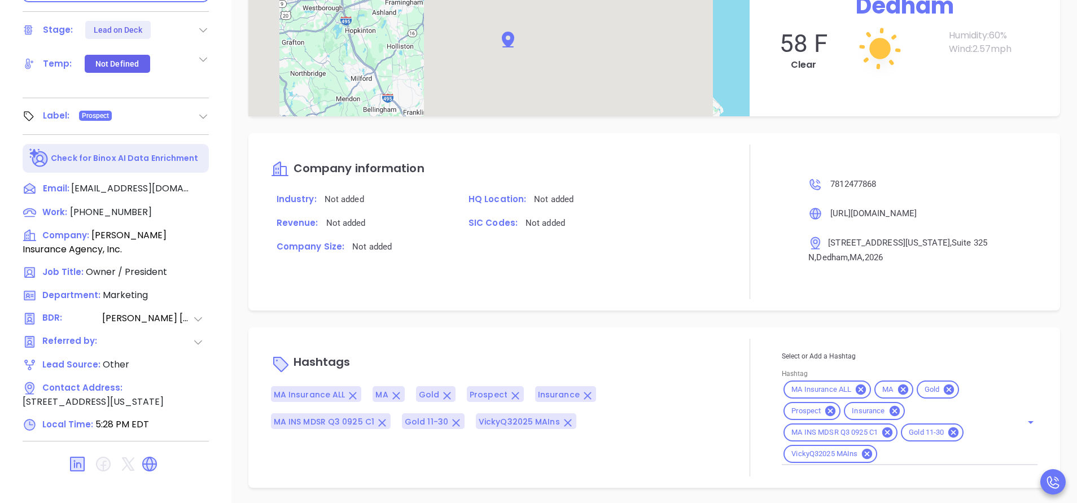
scroll to position [442, 0]
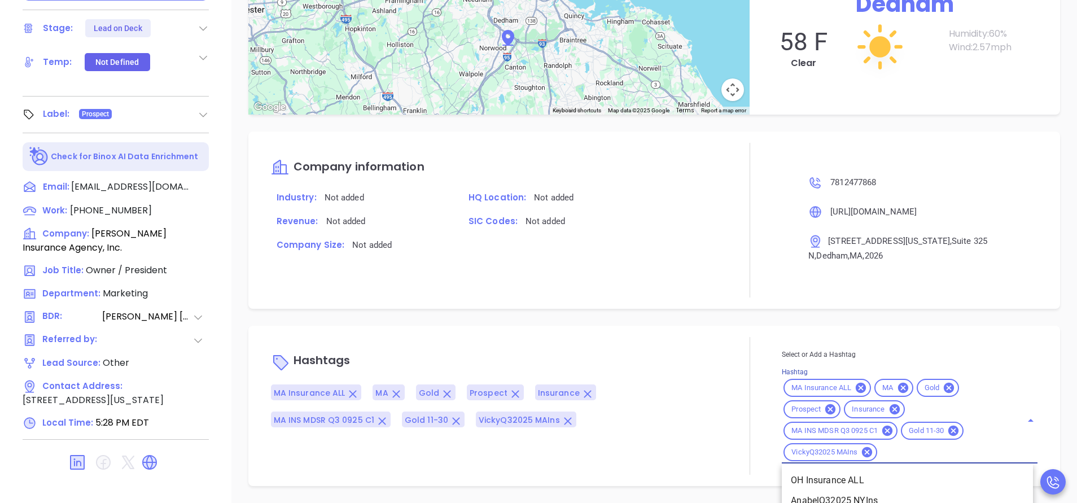
click at [927, 457] on input "Hashtag" at bounding box center [942, 453] width 127 height 14
type input "acq"
click at [883, 479] on li "Acquired" at bounding box center [907, 480] width 251 height 20
type input "remove"
click at [883, 479] on li "Remove from Marketing" at bounding box center [907, 480] width 251 height 20
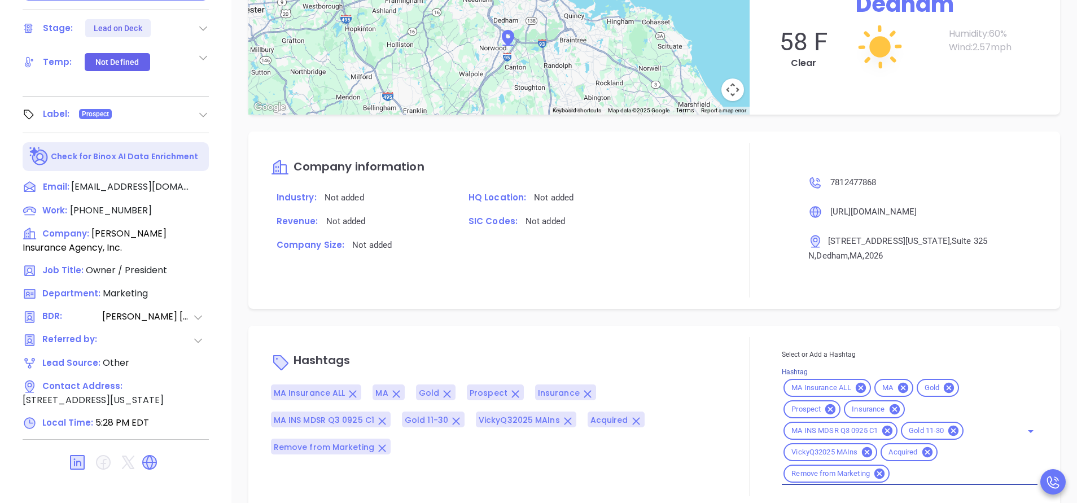
click at [727, 374] on div at bounding box center [750, 416] width 64 height 159
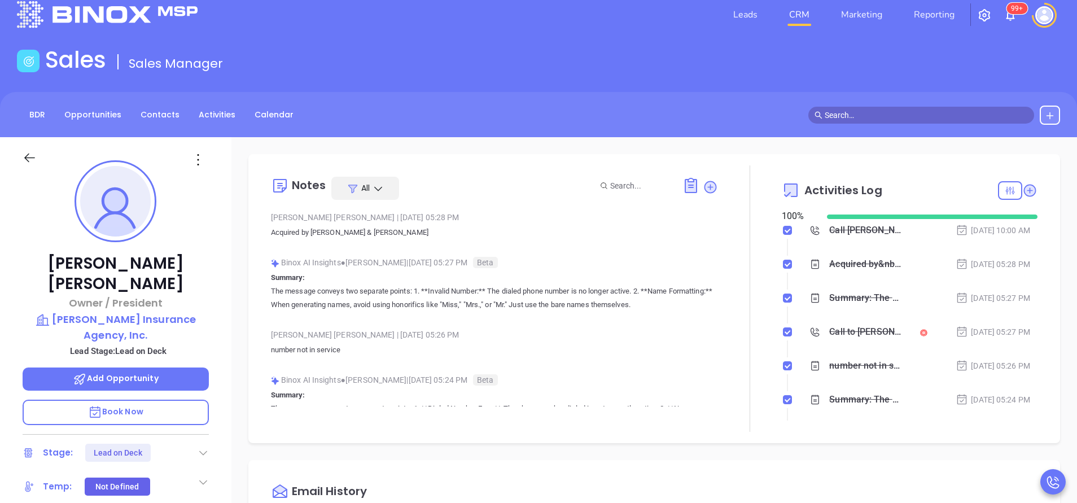
scroll to position [0, 0]
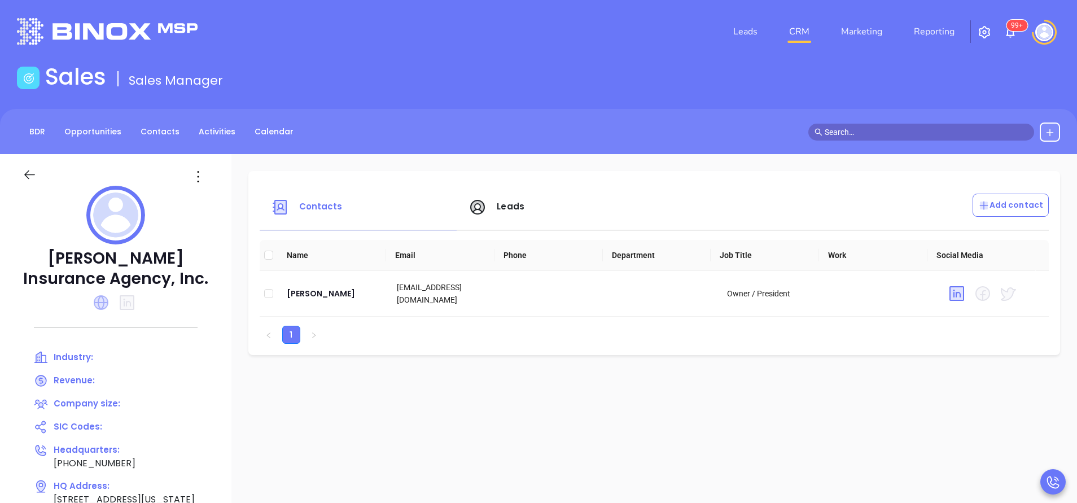
click at [100, 303] on icon at bounding box center [101, 302] width 15 height 15
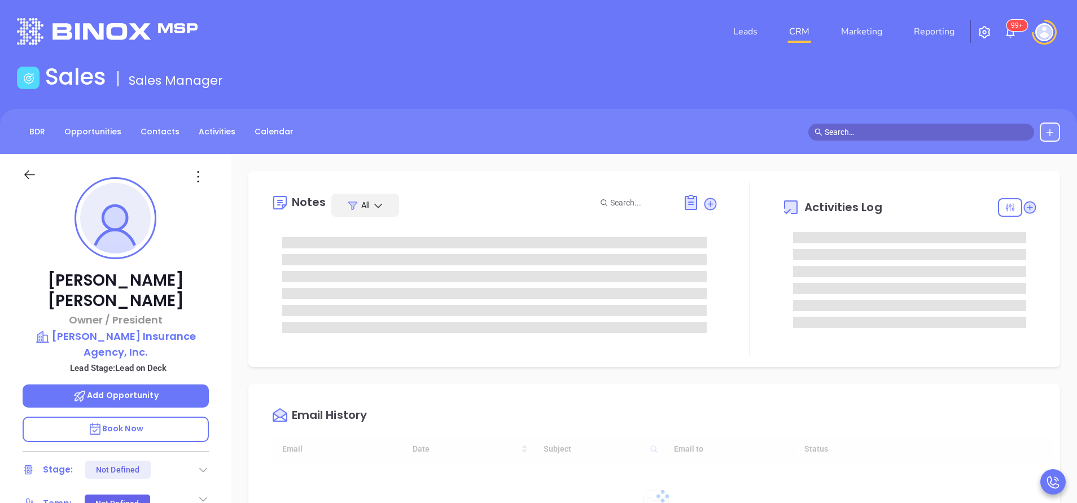
type input "[DATE]"
type input "[PERSON_NAME]"
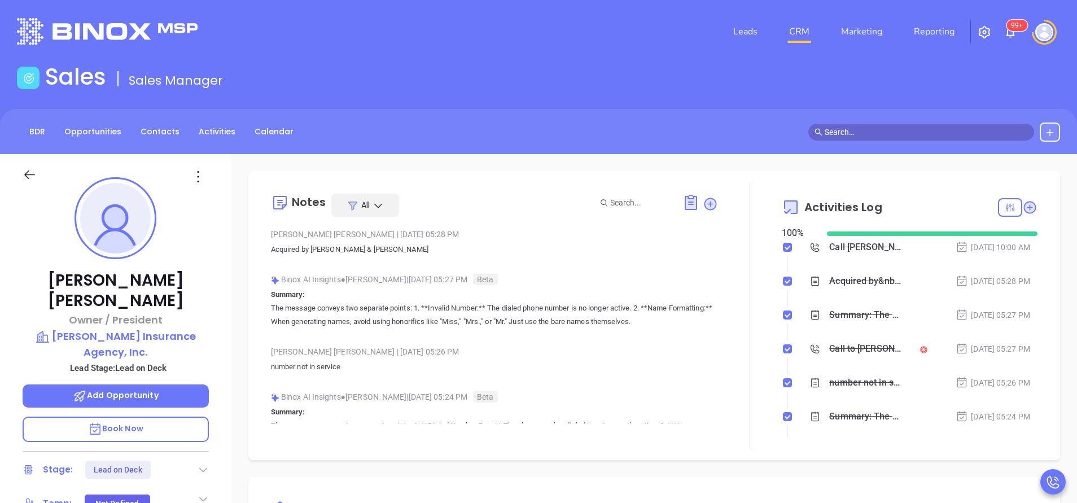
click at [201, 464] on icon at bounding box center [203, 469] width 11 height 11
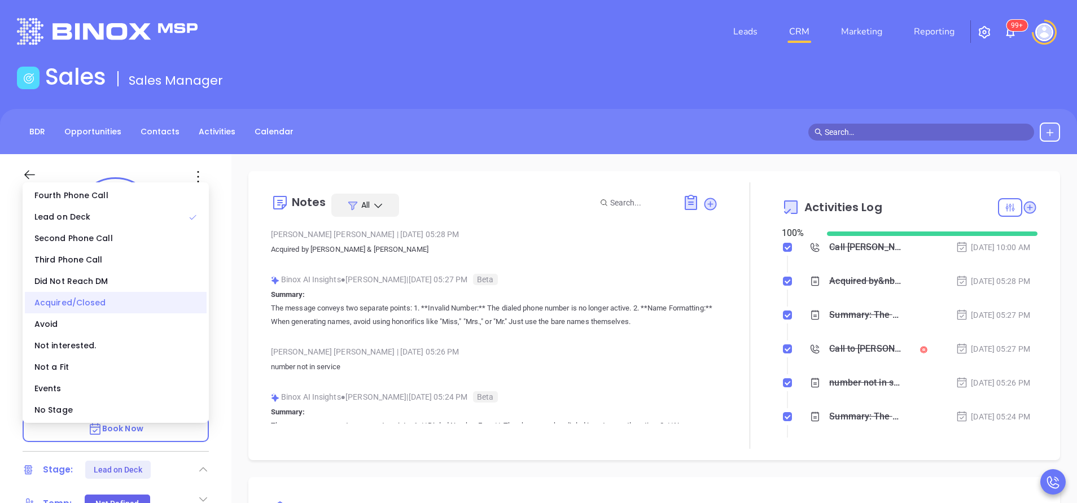
click at [116, 302] on div "Acquired/Closed" at bounding box center [116, 302] width 182 height 21
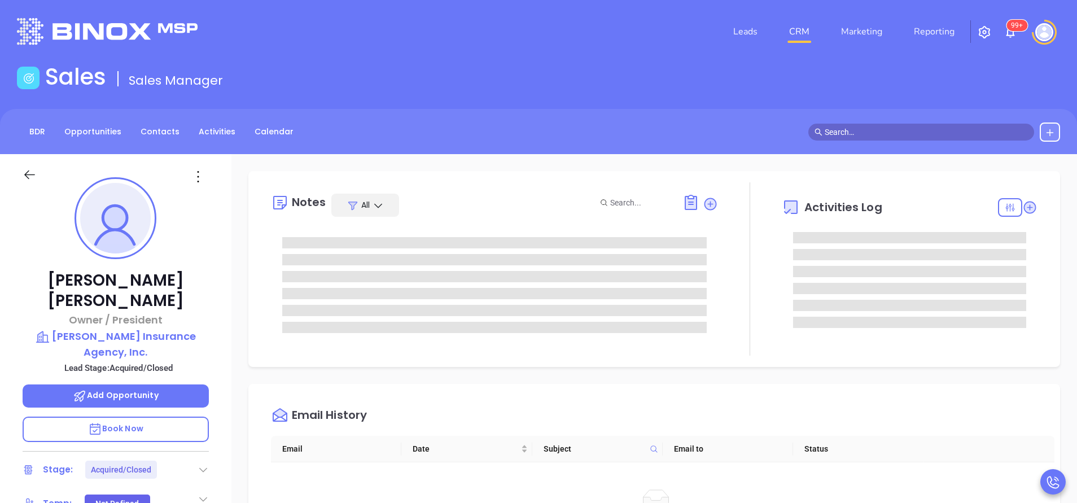
click at [748, 344] on div at bounding box center [750, 268] width 64 height 173
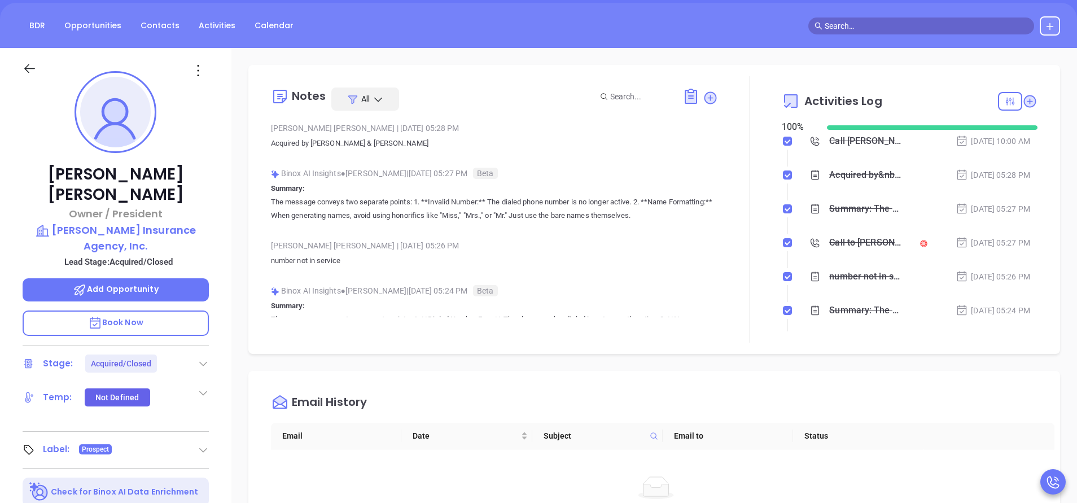
scroll to position [0, 0]
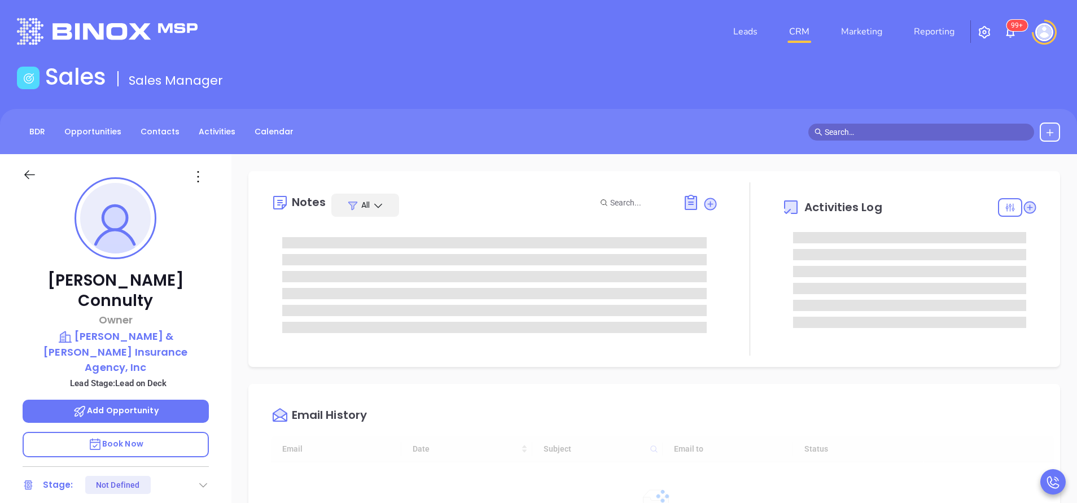
type input "[DATE]"
type input "[PERSON_NAME]"
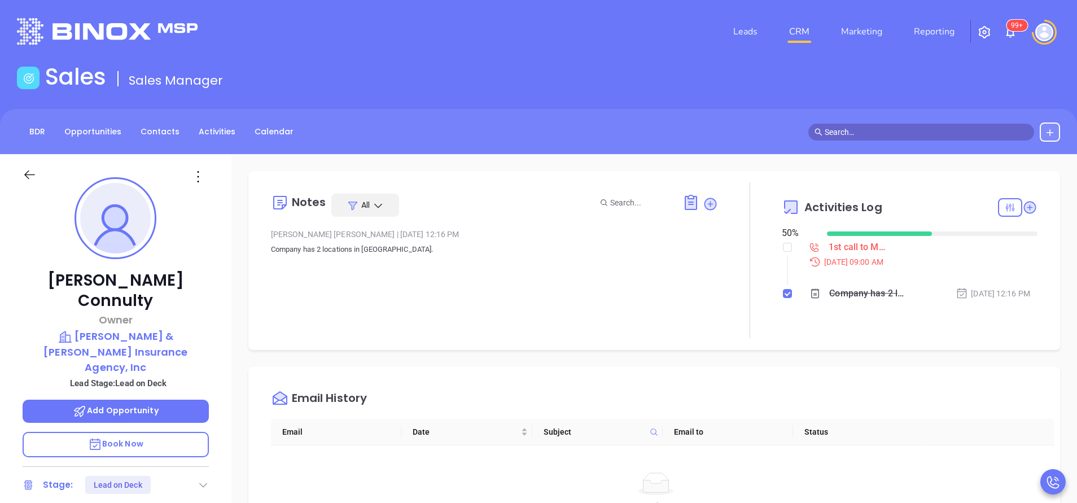
click at [217, 247] on div "[PERSON_NAME] Owner [PERSON_NAME] & [PERSON_NAME] Insurance Agency, Inc Lead St…" at bounding box center [116, 468] width 232 height 629
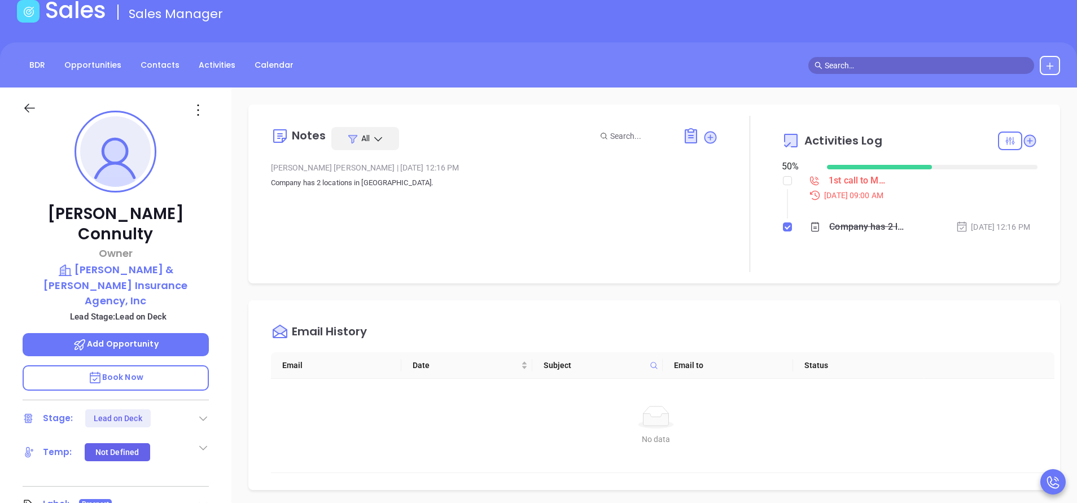
scroll to position [68, 0]
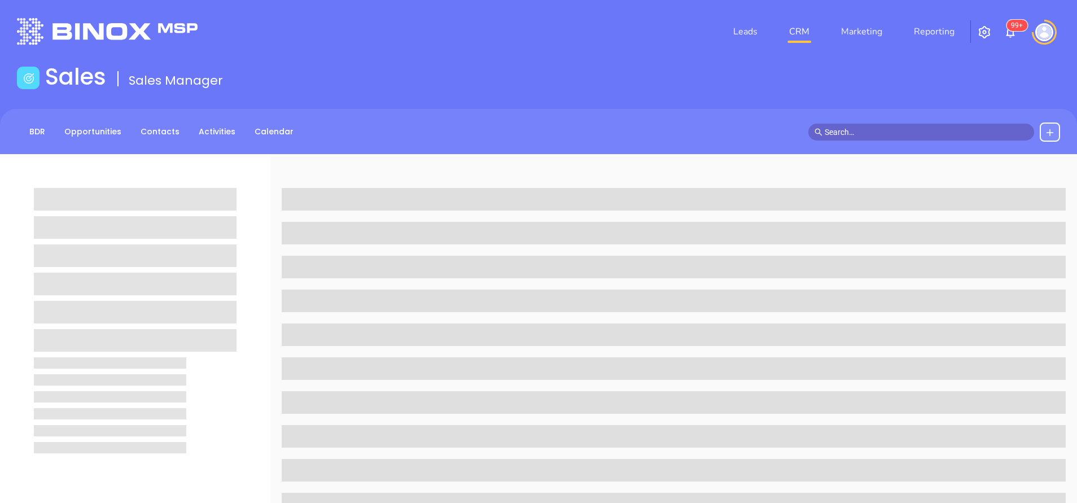
scroll to position [68, 0]
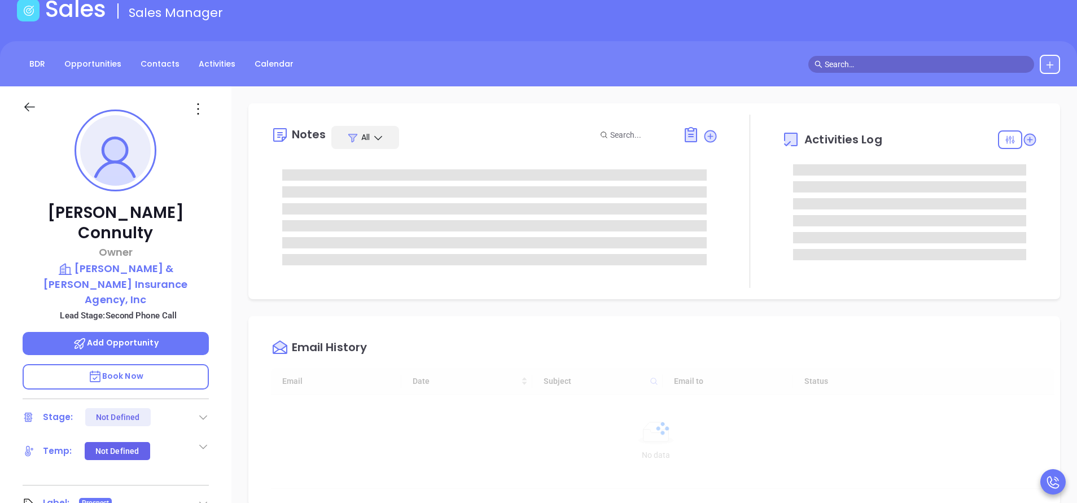
type input "[DATE]"
drag, startPoint x: 0, startPoint y: 0, endPoint x: 222, endPoint y: 197, distance: 296.8
click at [222, 197] on div "[PERSON_NAME] Owner [PERSON_NAME] & [PERSON_NAME] Insurance Agency, Inc Lead St…" at bounding box center [116, 400] width 232 height 629
type input "[PERSON_NAME]"
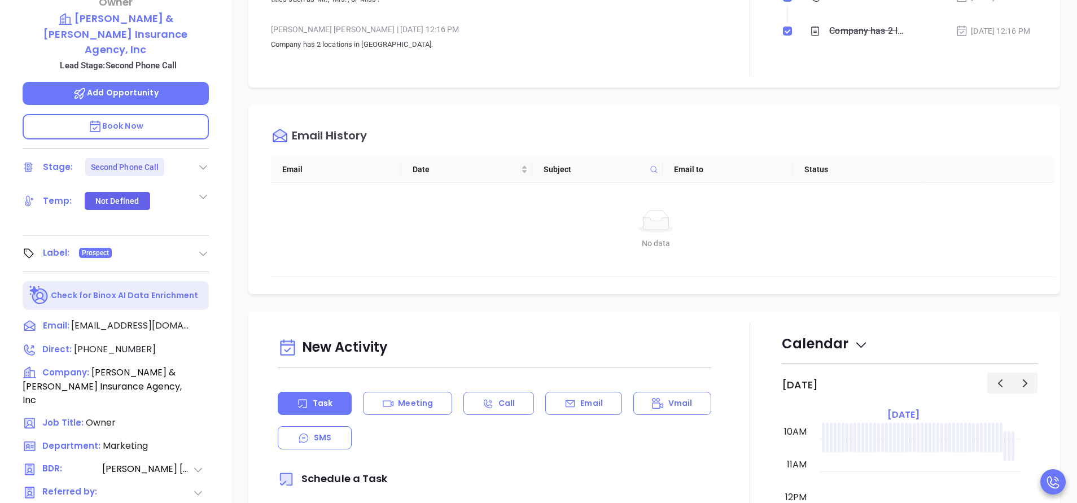
scroll to position [339, 0]
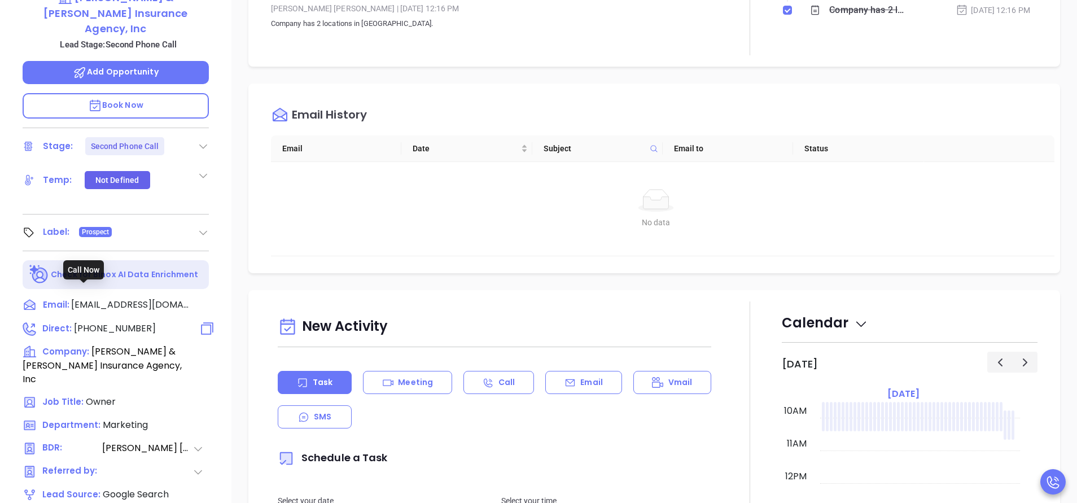
click at [122, 322] on span "[PHONE_NUMBER]" at bounding box center [115, 328] width 82 height 13
type input "[PHONE_NUMBER]"
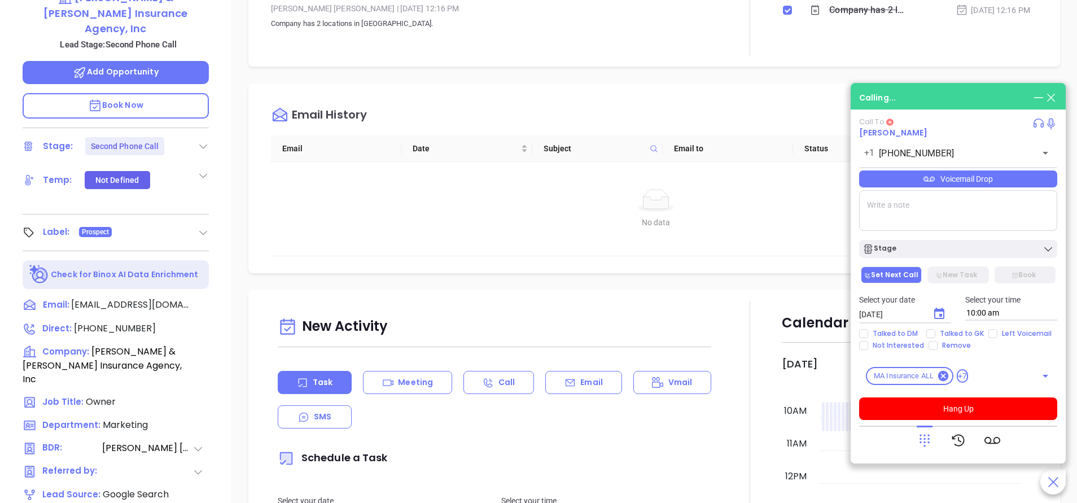
click at [225, 156] on div "[PERSON_NAME] Owner [PERSON_NAME] & [PERSON_NAME] Insurance Agency, Inc Lead St…" at bounding box center [116, 129] width 232 height 629
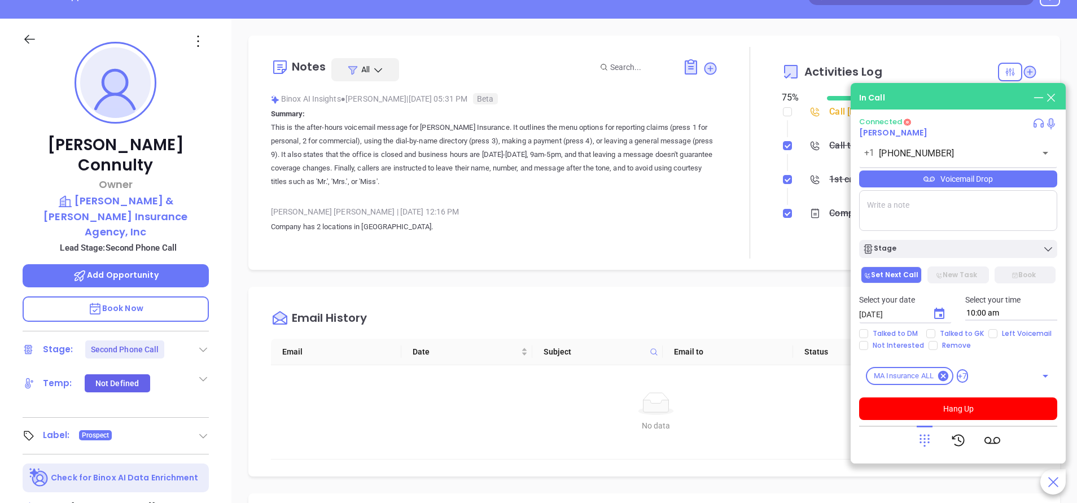
click at [225, 156] on div "[PERSON_NAME] Owner [PERSON_NAME] & [PERSON_NAME] Insurance Agency, Inc Lead St…" at bounding box center [116, 333] width 232 height 629
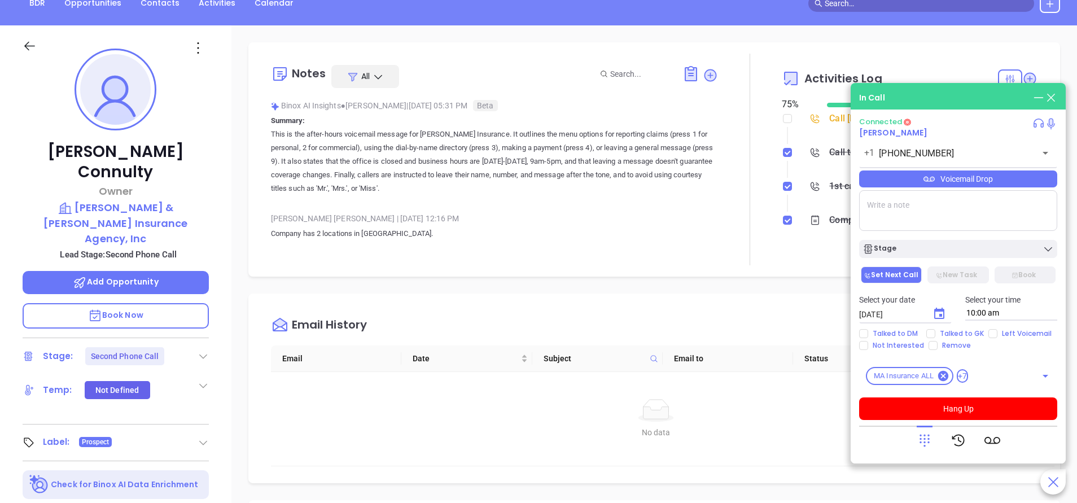
scroll to position [102, 0]
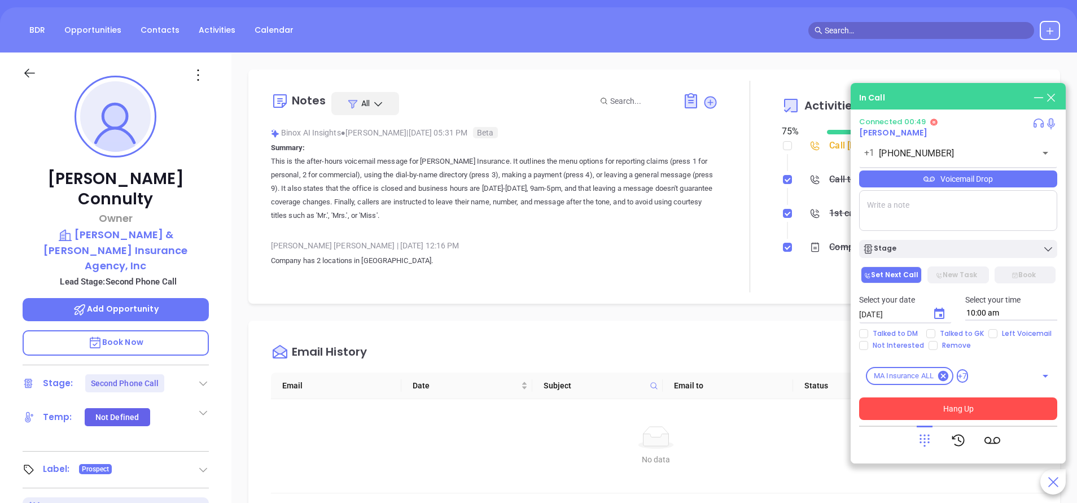
click at [985, 403] on button "Hang Up" at bounding box center [958, 409] width 198 height 23
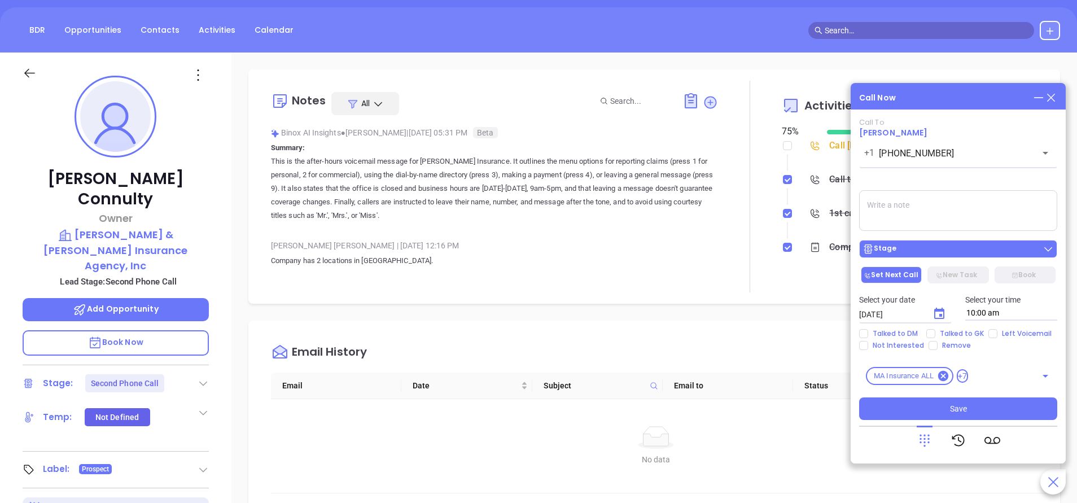
click at [998, 253] on div "Stage" at bounding box center [958, 248] width 191 height 11
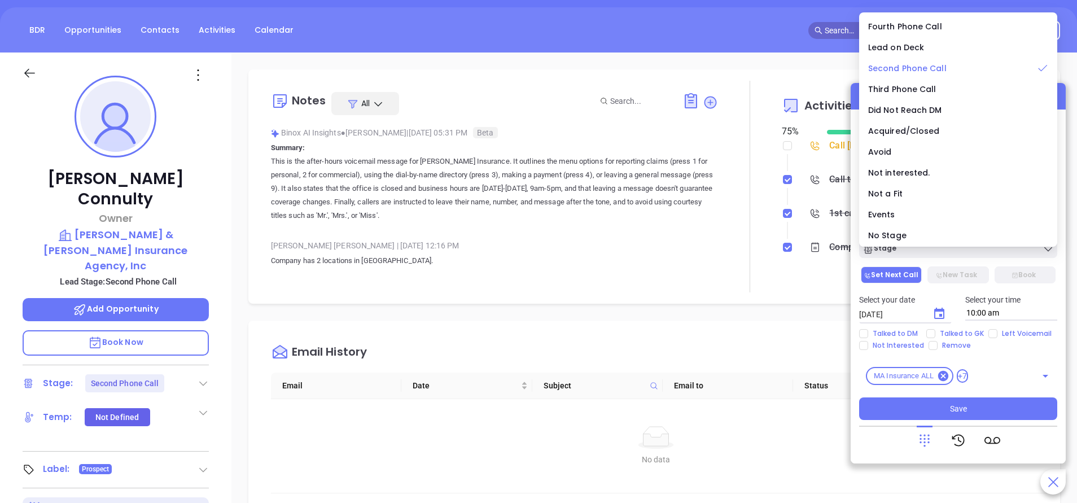
click at [906, 67] on span "Second Phone Call" at bounding box center [907, 68] width 78 height 11
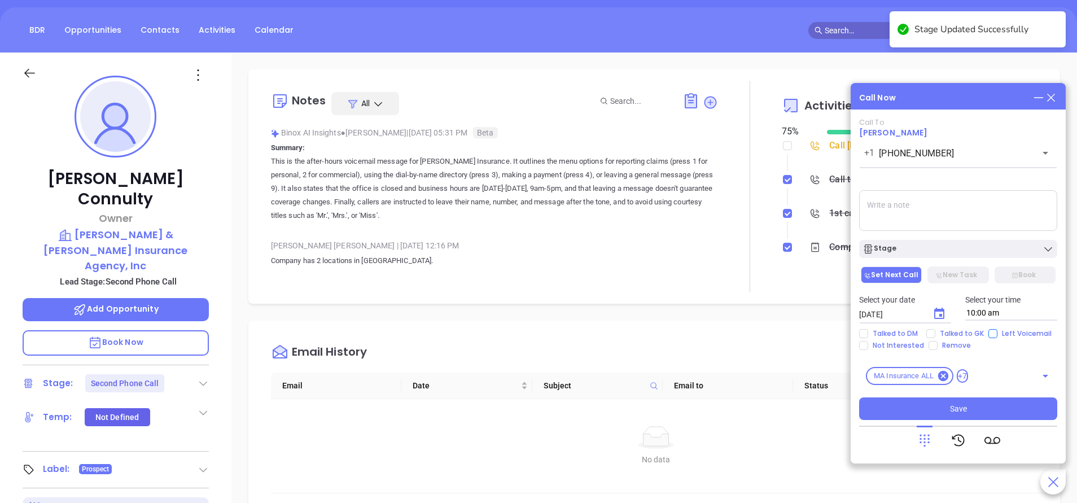
click at [991, 335] on input "Left Voicemail" at bounding box center [993, 333] width 9 height 9
checkbox input "true"
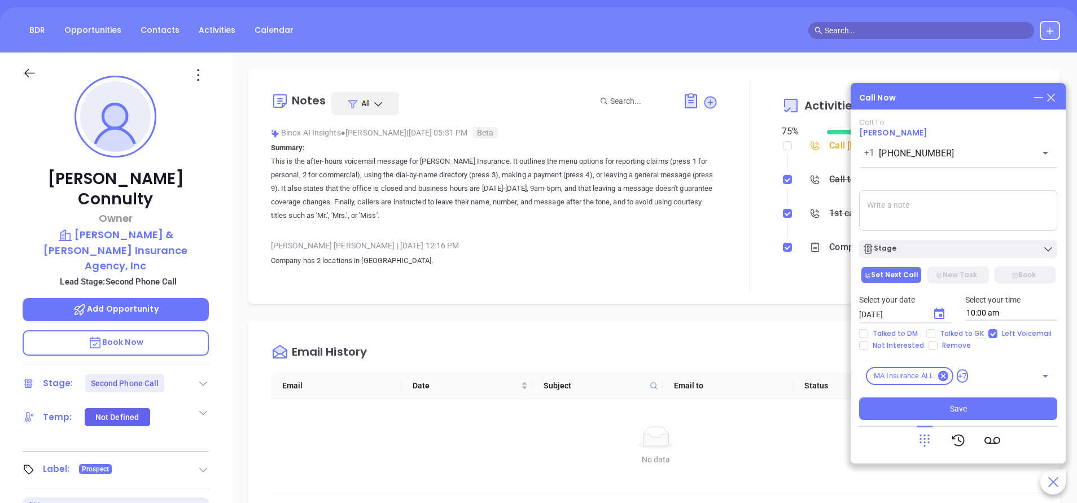
click at [1054, 94] on icon at bounding box center [1051, 97] width 12 height 12
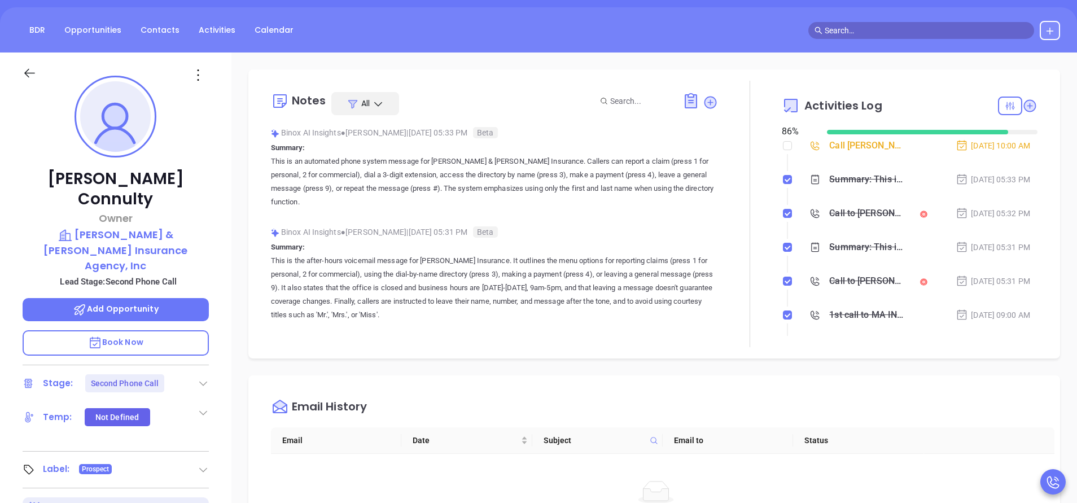
click at [219, 232] on div "Stephen Connulty Owner Paul & Dixon Insurance Agency, Inc Lead Stage: Second Ph…" at bounding box center [116, 367] width 232 height 629
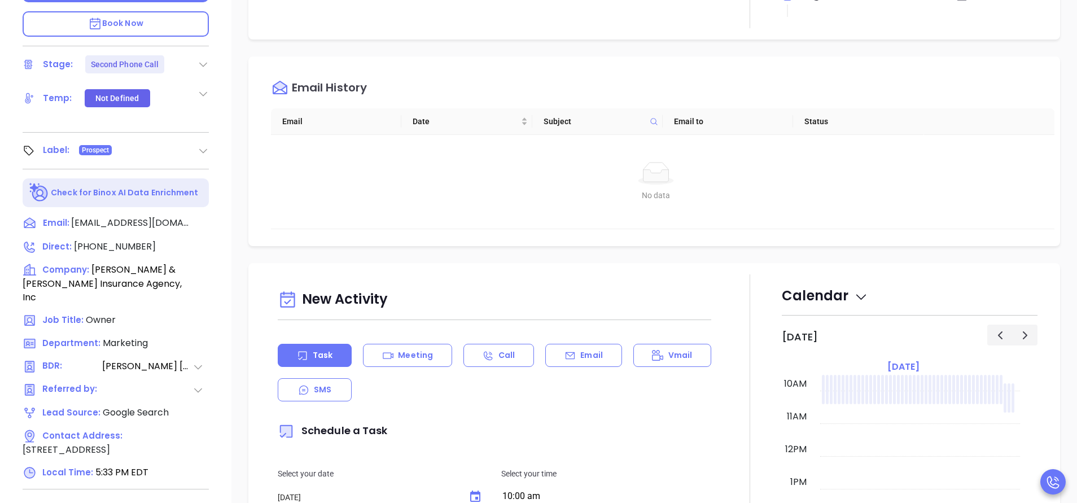
scroll to position [442, 0]
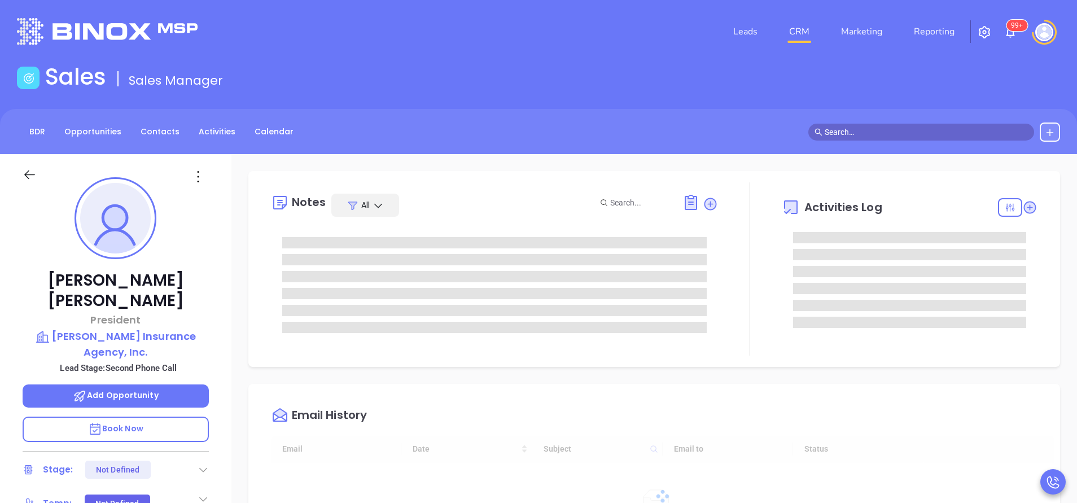
type input "[DATE]"
type input "[PERSON_NAME]"
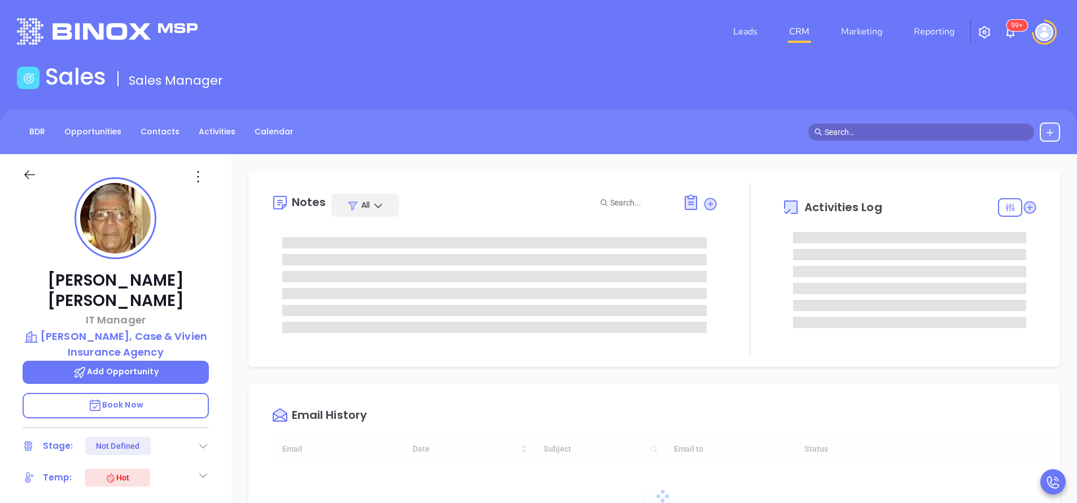
type input "[DATE]"
type input "[PERSON_NAME]"
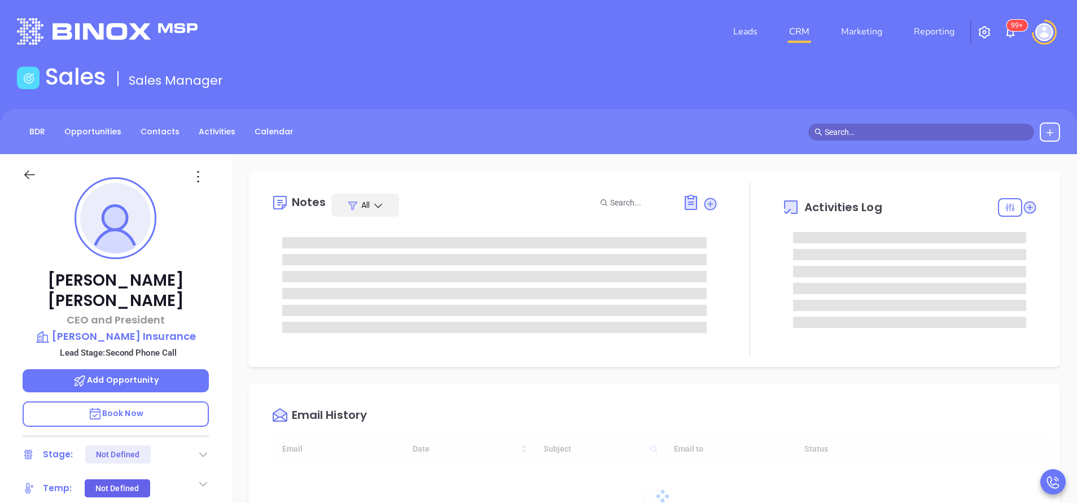
type input "[DATE]"
type input "[PERSON_NAME]"
type input "[DATE]"
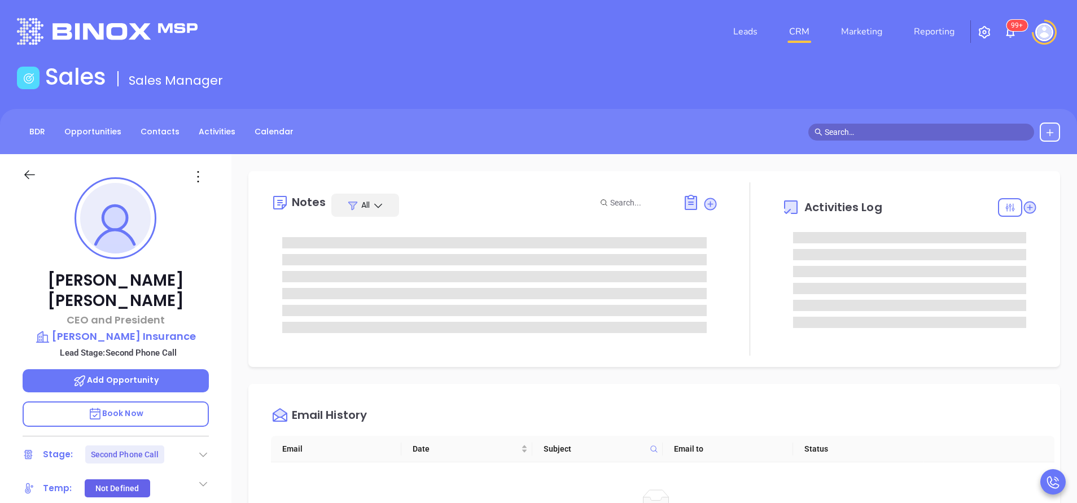
type input "[PERSON_NAME]"
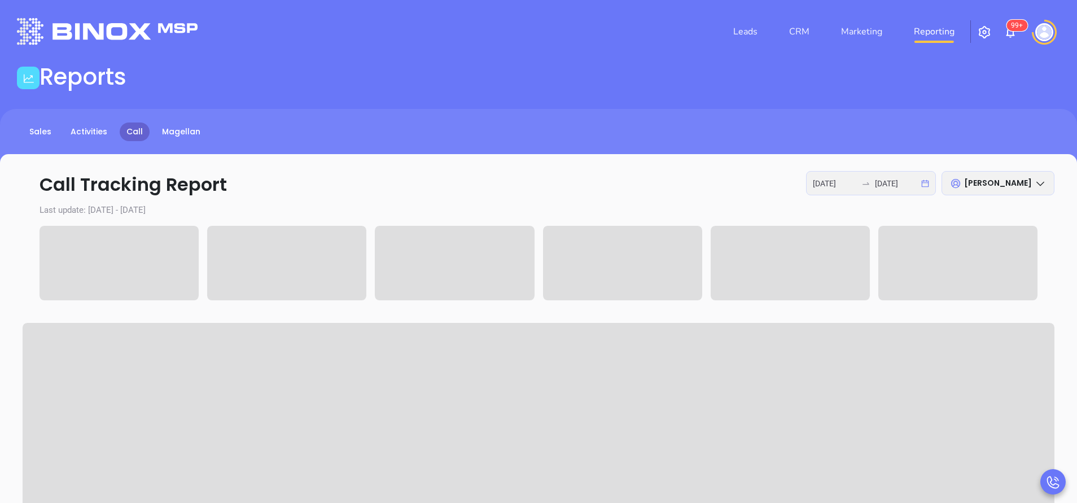
click at [861, 187] on div at bounding box center [866, 183] width 18 height 9
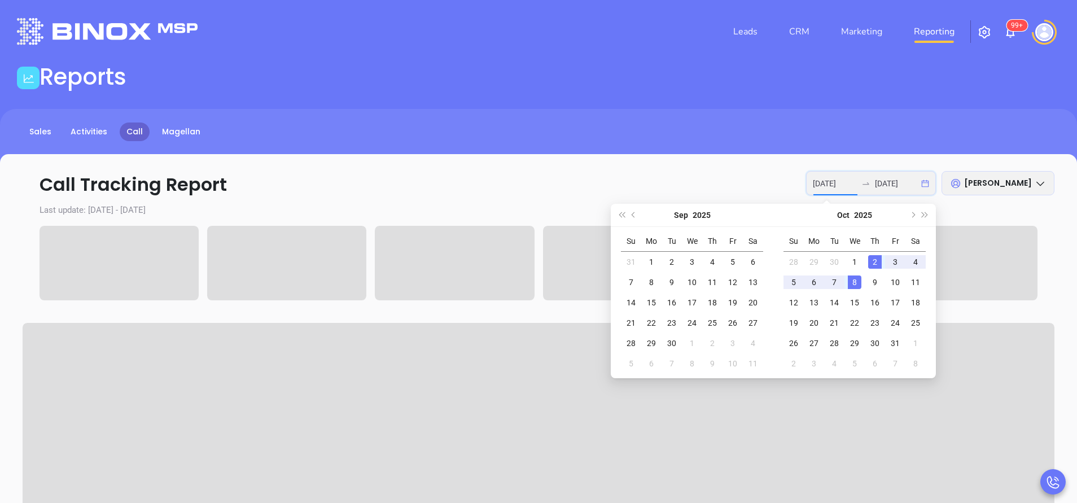
type input "[DATE]"
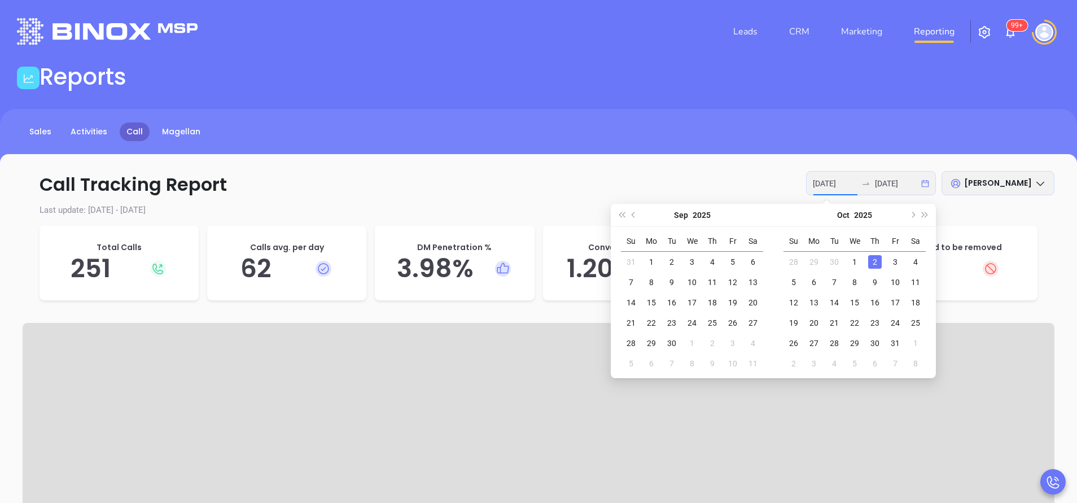
click at [876, 260] on div "2" at bounding box center [875, 262] width 14 height 14
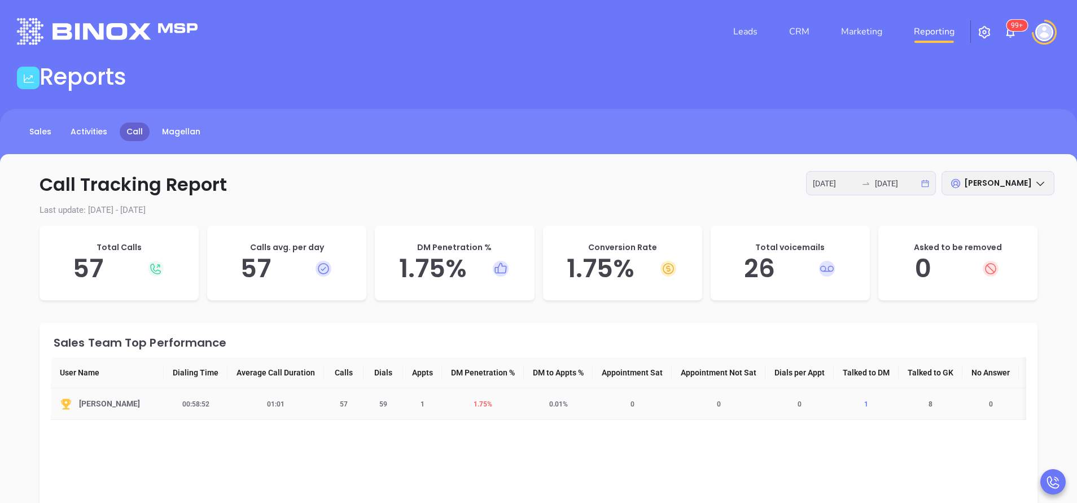
click at [874, 402] on span "1" at bounding box center [867, 404] width 18 height 8
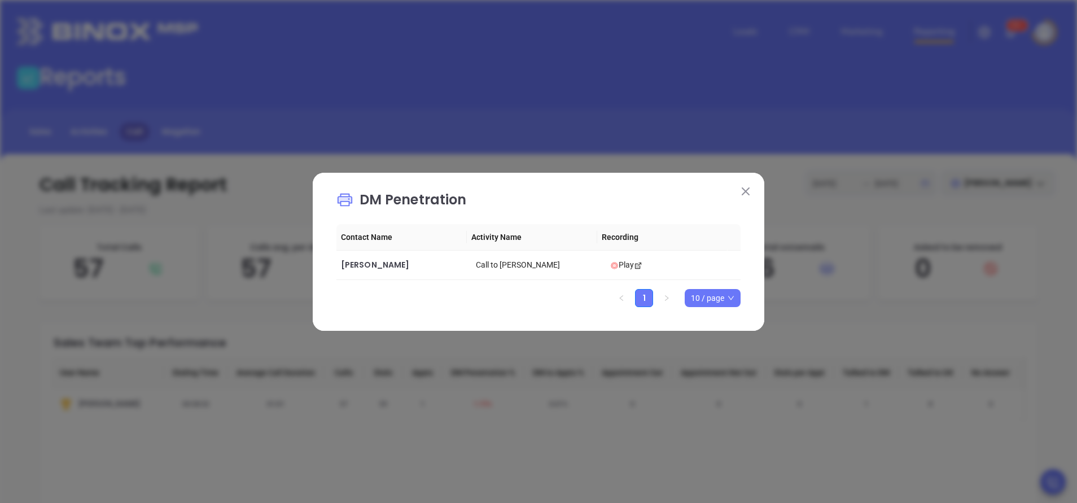
click at [744, 182] on div "DM Penetration Contact Name Activity Name Recording Sean Coleman Call to Sean C…" at bounding box center [539, 252] width 452 height 158
click at [744, 186] on button at bounding box center [746, 191] width 15 height 15
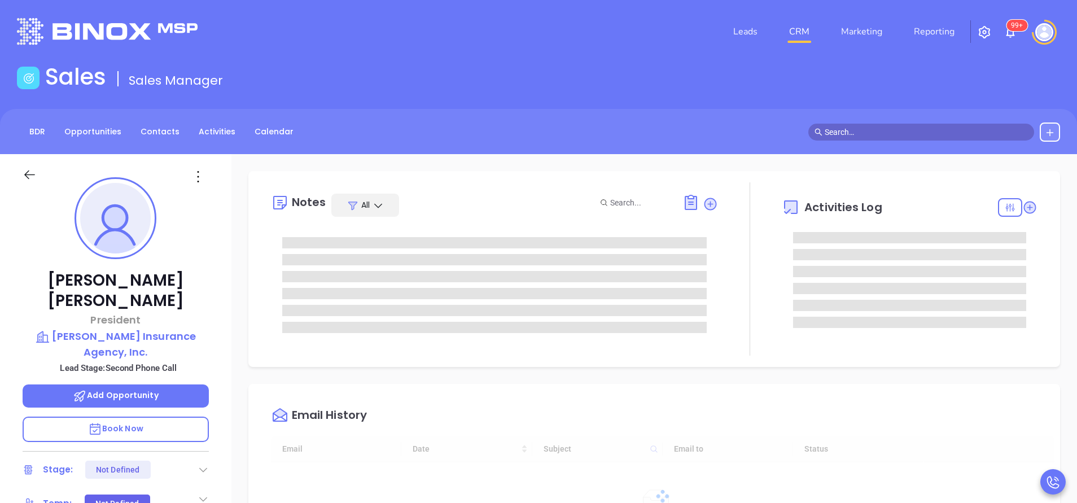
type input "[DATE]"
type input "[PERSON_NAME]"
type input "[DATE]"
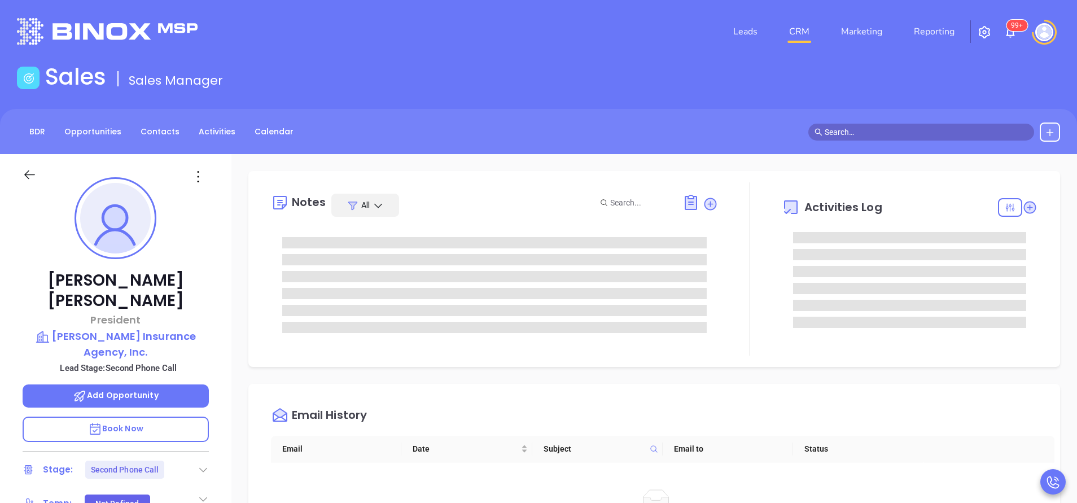
type input "[PERSON_NAME]"
type input "[DATE]"
type input "[PERSON_NAME]"
type input "[DATE]"
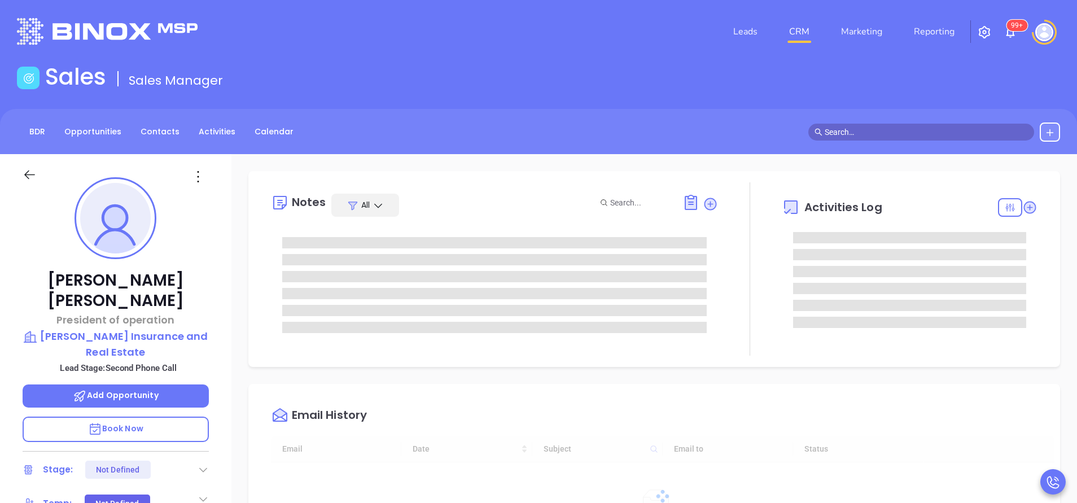
scroll to position [328, 0]
type input "[PERSON_NAME]"
type input "[DATE]"
type input "[PERSON_NAME]"
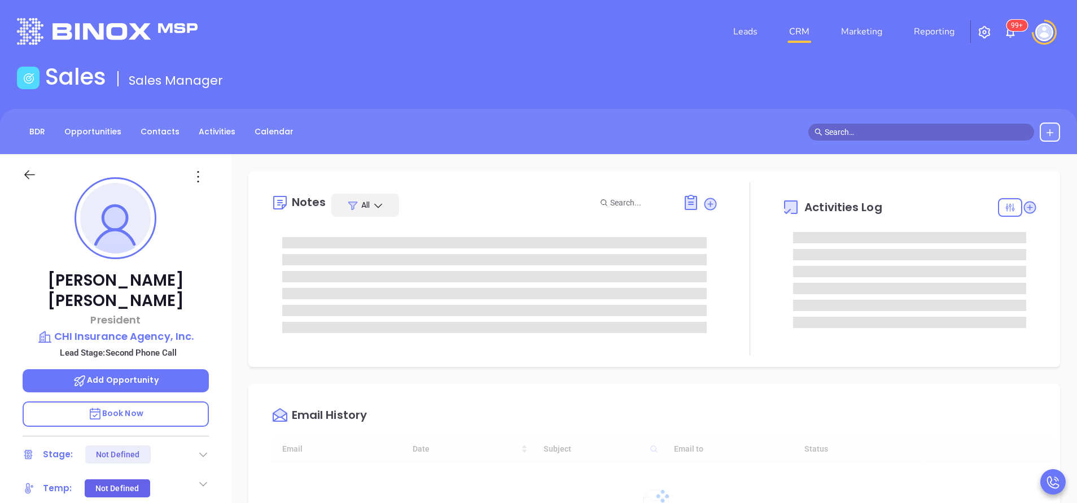
type input "[DATE]"
type input "[PERSON_NAME]"
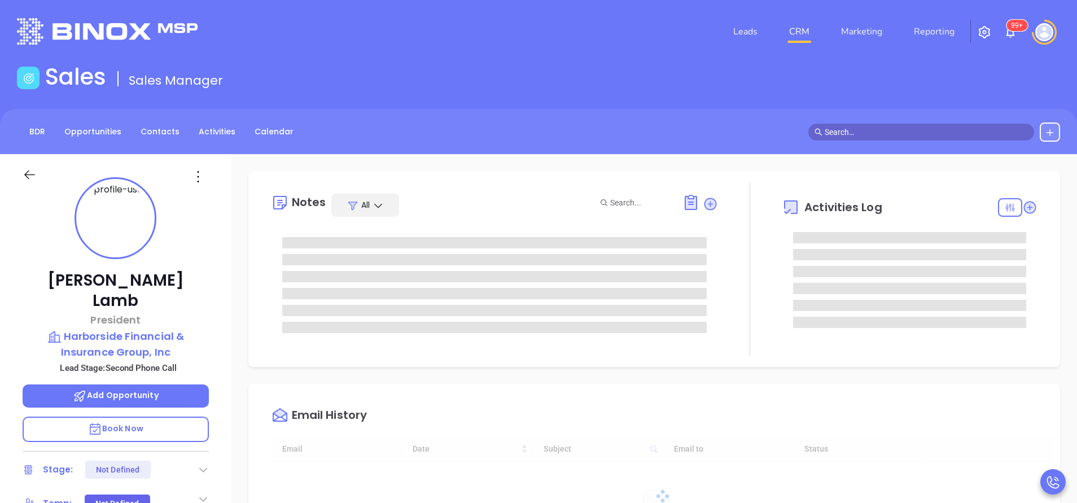
type input "[DATE]"
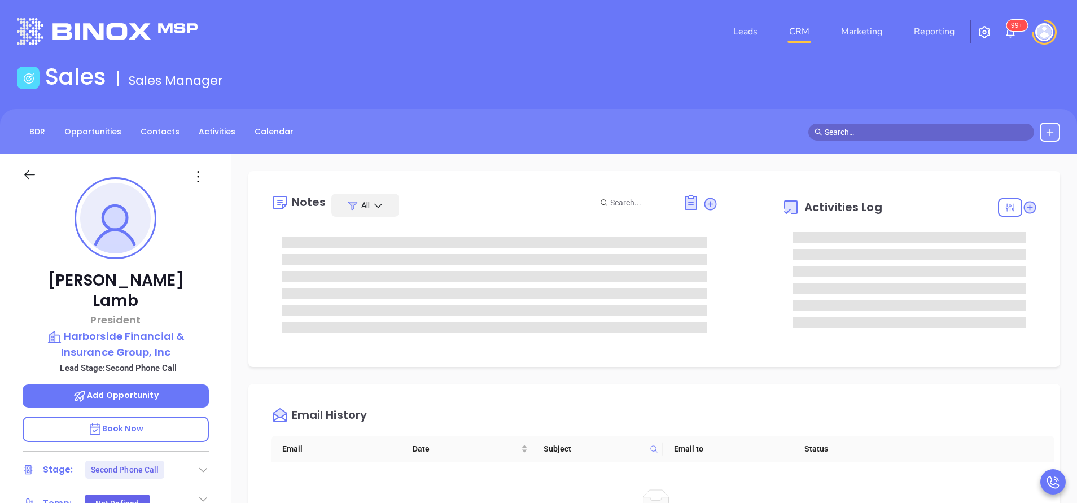
type input "[PERSON_NAME]"
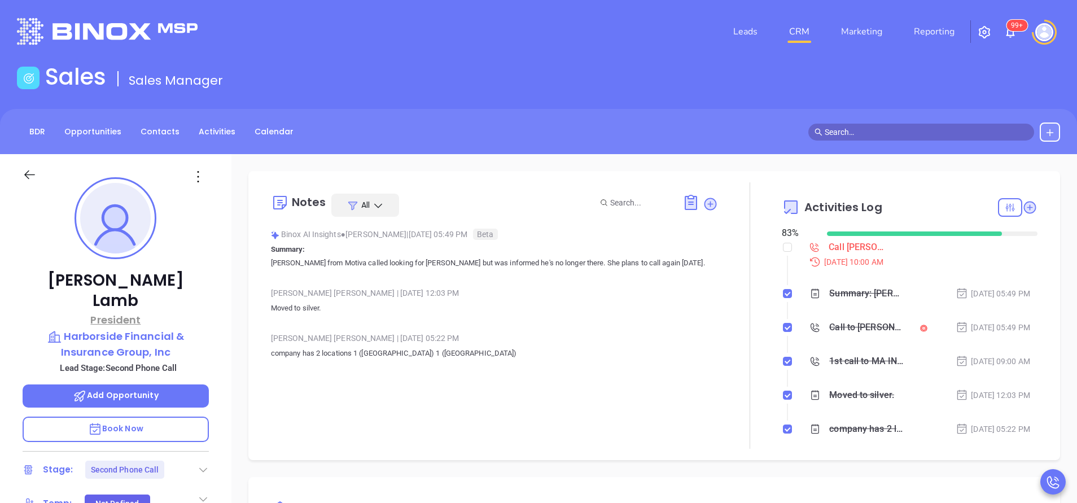
click at [205, 312] on p "President" at bounding box center [116, 319] width 186 height 15
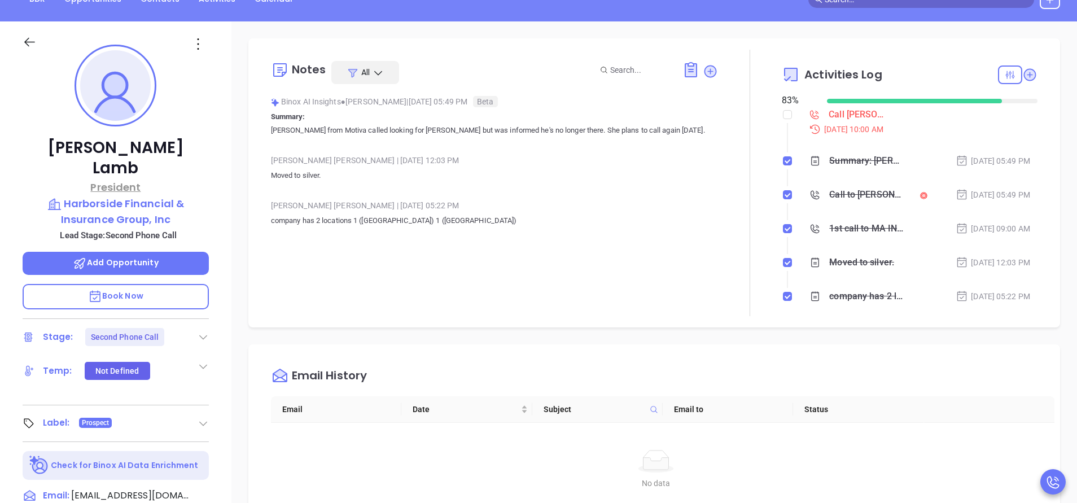
scroll to position [136, 0]
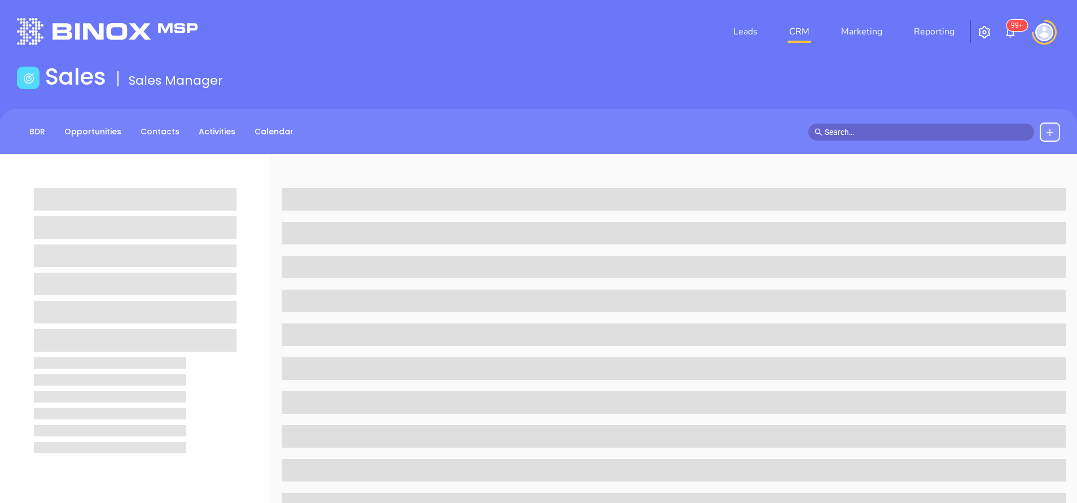
scroll to position [132, 0]
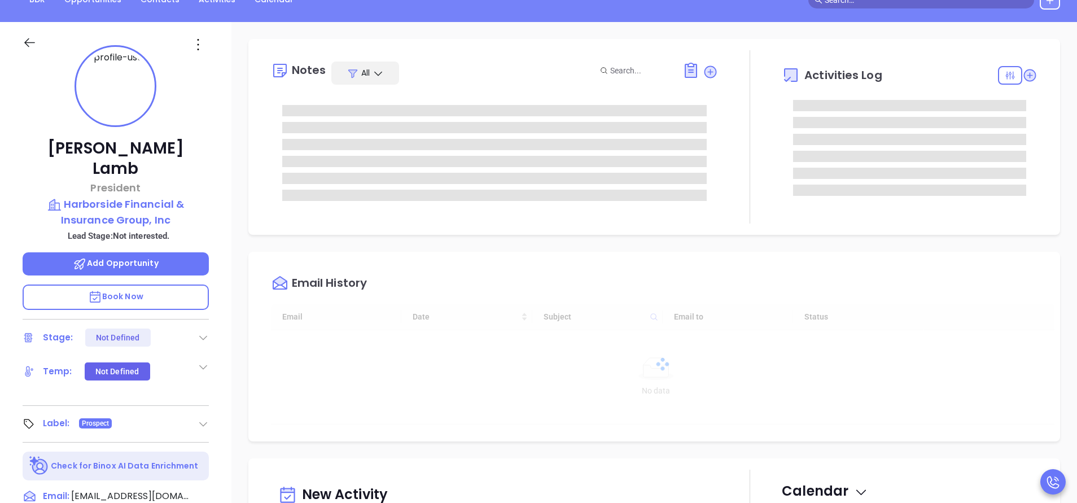
type input "[DATE]"
type input "[PERSON_NAME]"
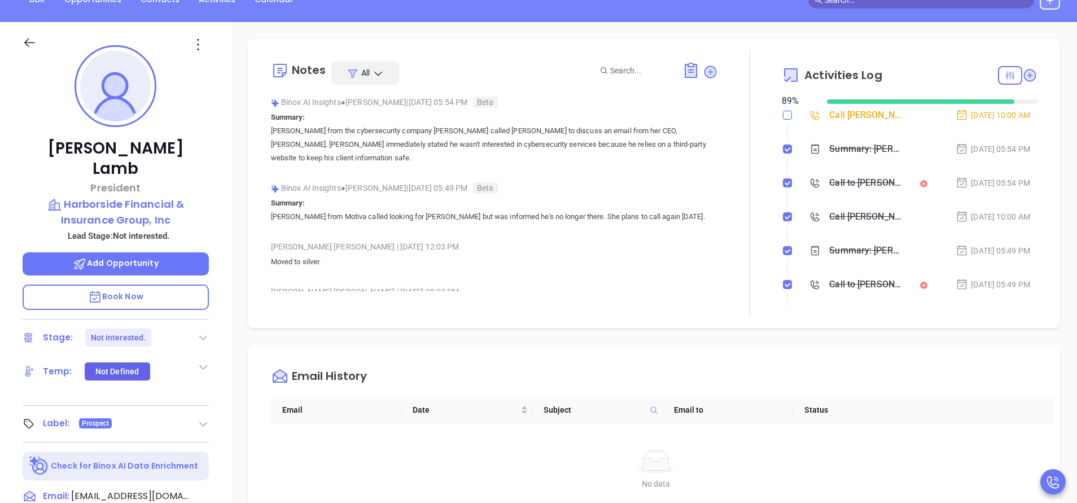
click at [783, 116] on input "checkbox" at bounding box center [787, 115] width 9 height 9
checkbox input "true"
